Goal: Information Seeking & Learning: Check status

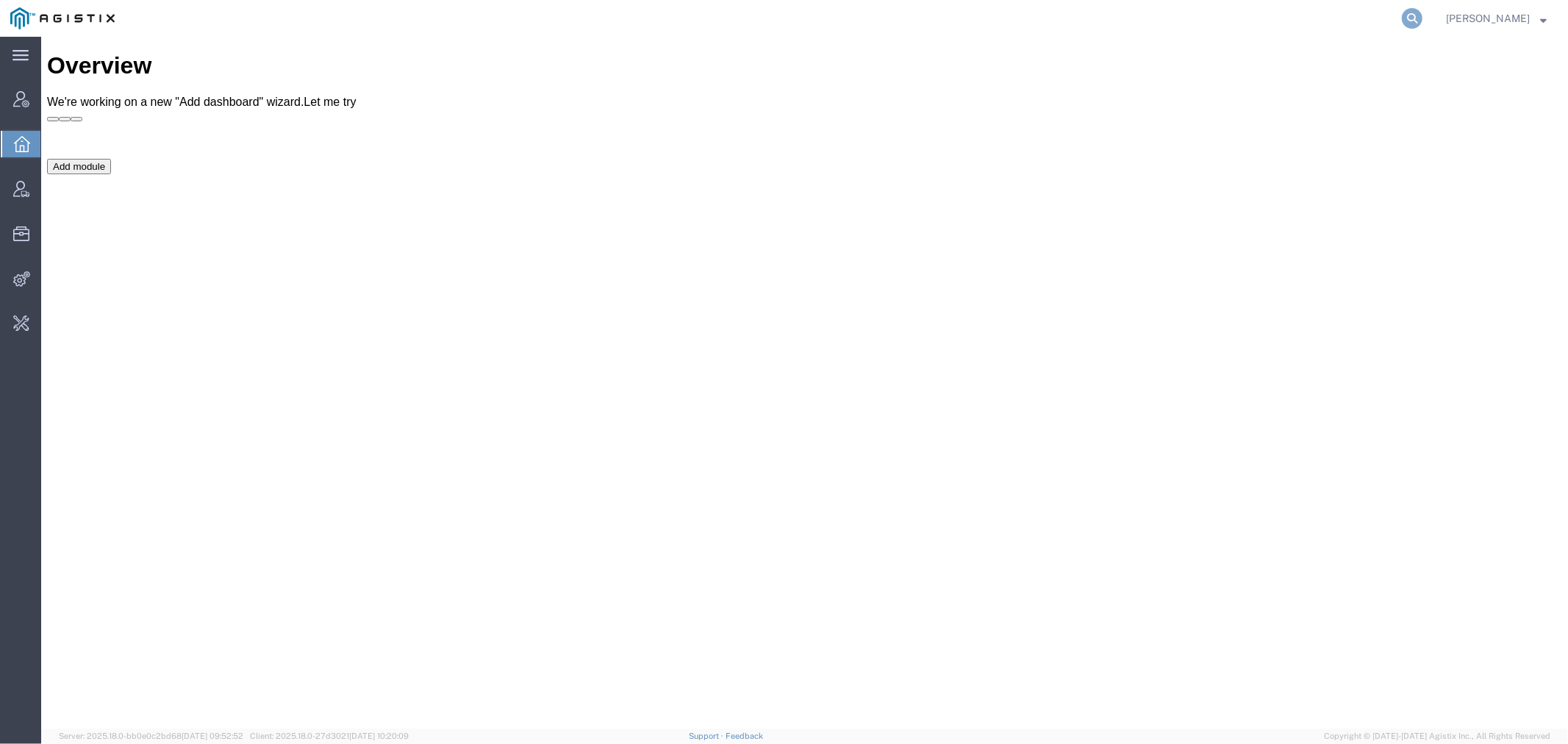
click at [1423, 17] on icon at bounding box center [1412, 18] width 20 height 20
type input "syneos"
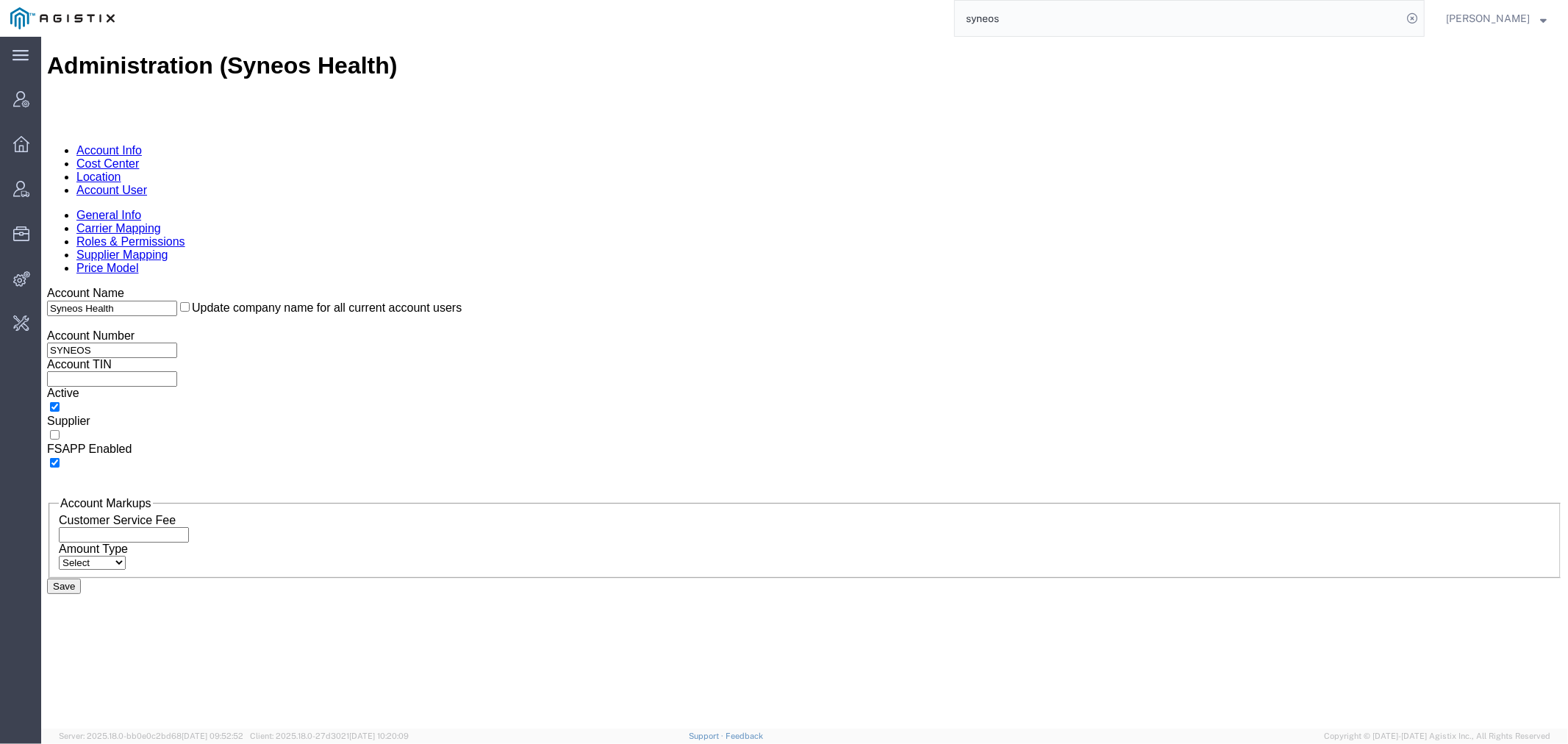
click at [161, 221] on link "Carrier Mapping" at bounding box center [118, 227] width 85 height 13
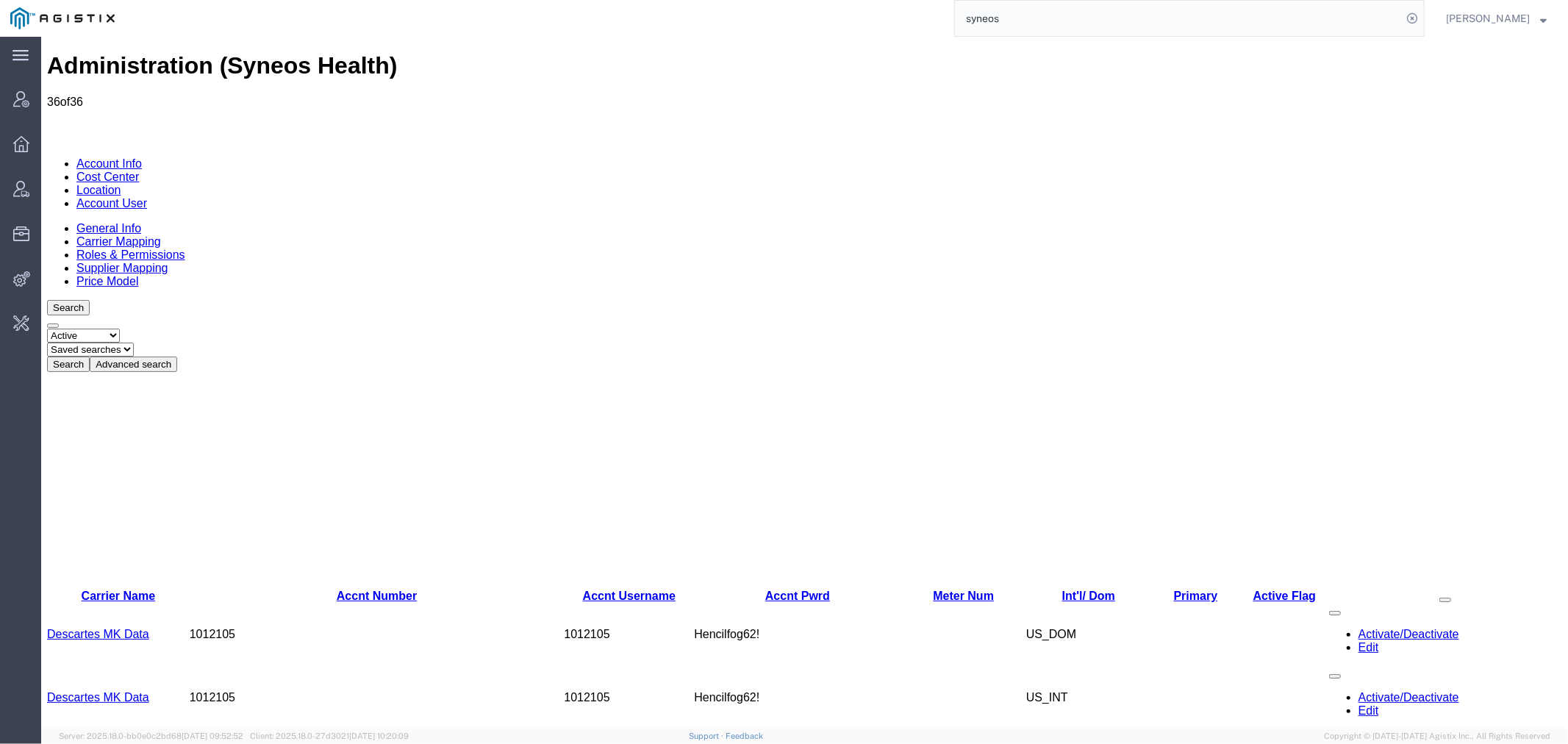
click at [176, 355] on button "Advanced search" at bounding box center [132, 363] width 88 height 16
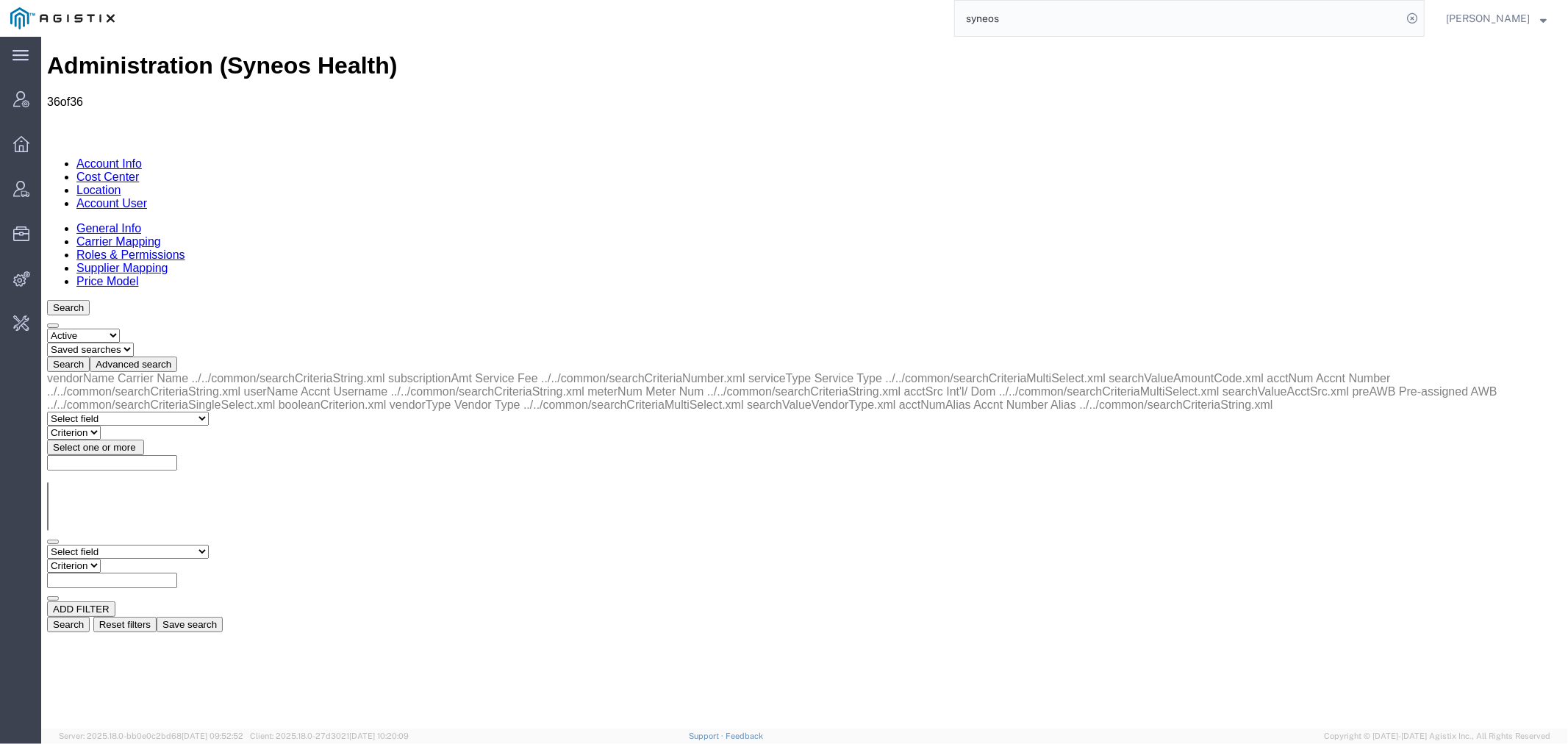
click at [122, 544] on select "Select field Accnt Number Accnt Number Alias Accnt Username Carrier Name Int'l/…" at bounding box center [128, 551] width 162 height 14
click at [121, 183] on link "Location" at bounding box center [98, 189] width 45 height 13
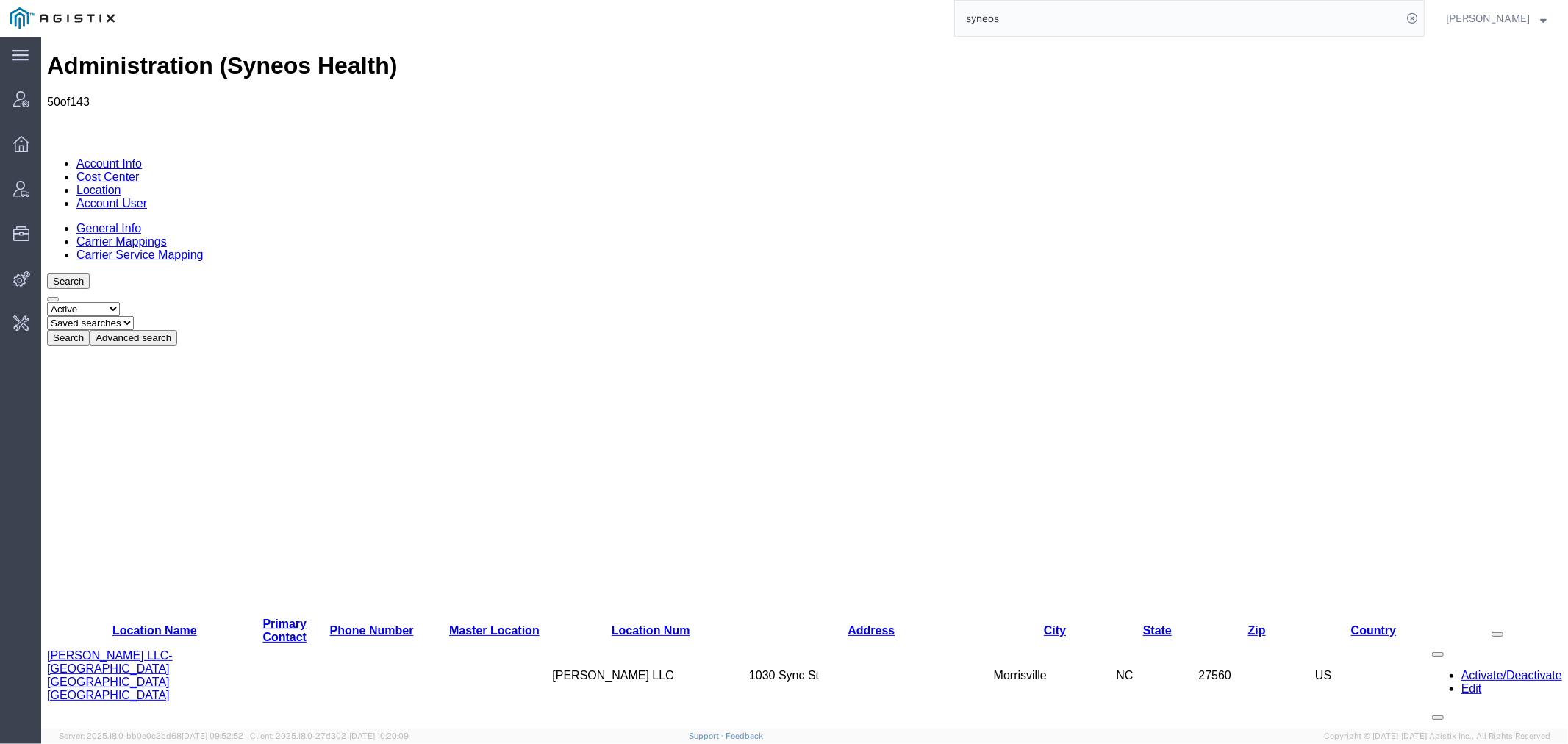
click at [176, 329] on button "Advanced search" at bounding box center [132, 337] width 88 height 16
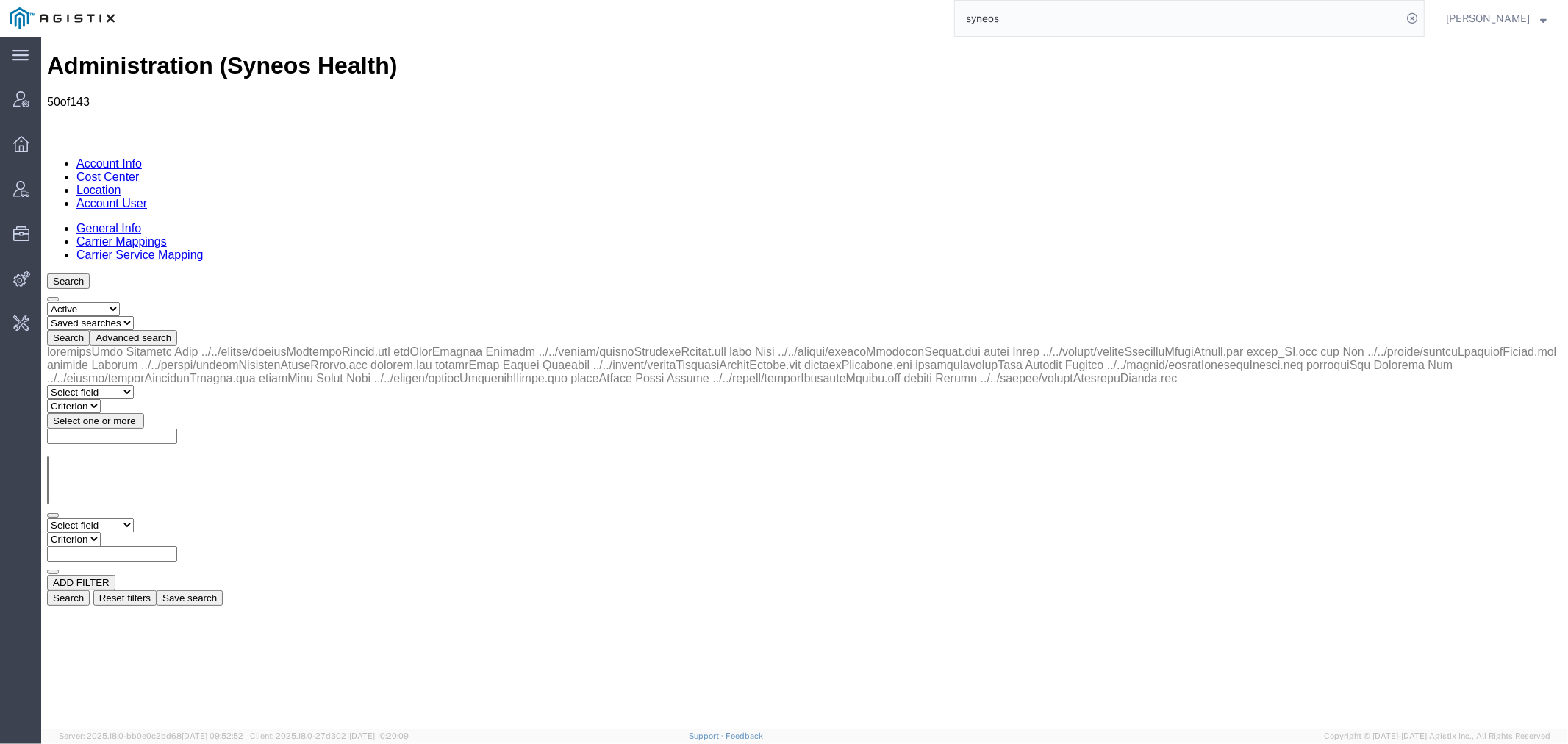
click at [119, 517] on select "Select field Address City Country County Location Name Location Num Master Loca…" at bounding box center [90, 524] width 87 height 14
select select "country"
click at [47, 517] on select "Select field Address City Country County Location Name Location Num Master Loca…" at bounding box center [90, 524] width 87 height 14
select select
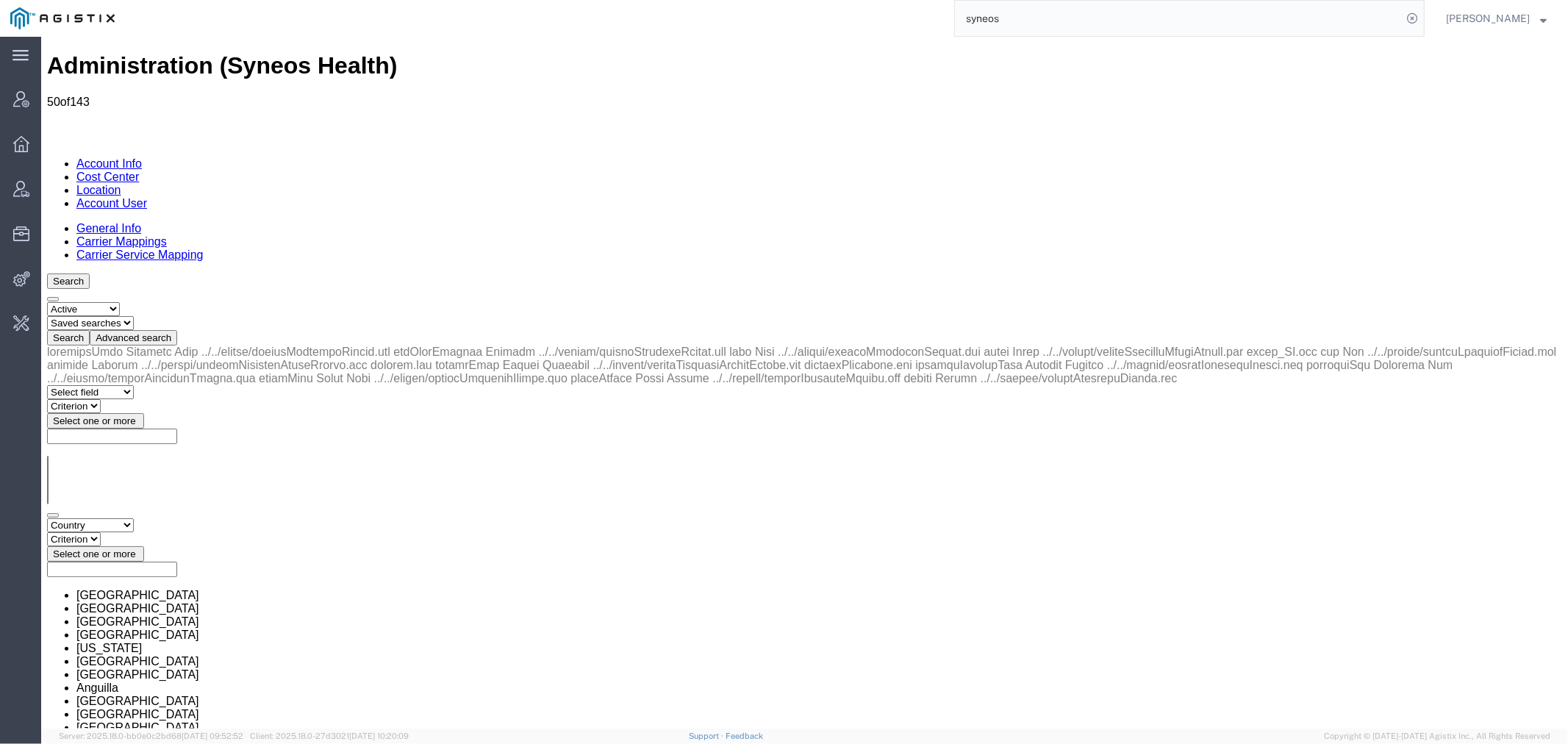
drag, startPoint x: 139, startPoint y: 299, endPoint x: 257, endPoint y: 222, distance: 140.9
click at [100, 532] on select "Criterion in not in" at bounding box center [73, 539] width 54 height 14
select select "in"
click at [100, 532] on select "Criterion in not in" at bounding box center [73, 539] width 54 height 14
click at [135, 547] on span "Select one or more" at bounding box center [93, 552] width 83 height 11
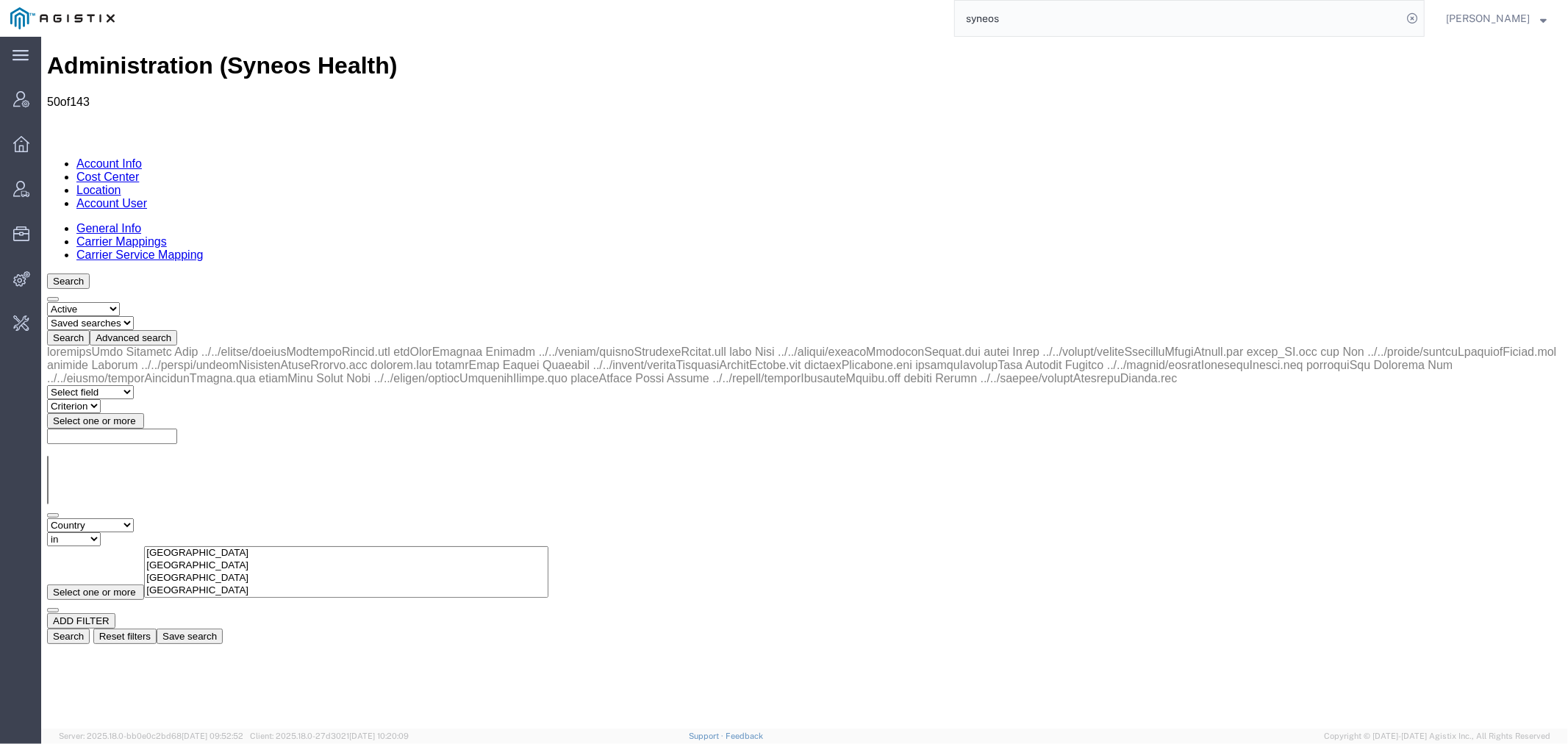
type input "serbi"
select select "RS"
click at [89, 628] on button "Search" at bounding box center [68, 636] width 43 height 16
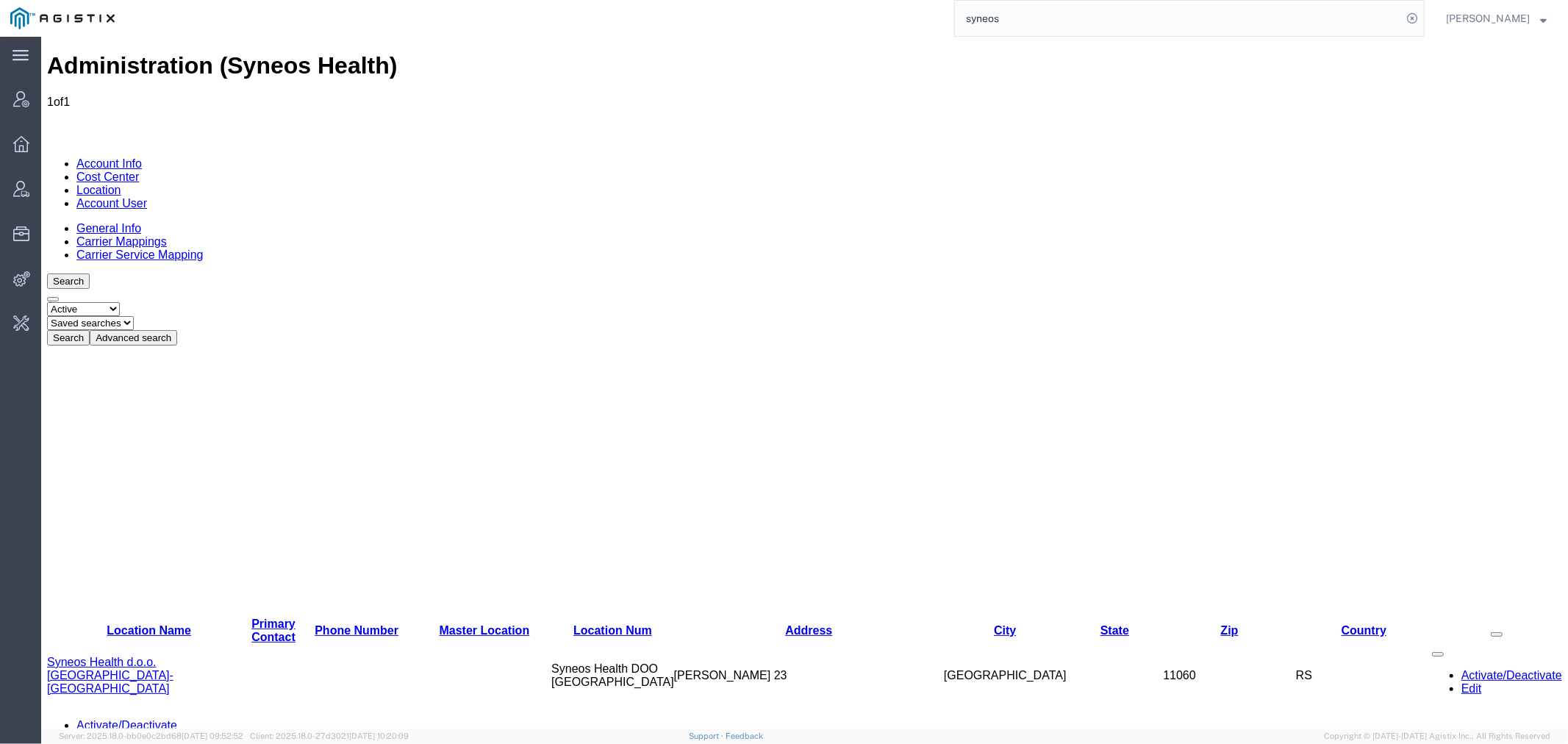
click at [139, 655] on link "Syneos Health d.o.o. Beograd-Serbia" at bounding box center [110, 675] width 127 height 39
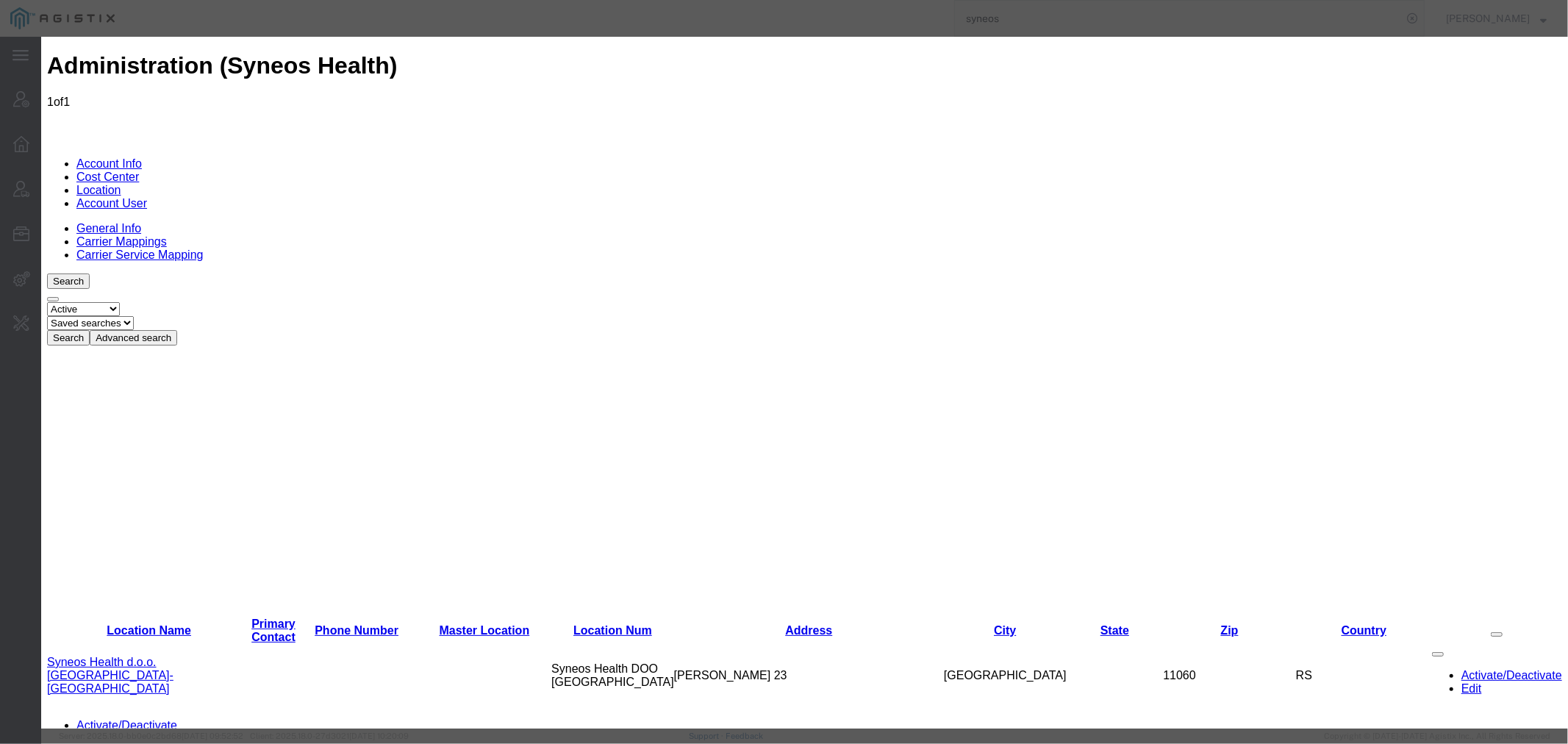
select select
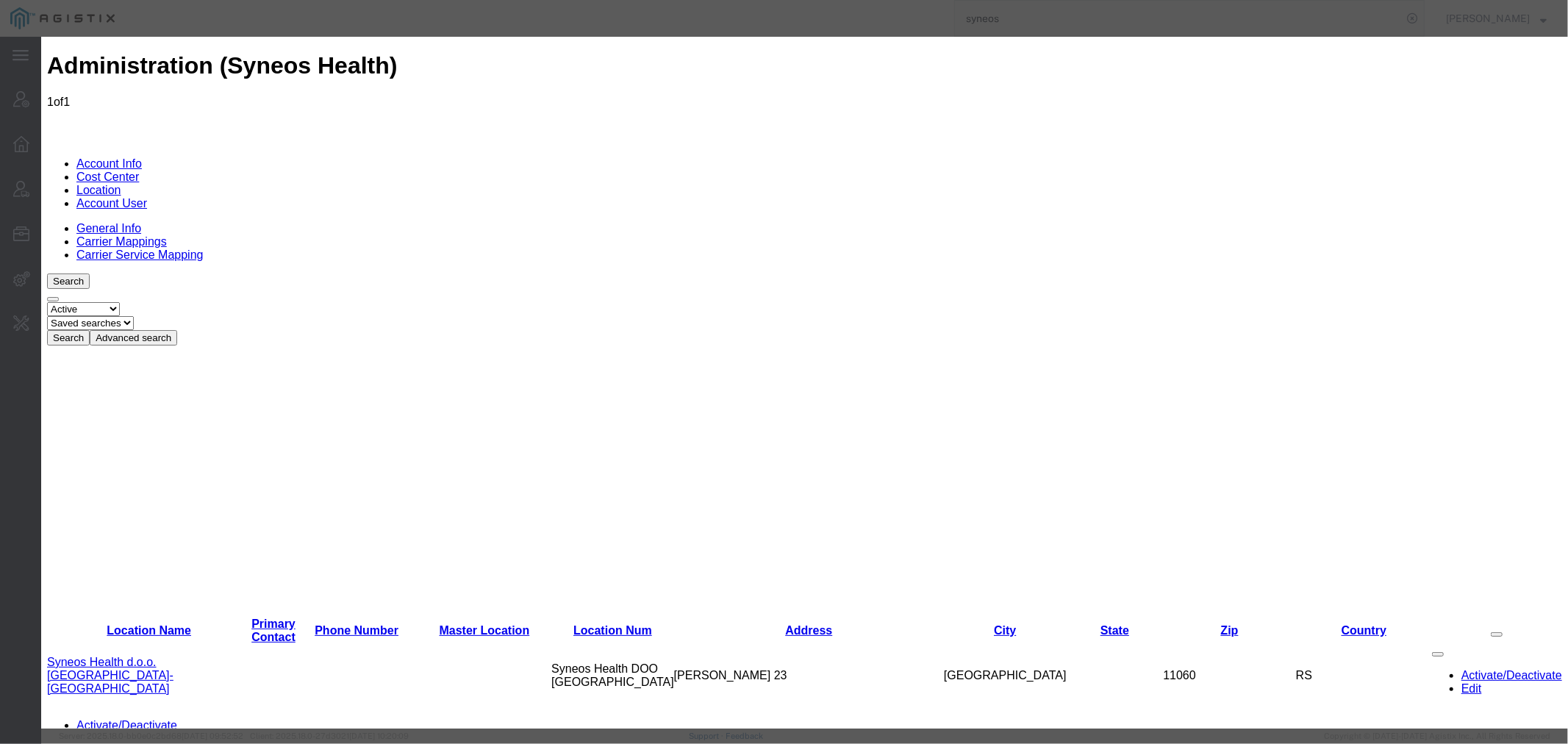
select select
drag, startPoint x: 795, startPoint y: 422, endPoint x: 799, endPoint y: 436, distance: 14.6
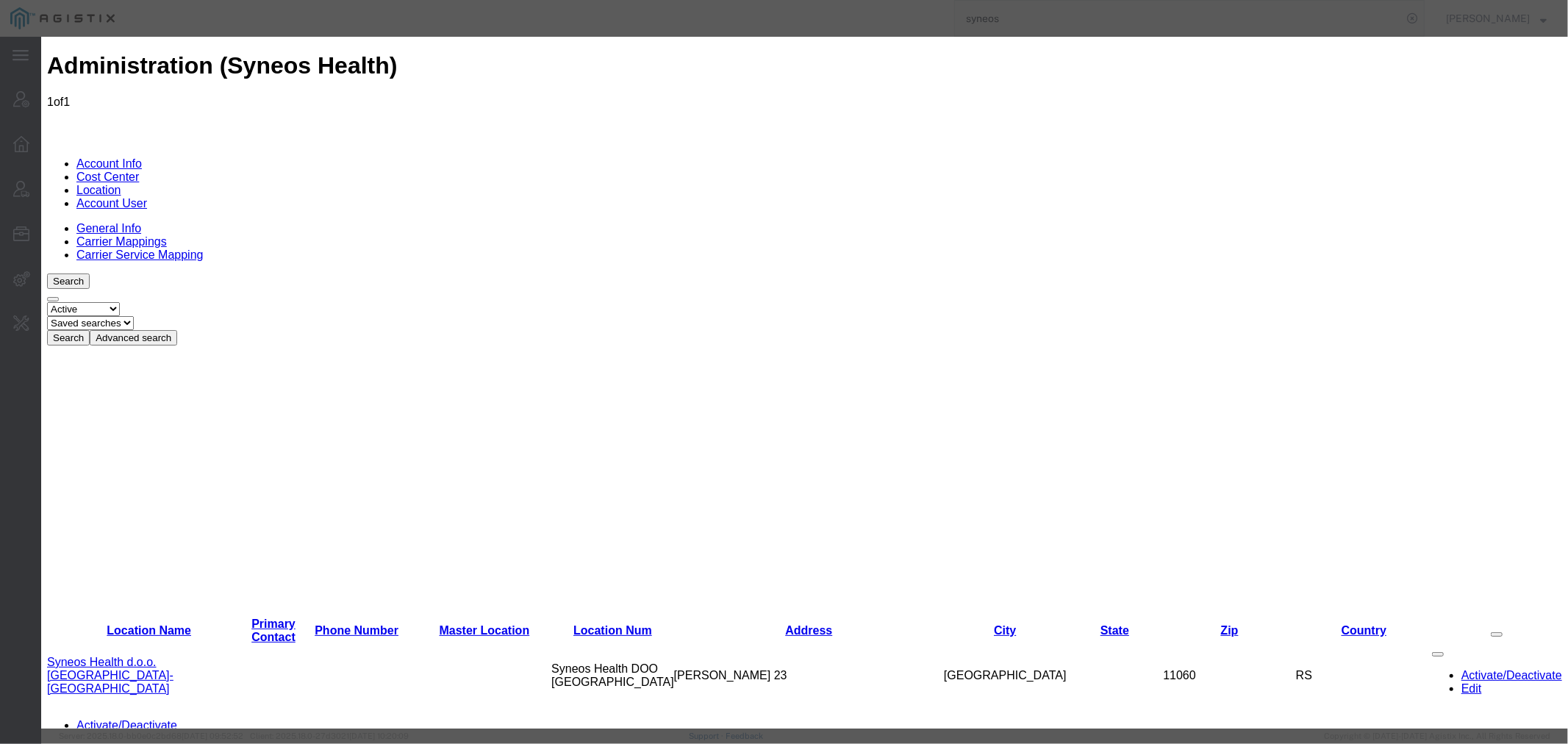
select select "US_INT"
paste input "363485733"
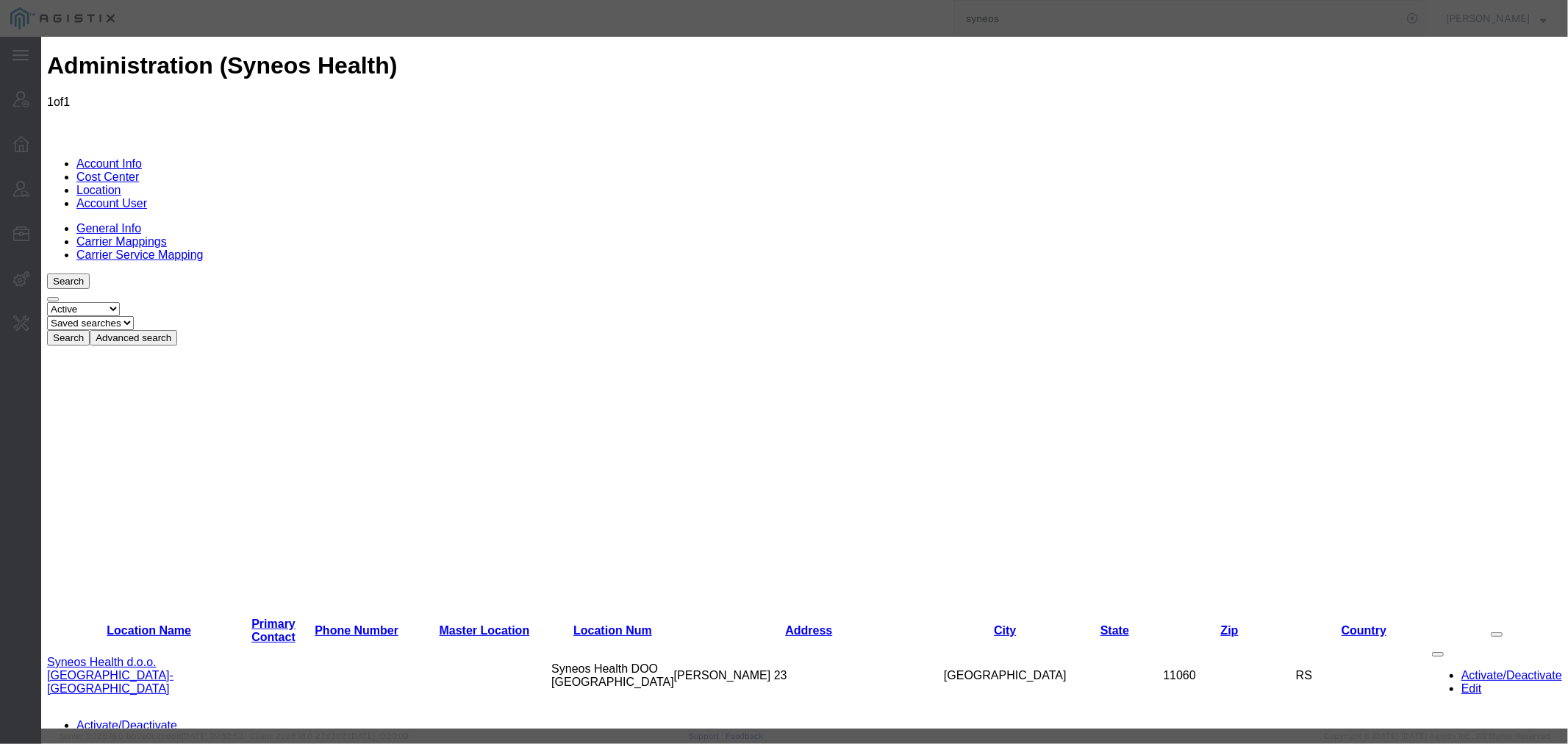
type input "363485733"
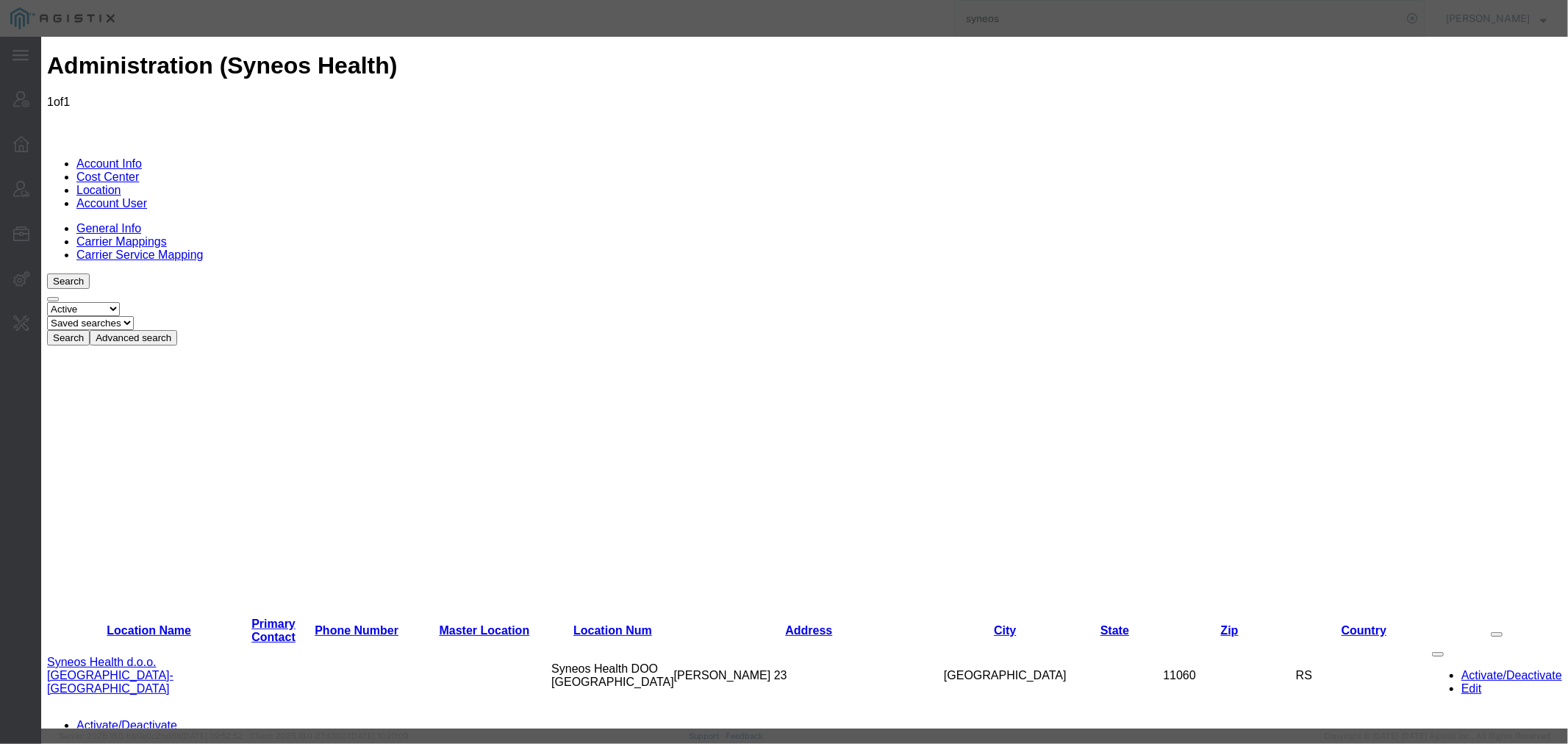
paste input "SS7V8lhh1U"
type input "SS7V8lhh1U"
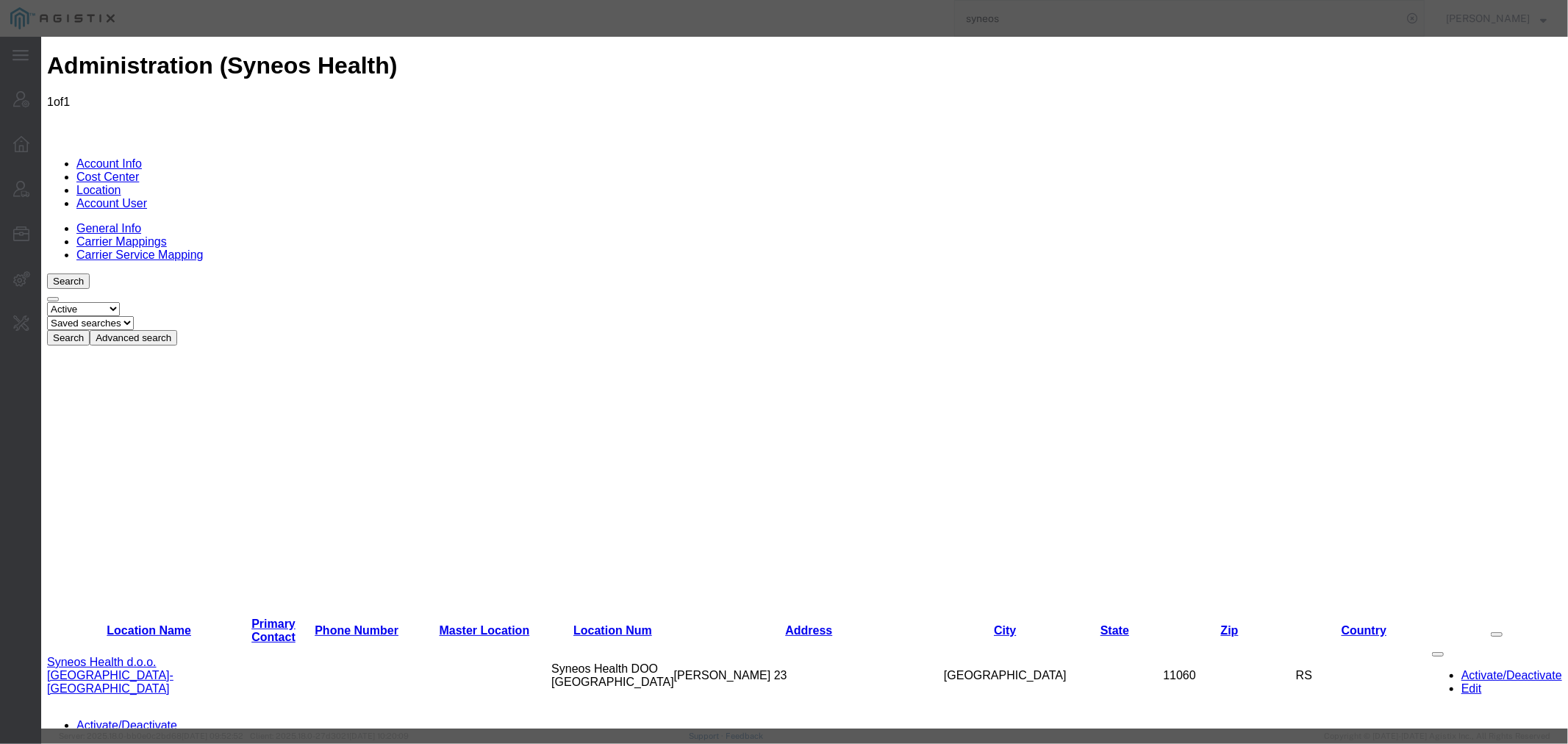
scroll to position [796, 0]
paste input "v62_ZFvoTyJXu3"
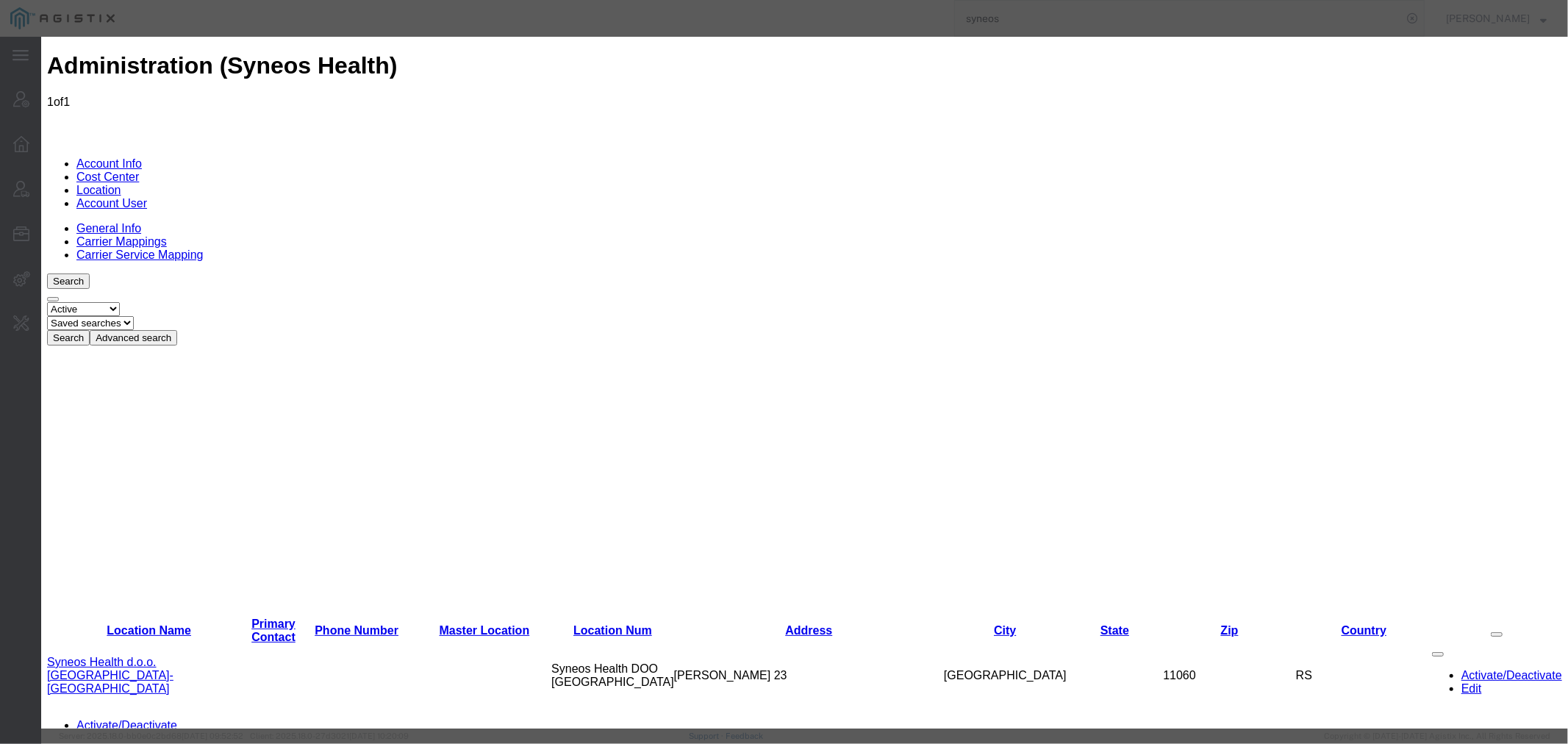
type input "v62_ZFvoTyJXu3"
checkbox input "false"
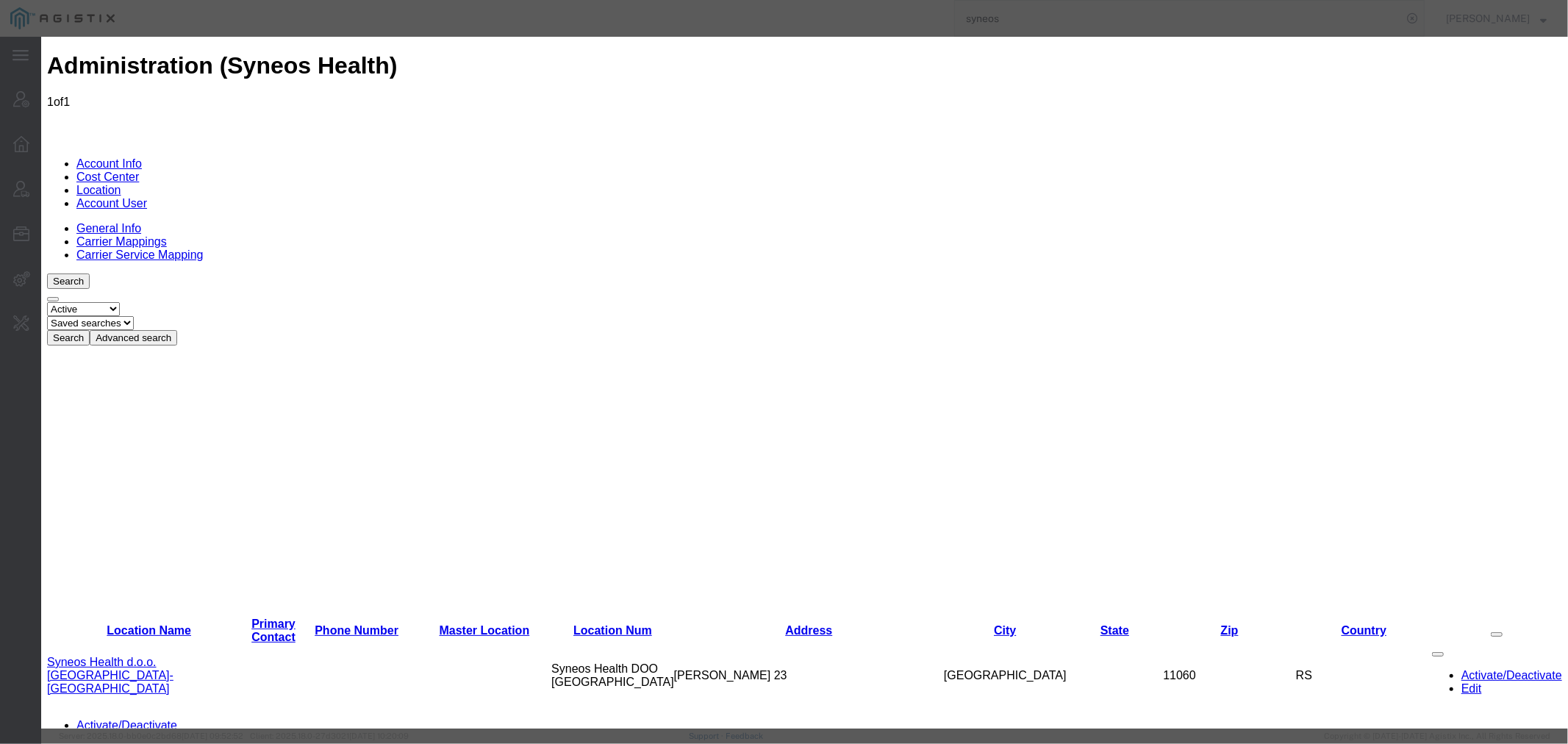
checkbox input "true"
select select
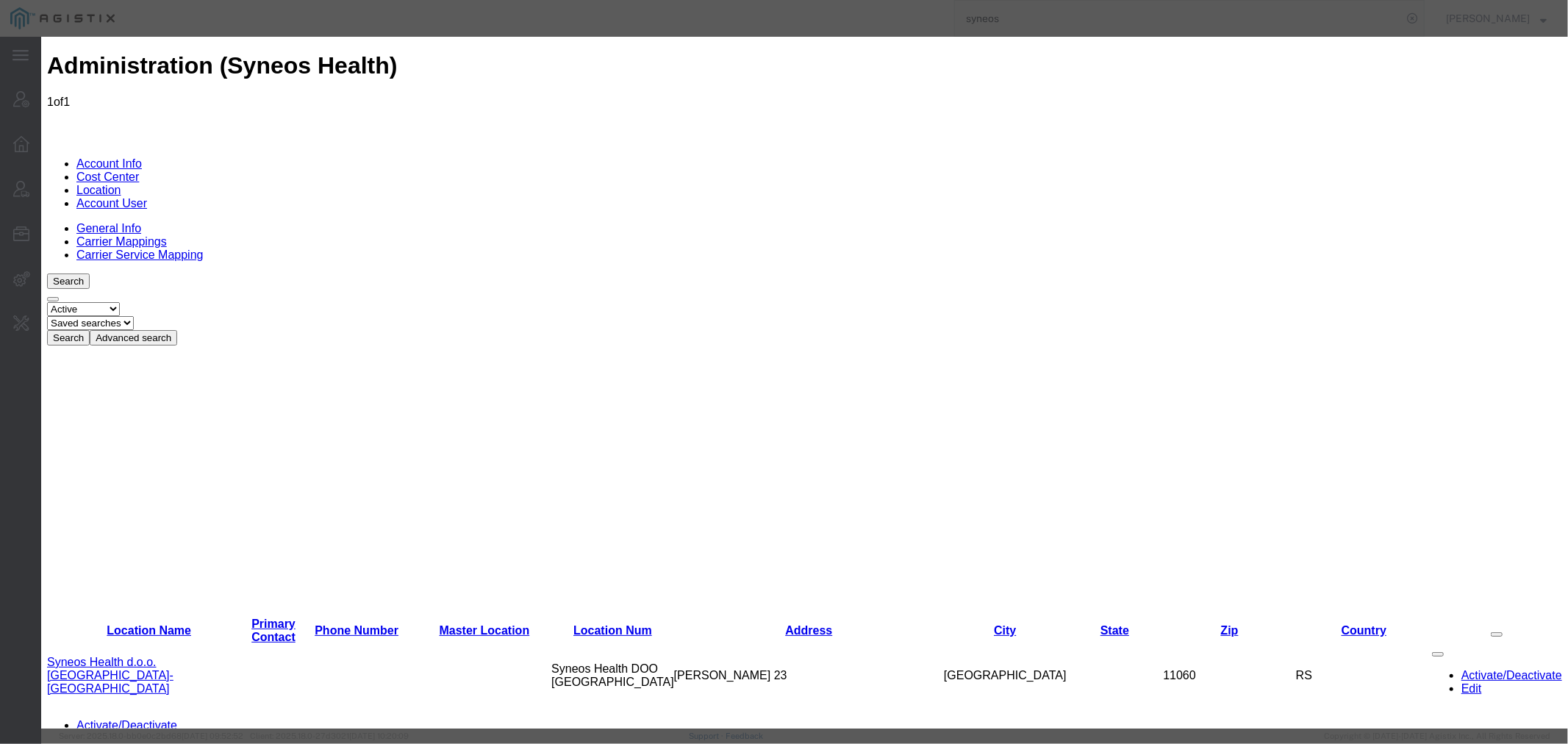
select select
select select "US_DOM"
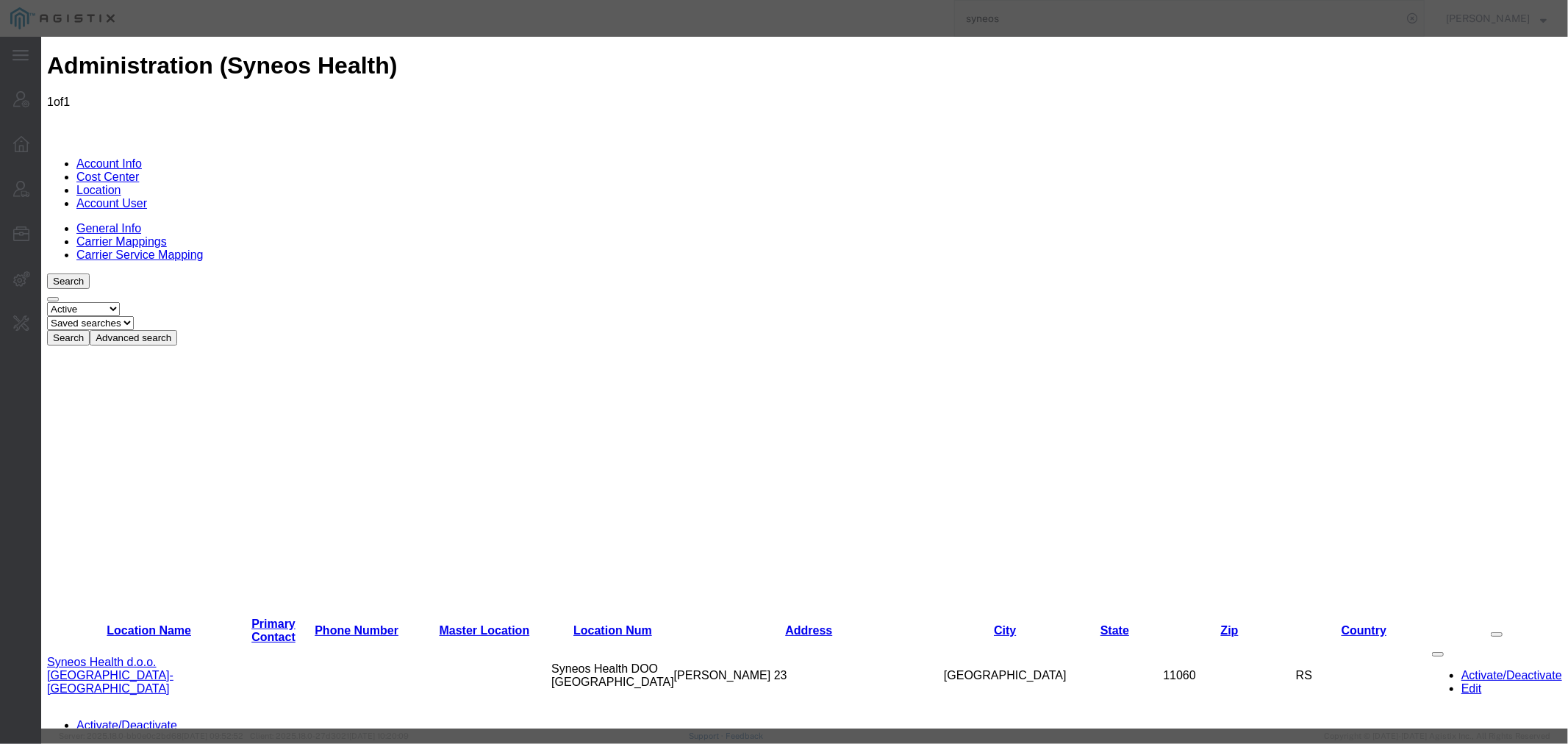
paste input "363485733"
type input "363485733"
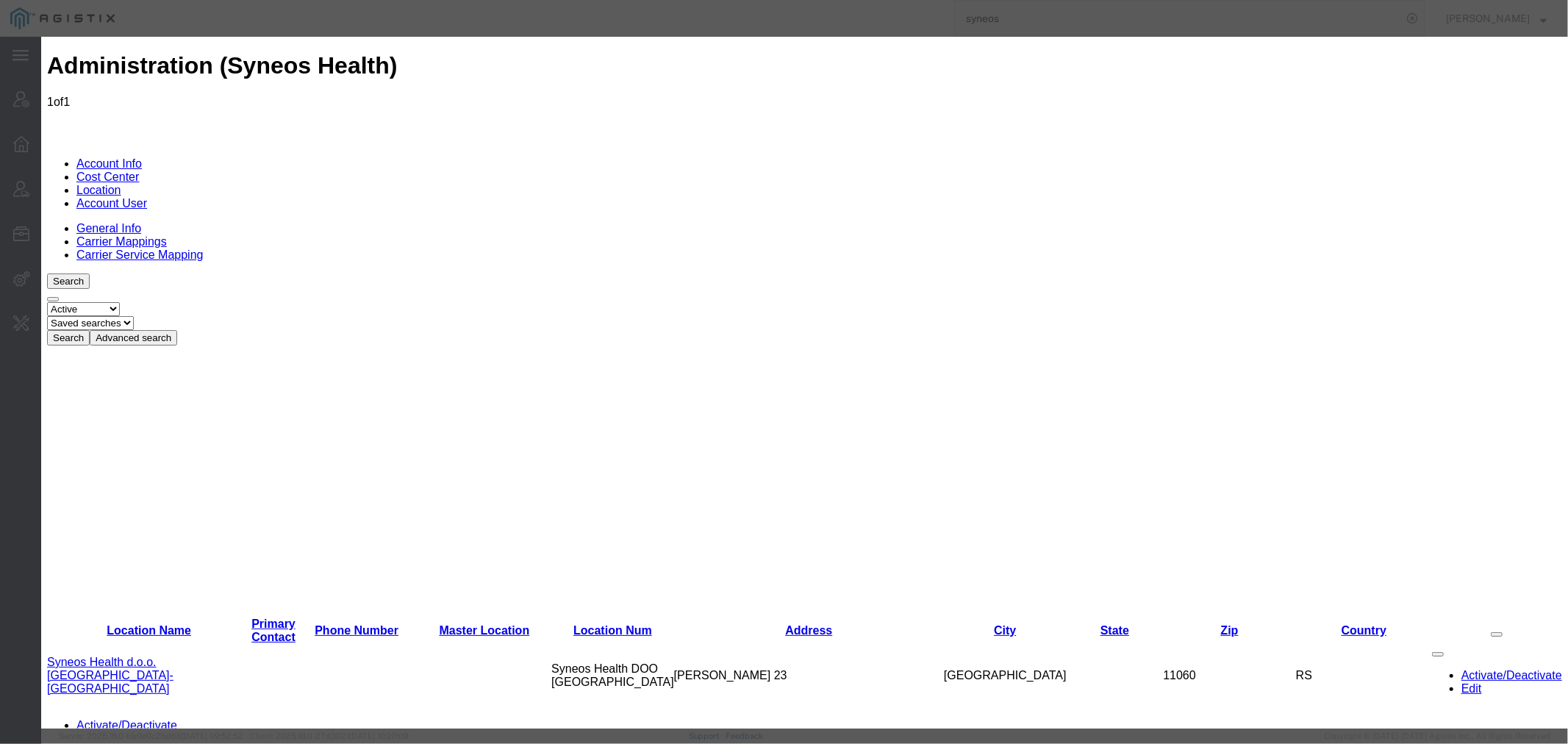
paste input "SS7V8lhh1U"
type input "SS7V8lhh1U"
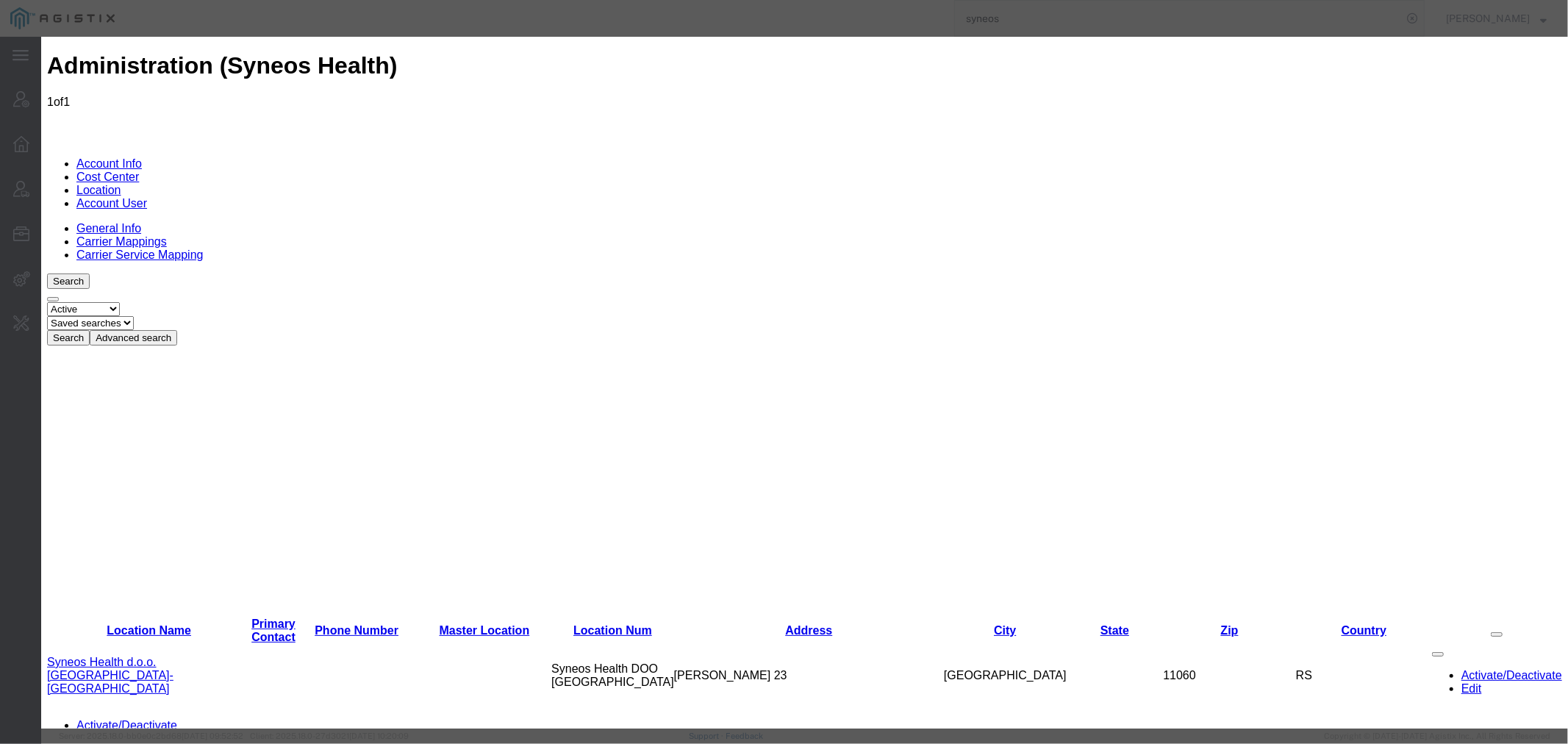
paste input "v62_ZFvoTyJXu3"
type input "v62_ZFvoTyJXu3"
checkbox input "true"
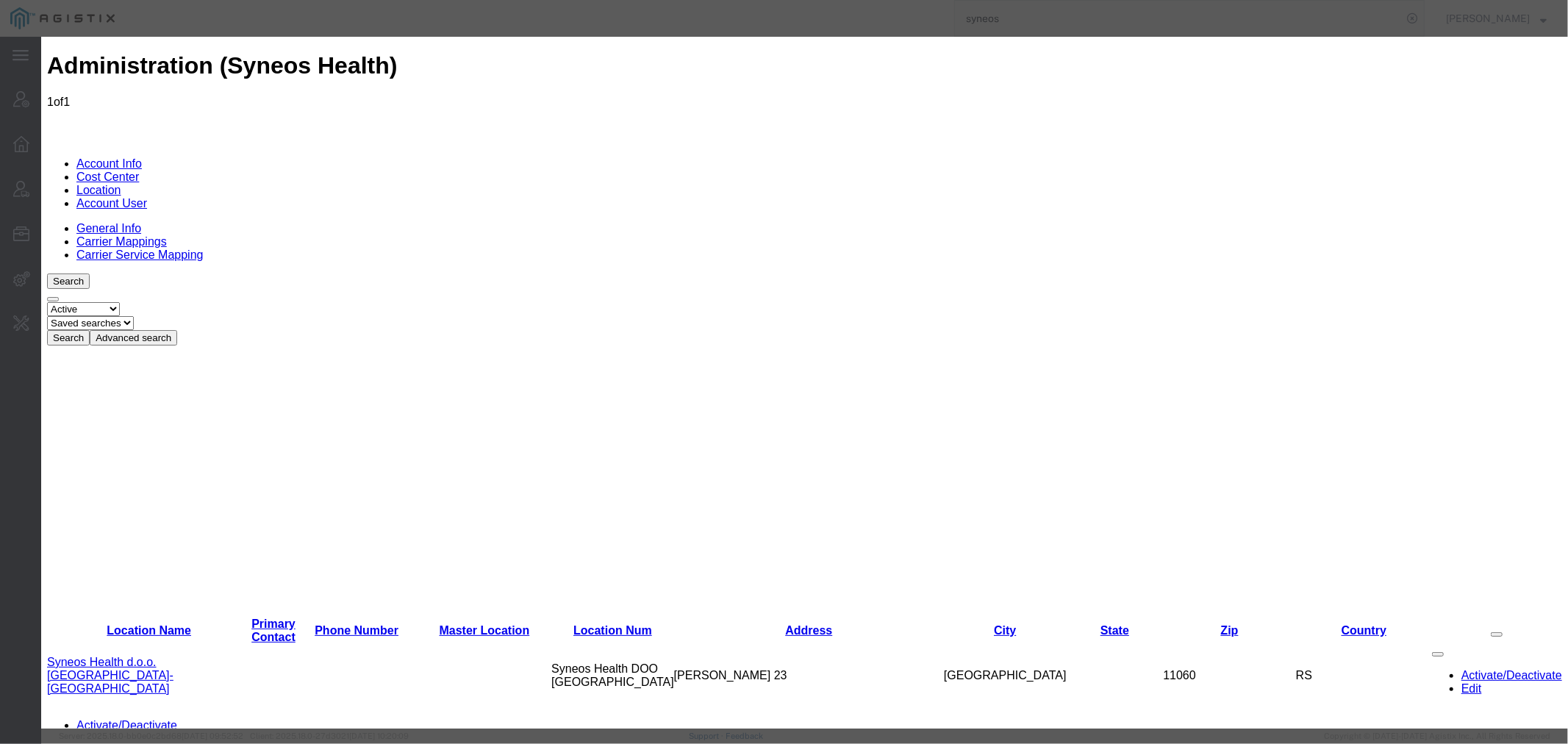
checkbox input "false"
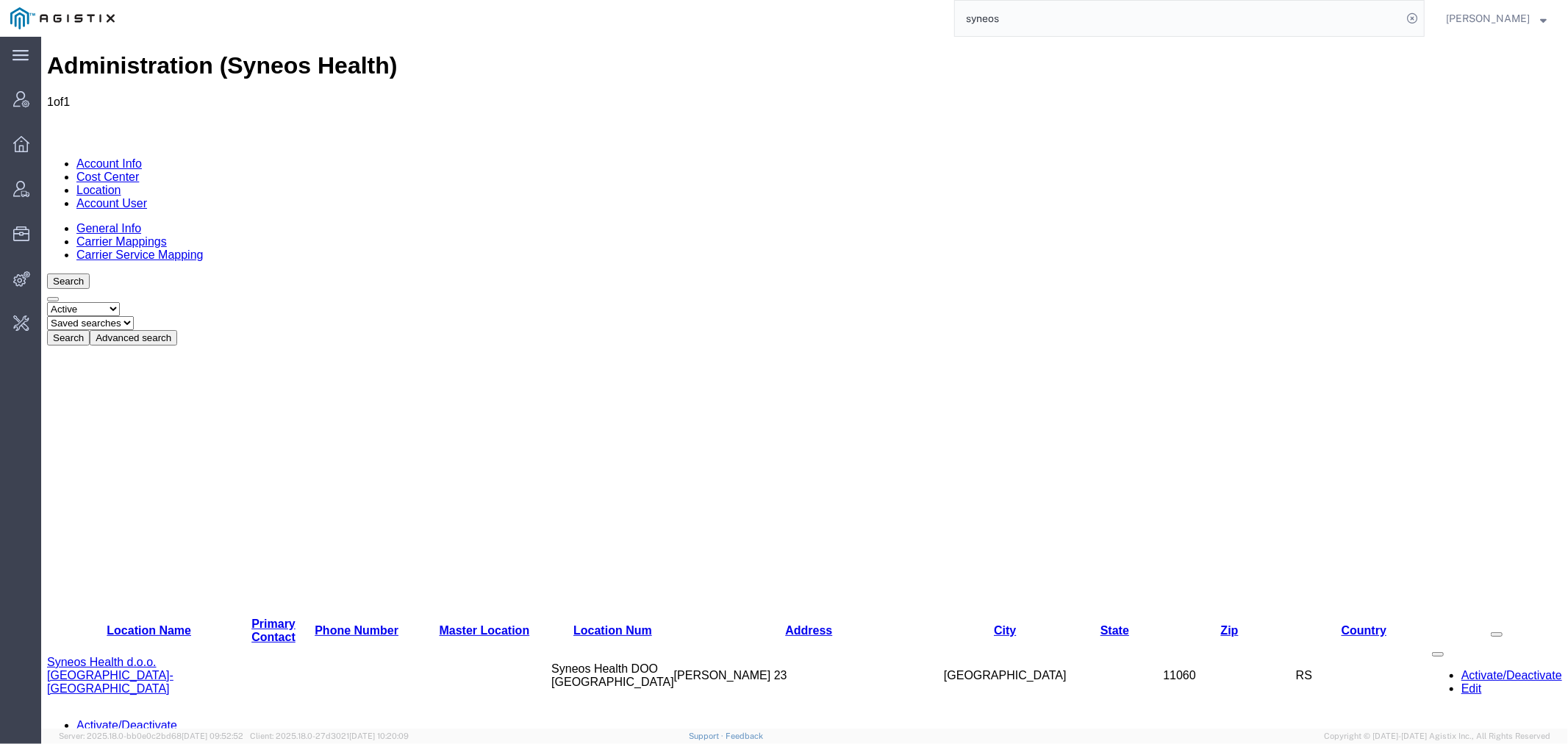
click at [806, 13] on div "syneos" at bounding box center [774, 19] width 1300 height 37
paste input "56760474"
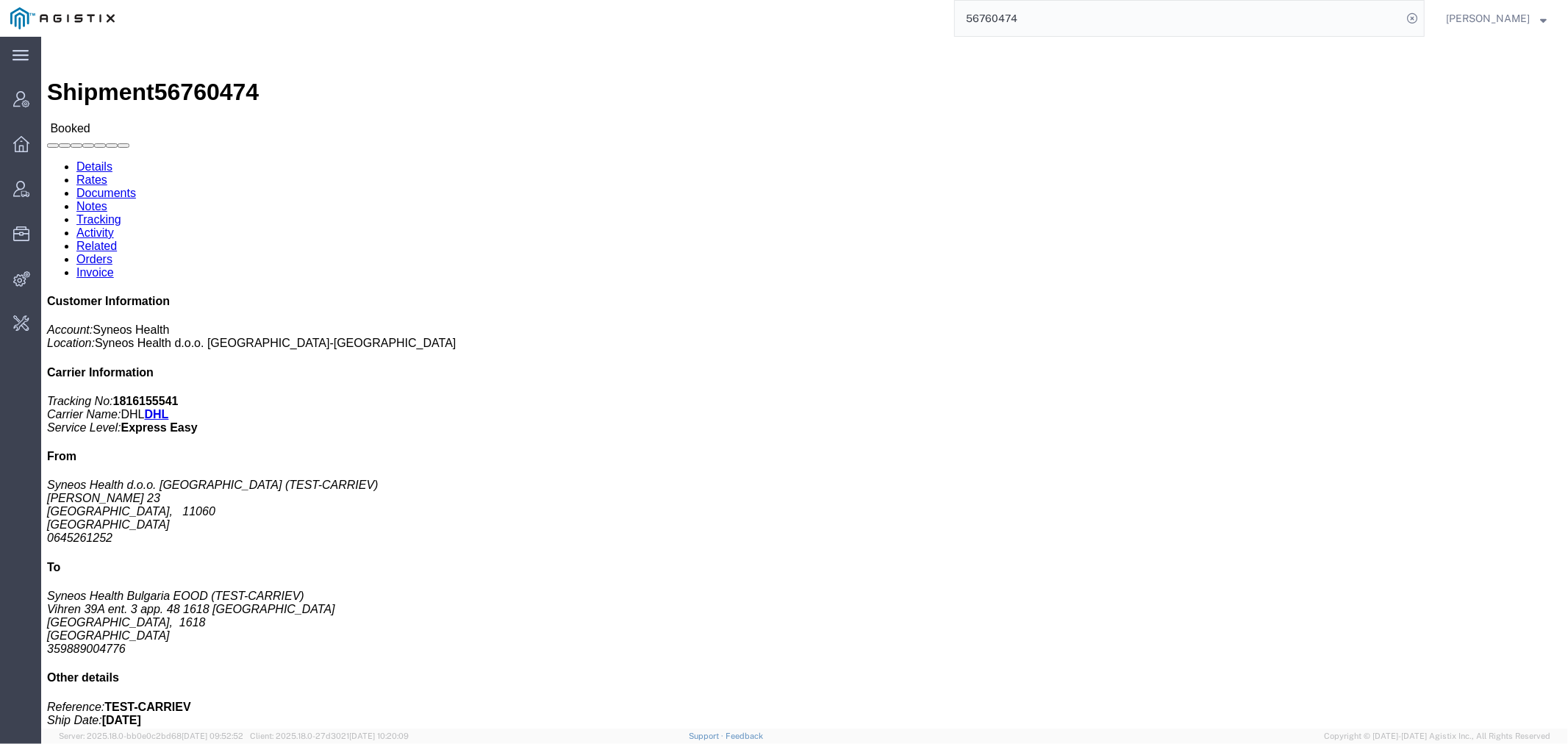
click link "Activity"
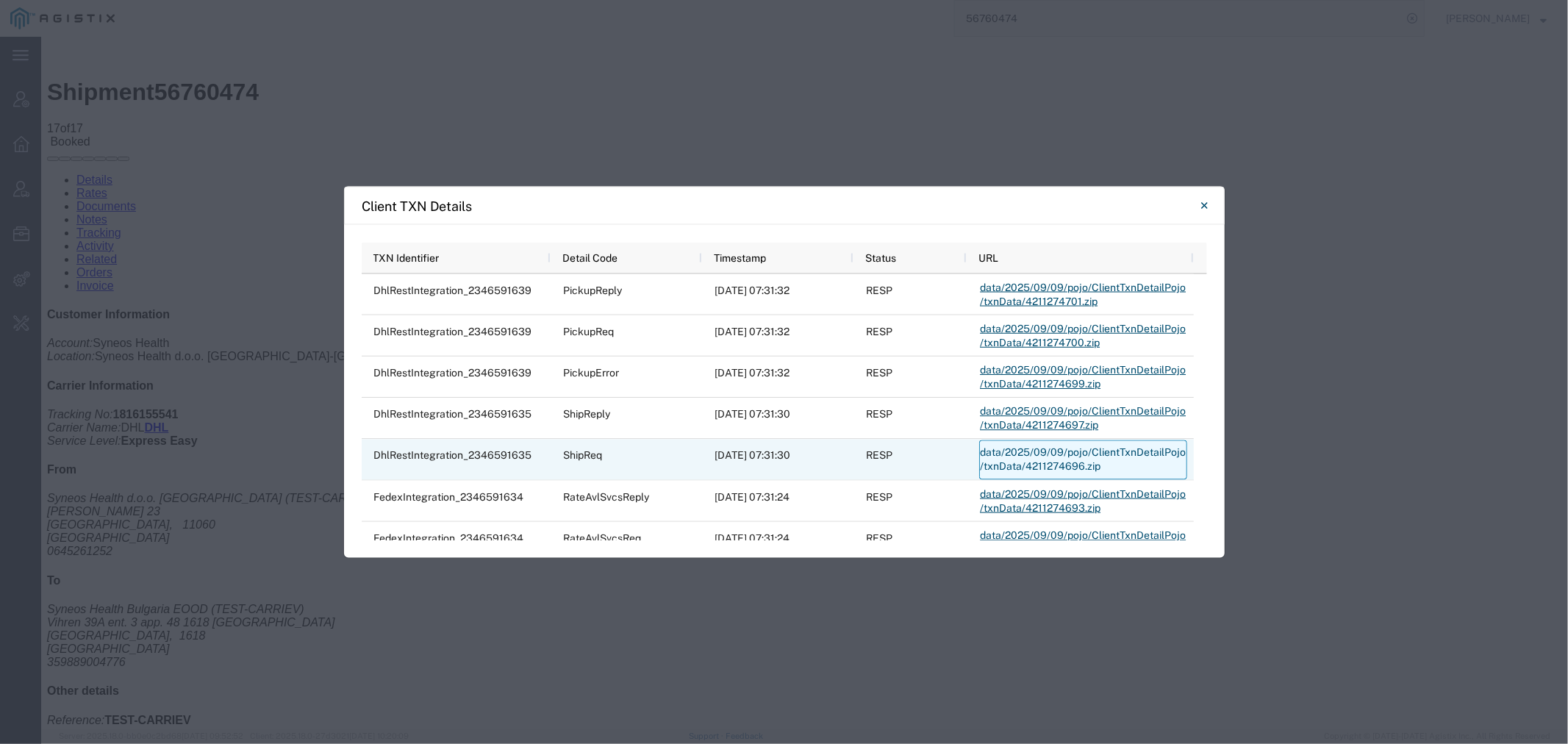
click at [1043, 454] on link "data/2025/09/09/pojo/ClientTxnDetailPojo/txnData/4211274696.zip" at bounding box center [1084, 459] width 208 height 40
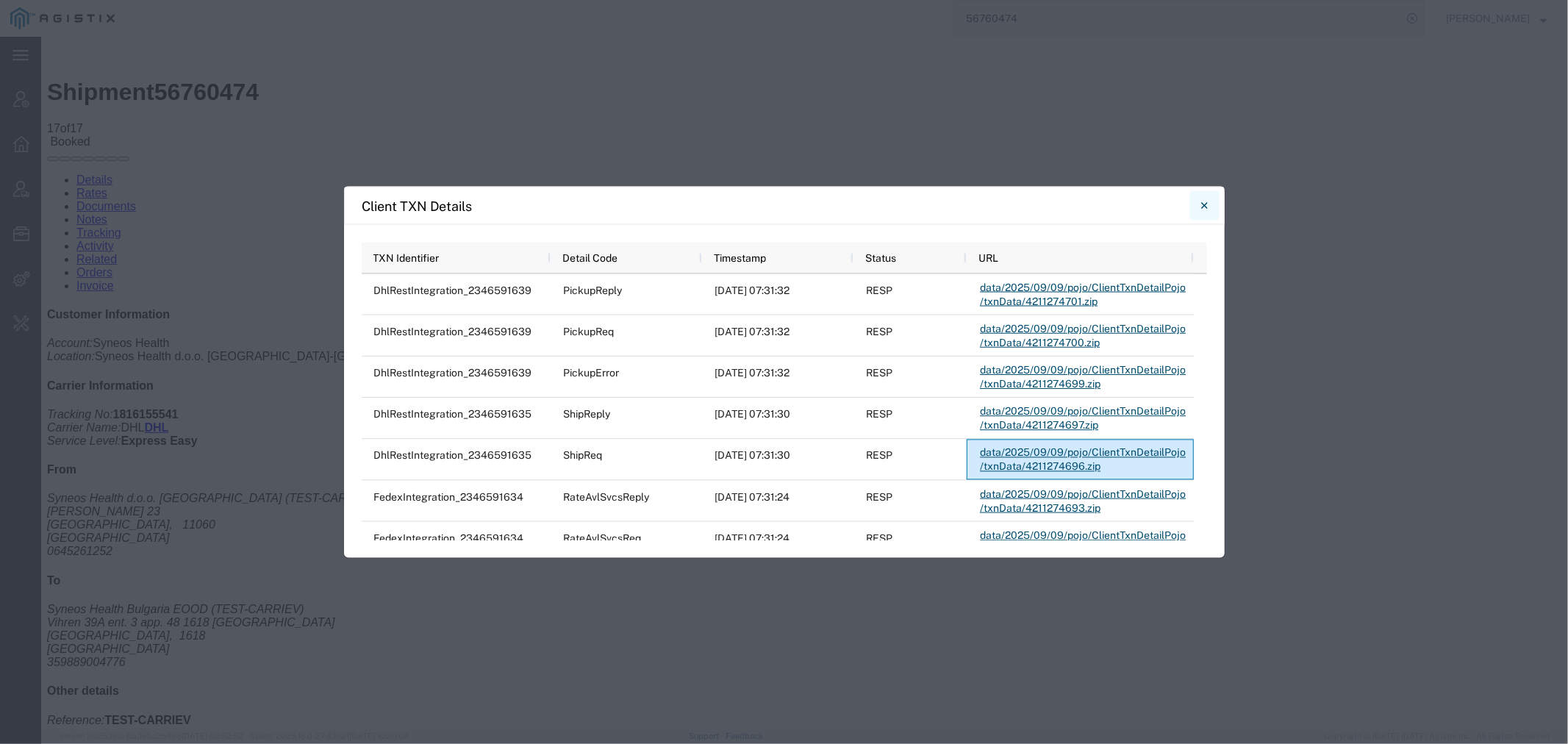
drag, startPoint x: 1147, startPoint y: 169, endPoint x: 1210, endPoint y: 205, distance: 72.6
click at [1210, 205] on button "Close" at bounding box center [1205, 205] width 29 height 29
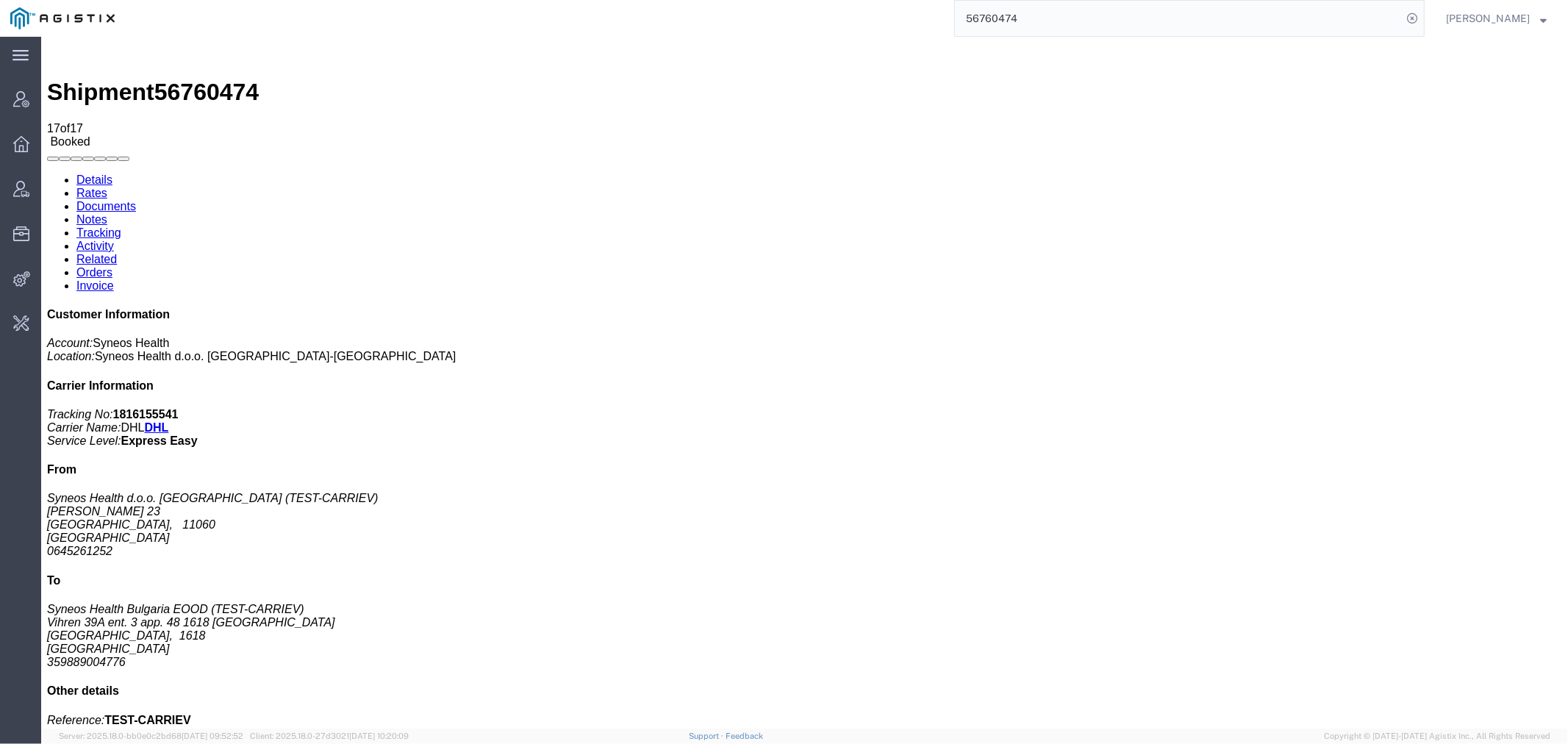
drag, startPoint x: 1048, startPoint y: 17, endPoint x: 751, endPoint y: 25, distance: 297.1
click at [863, 23] on div "56760474" at bounding box center [774, 19] width 1300 height 37
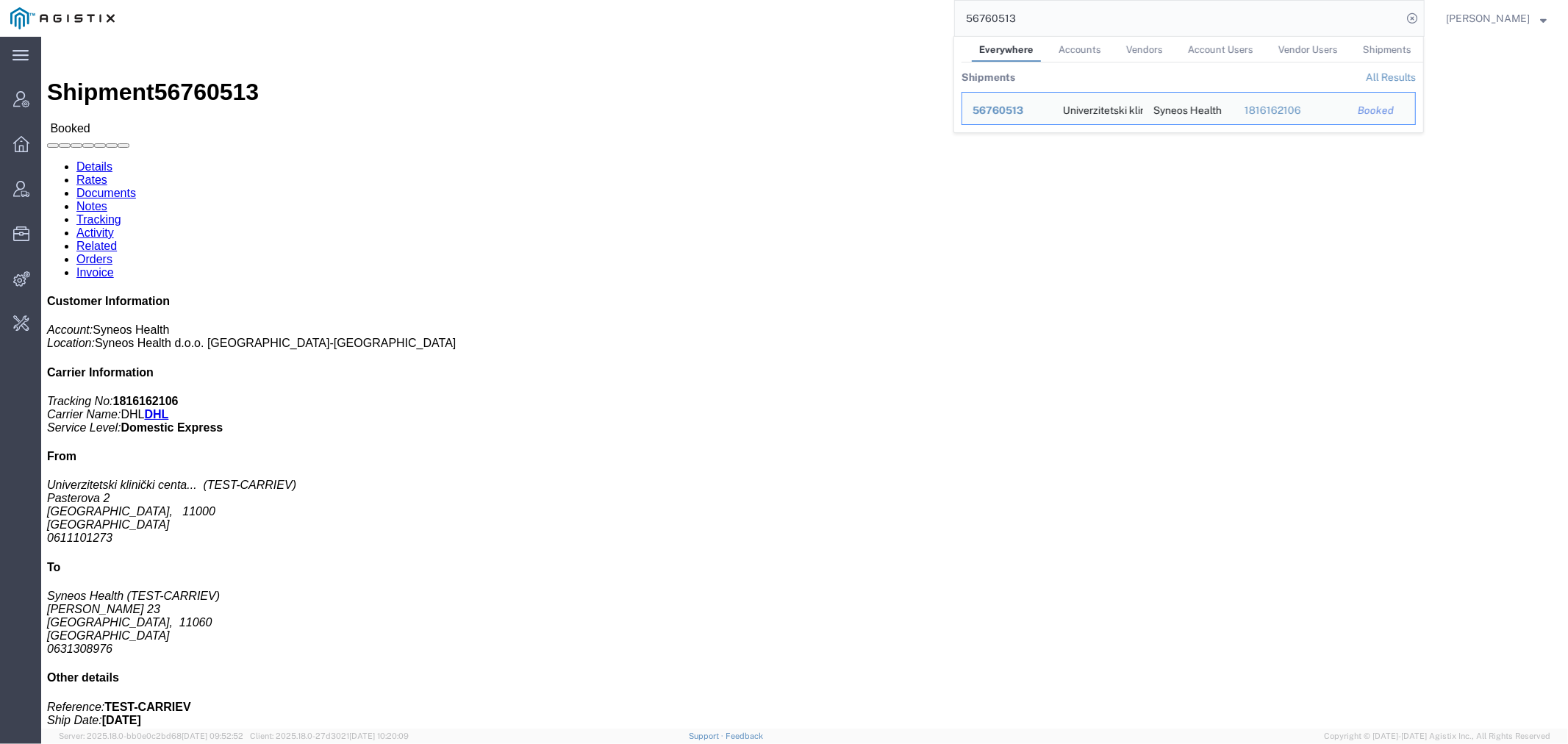
drag, startPoint x: 739, startPoint y: 106, endPoint x: 401, endPoint y: 90, distance: 338.4
click div "Shipment Detail Ship From Univerzitetski klinički centar Srbije (TEST-CARRIEV) …"
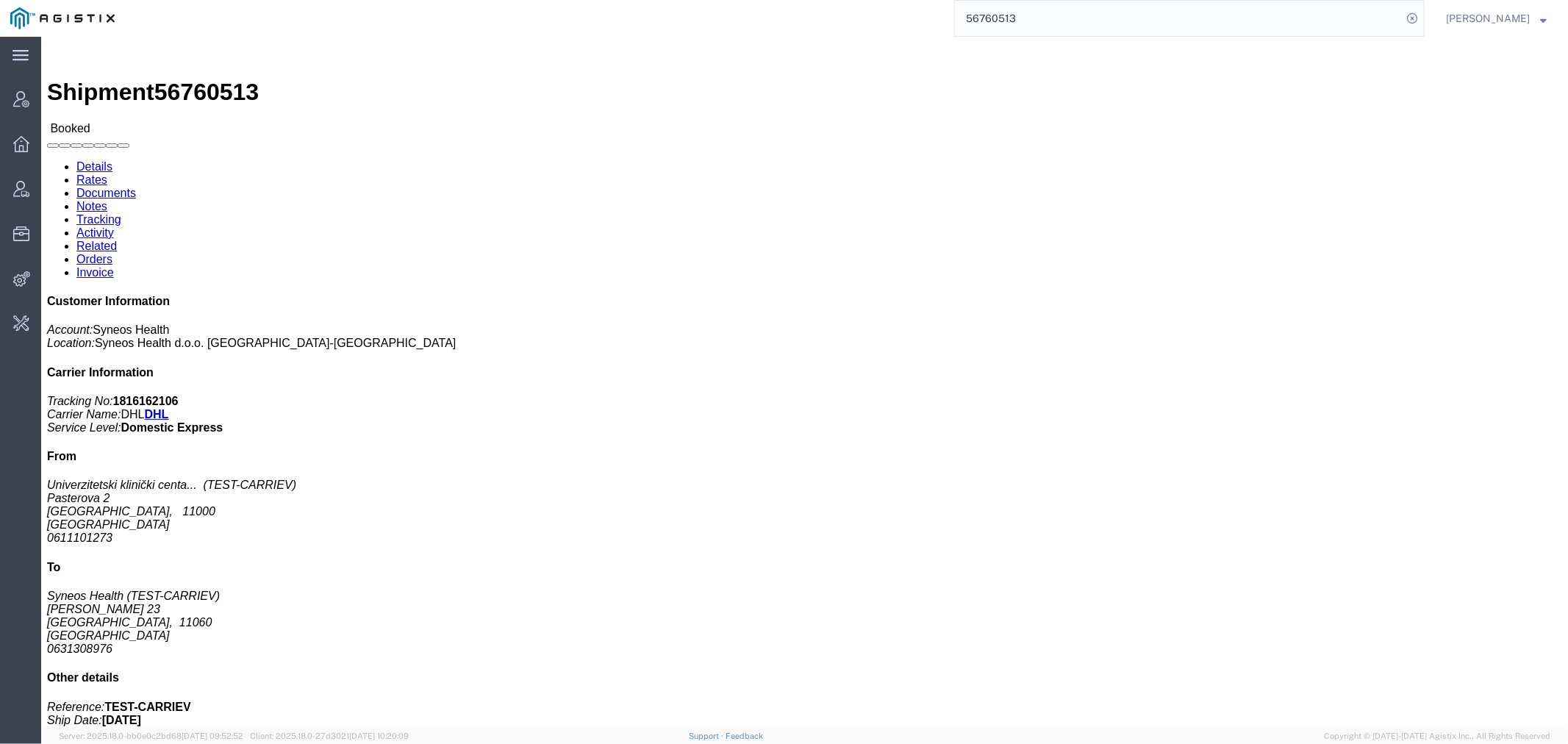
click link "Activity"
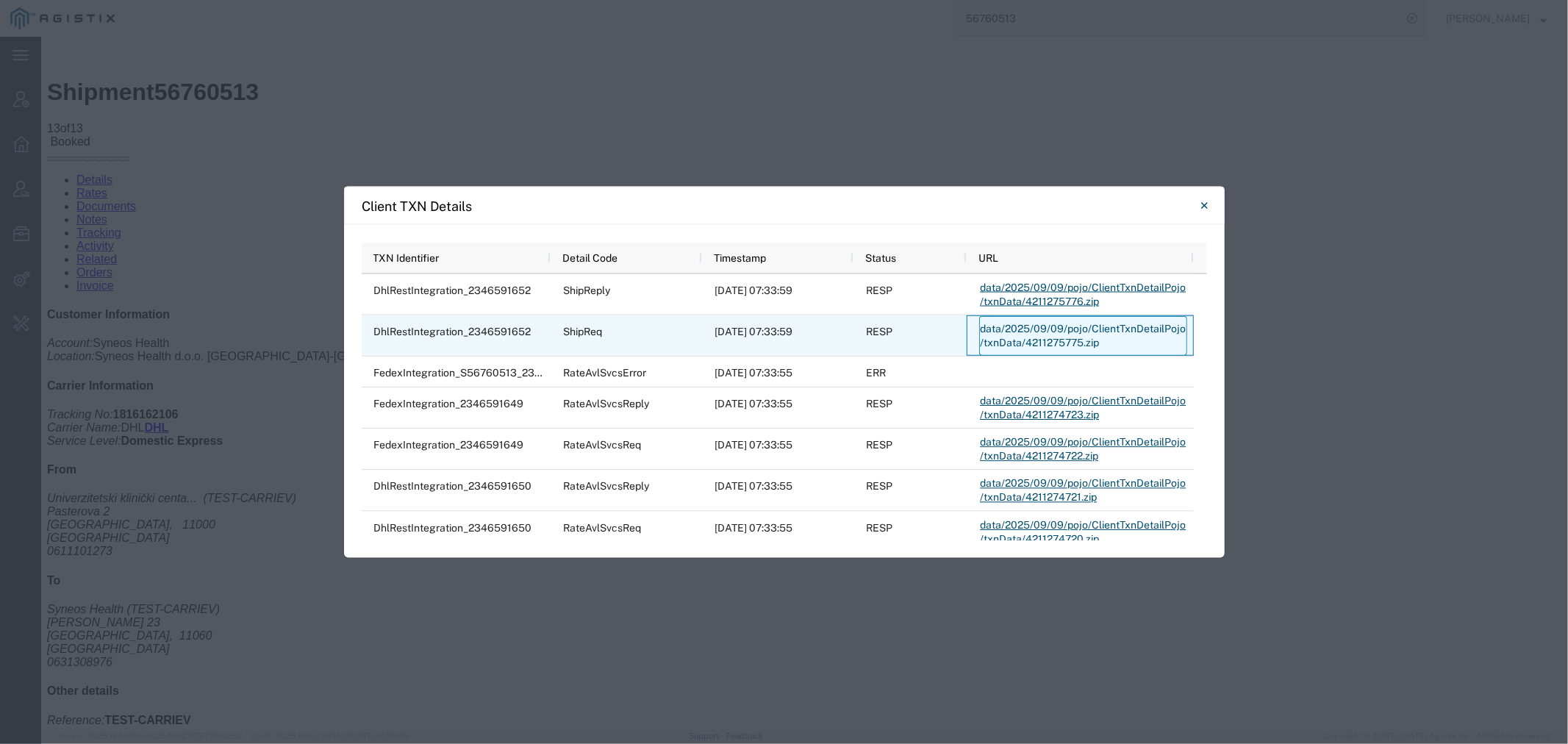
click at [1043, 350] on link "data/2025/09/09/pojo/ClientTxnDetailPojo/txnData/4211275775.zip" at bounding box center [1084, 336] width 208 height 40
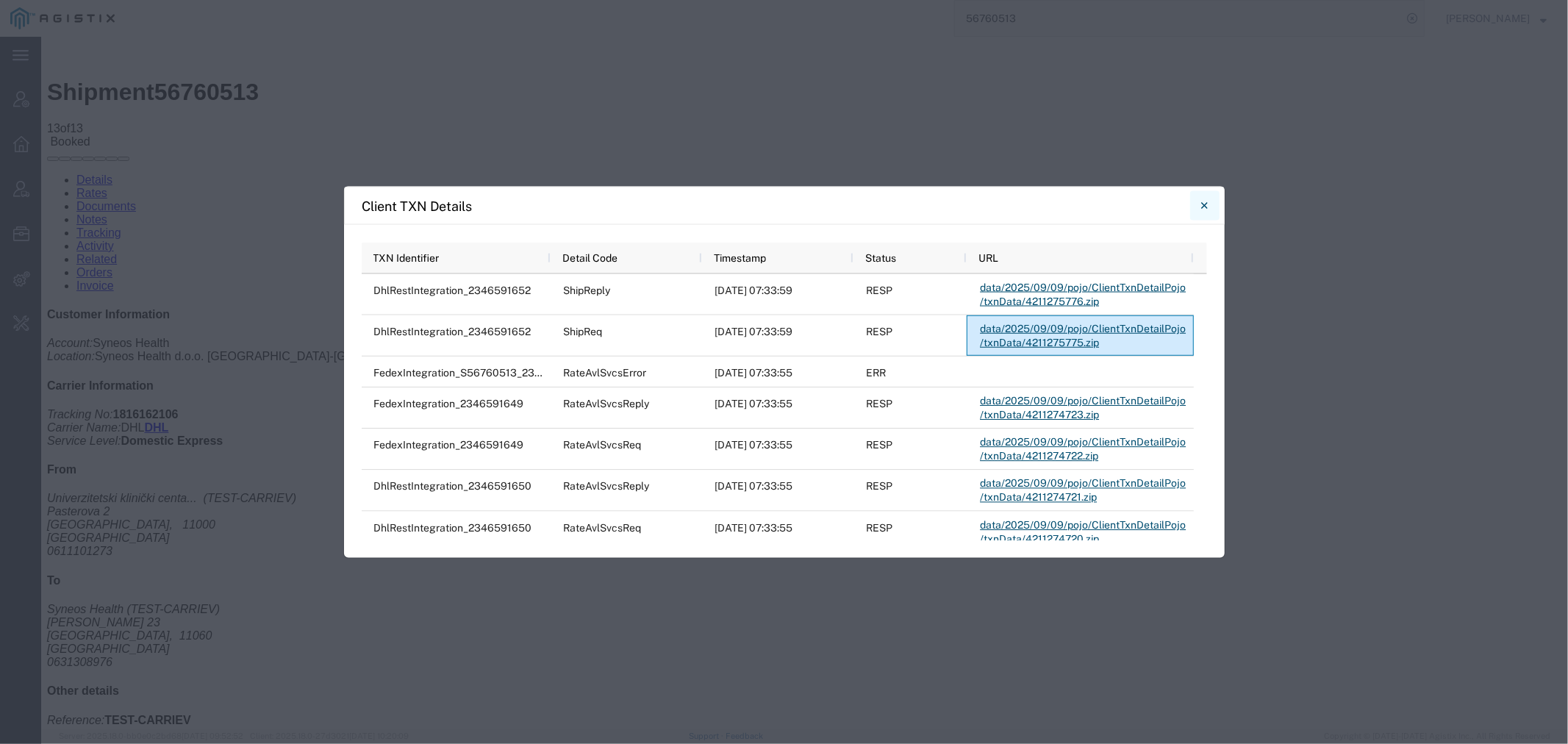
click at [1210, 201] on button "Close" at bounding box center [1205, 205] width 29 height 29
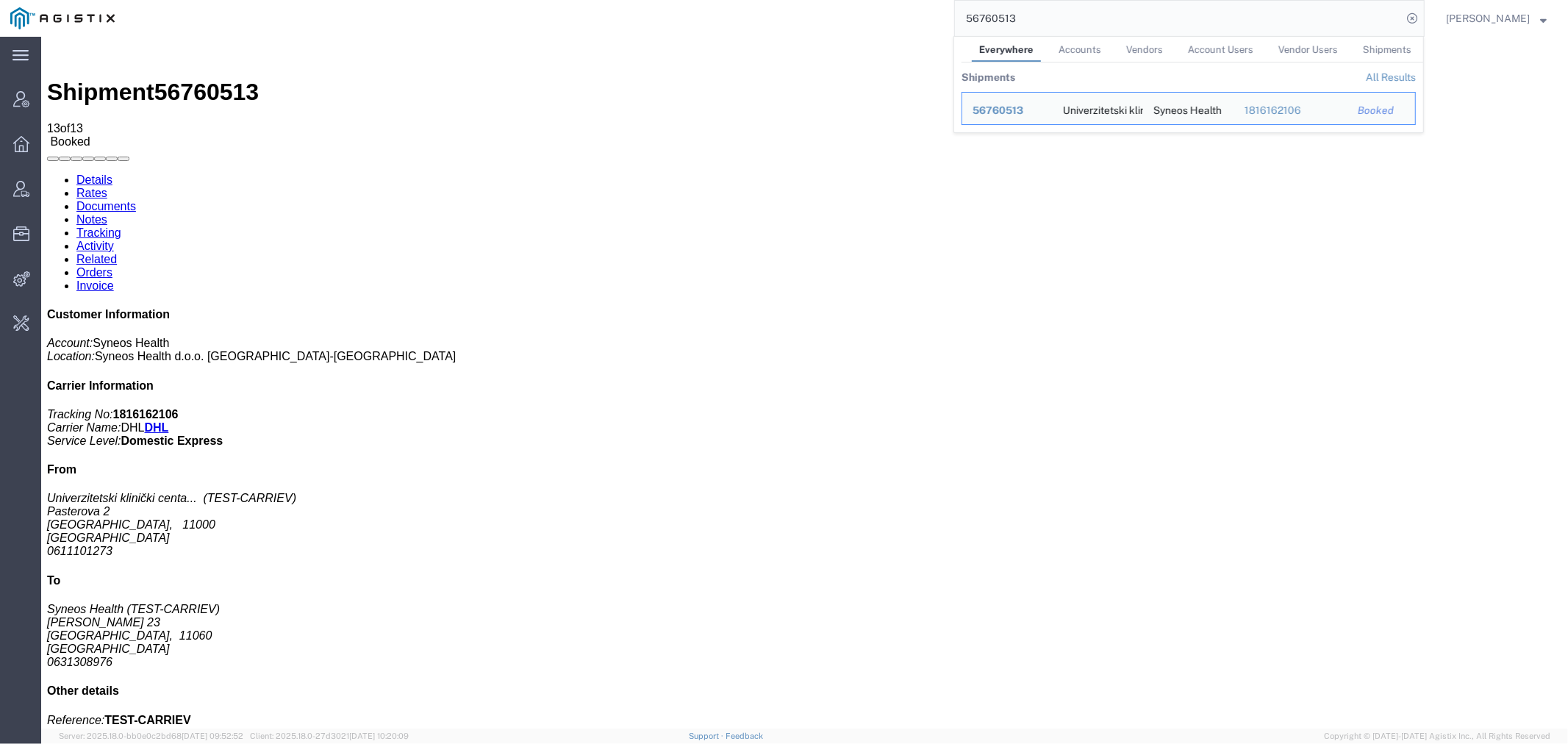
paste input "250"
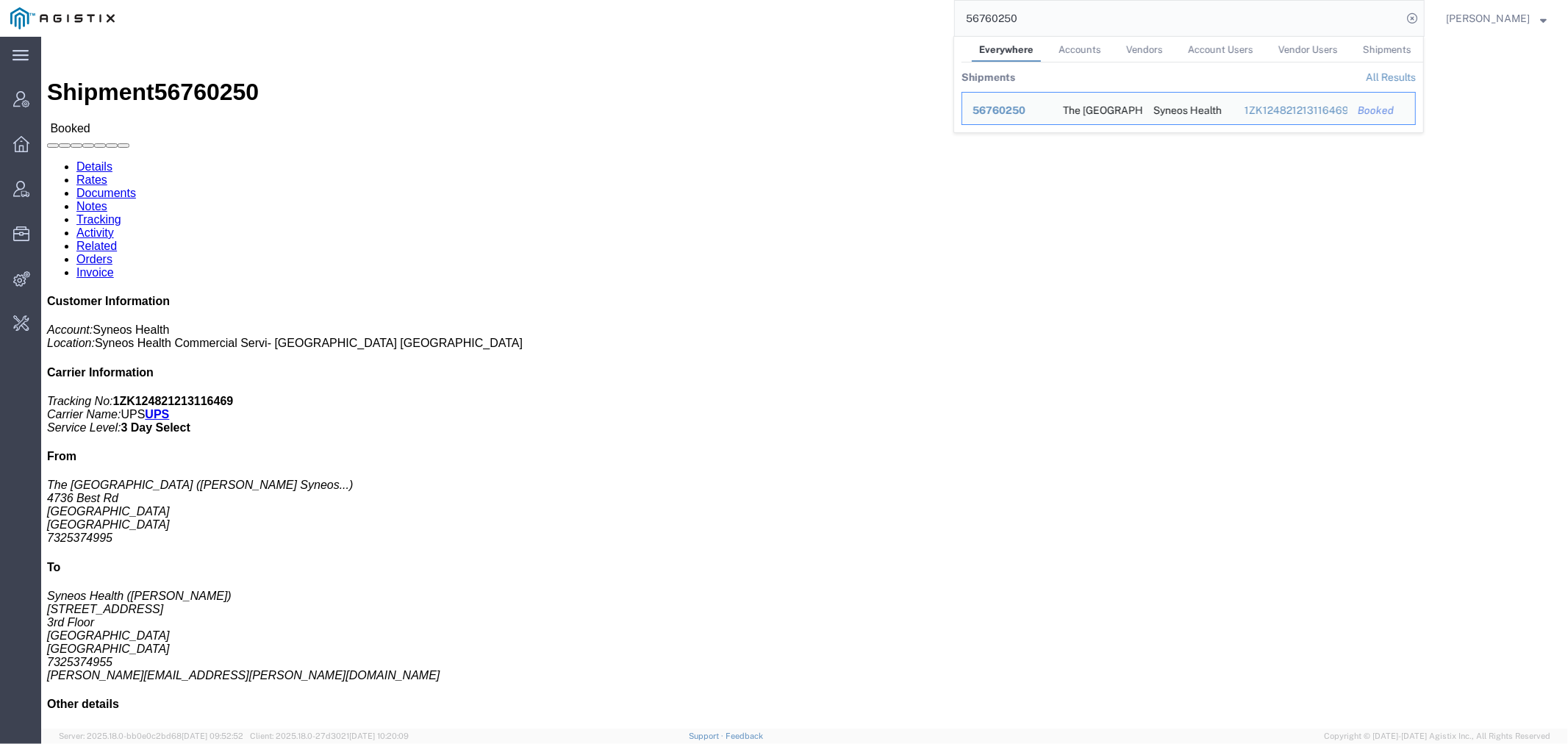
click address "The Westin Atlanta Airport (Terry Gannon Syneos Health GSK Blujepa) 4736 Best R…"
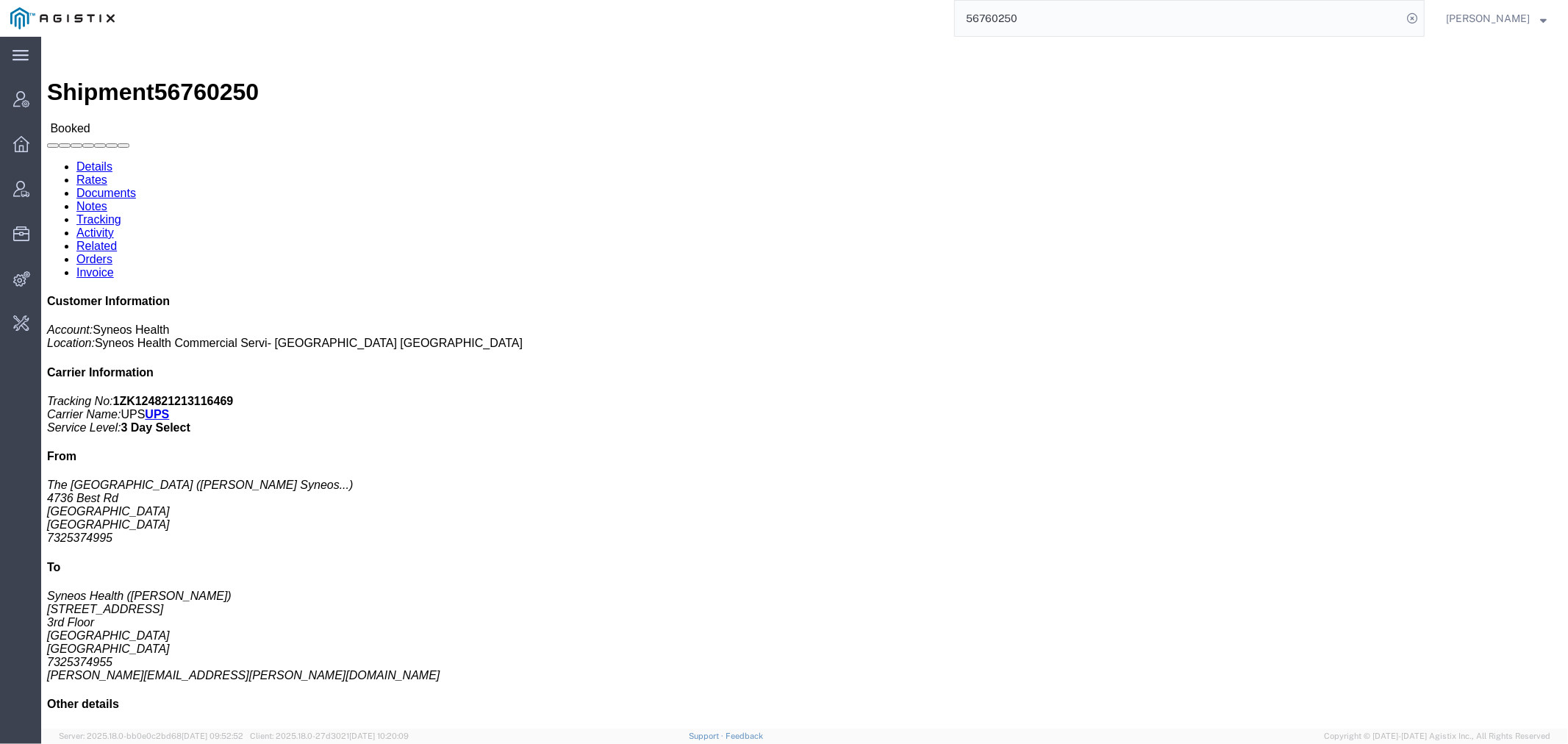
click div "Shipment 56760250 Booked Details Rates Documents Notes Tracking Activity Relate…"
click span "56760250"
copy span "56760250"
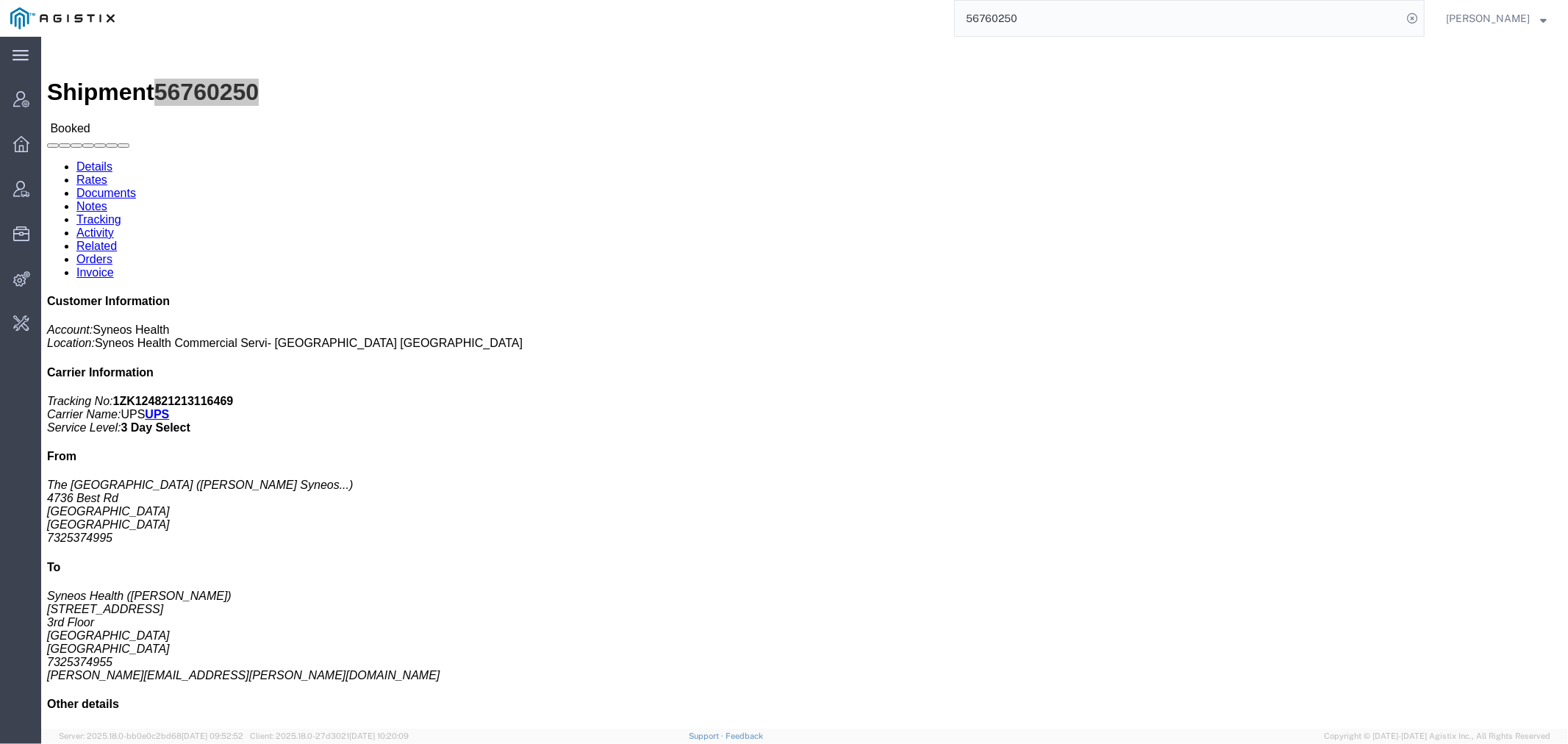
click at [1003, 34] on input "56760250" at bounding box center [1178, 19] width 447 height 35
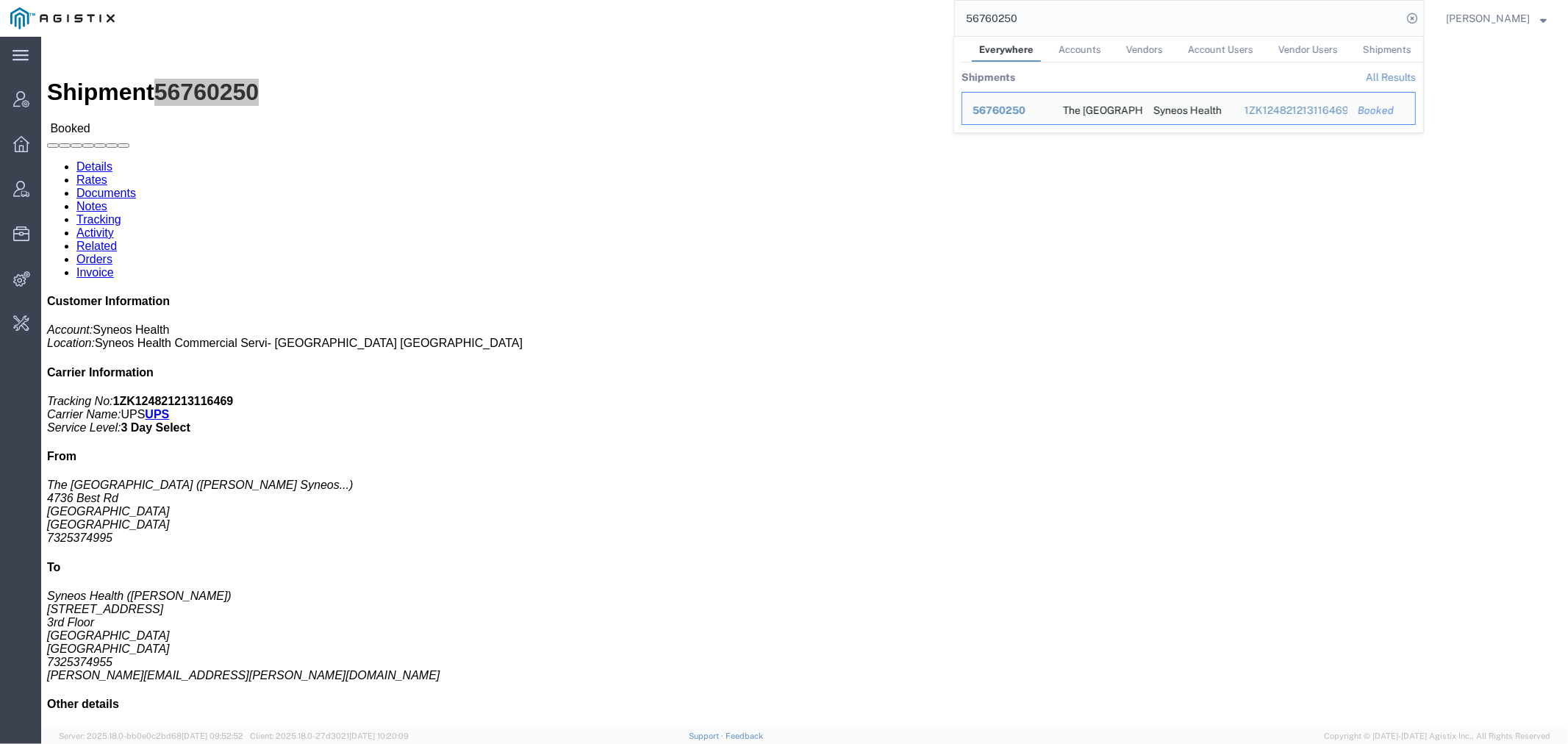
click at [1013, 14] on input "56760250" at bounding box center [1178, 19] width 447 height 35
paste input "5980"
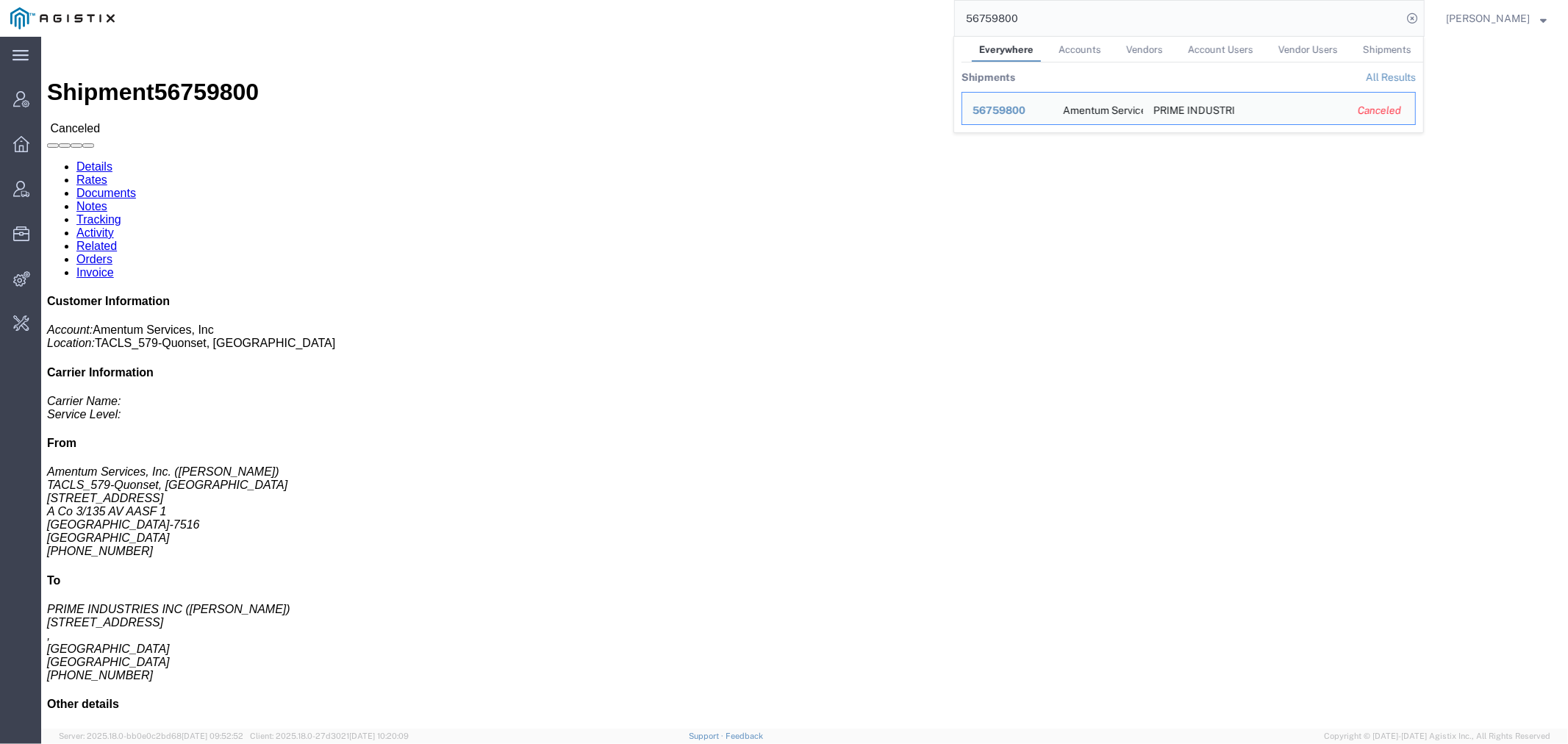
drag, startPoint x: 1011, startPoint y: 16, endPoint x: 695, endPoint y: 16, distance: 316.0
click at [725, 16] on div "56759800 Everywhere Accounts Vendors Account Users Vendor Users Shipments Shipm…" at bounding box center [774, 19] width 1300 height 37
paste input "0491817631"
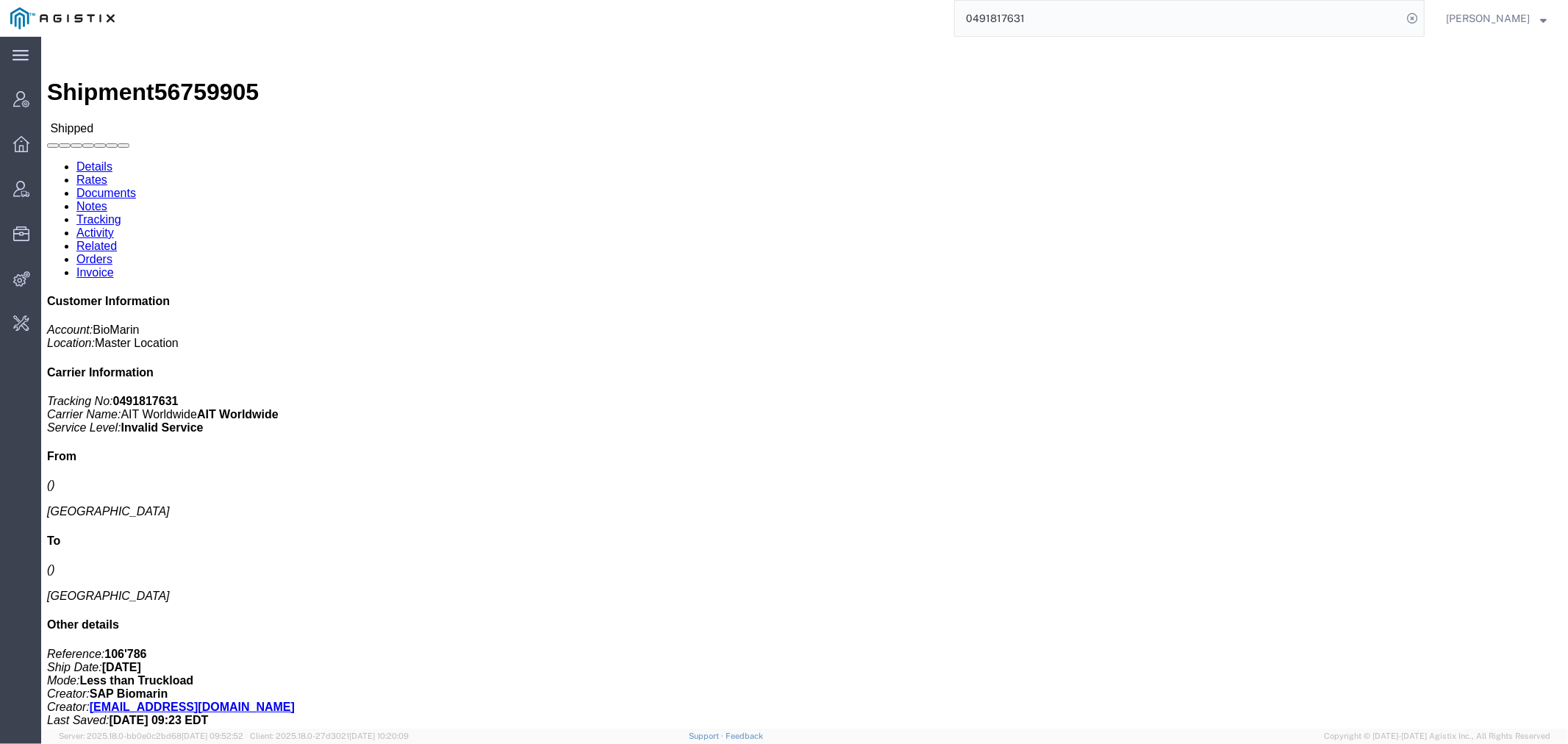
drag, startPoint x: 1084, startPoint y: 19, endPoint x: 709, endPoint y: 19, distance: 375.0
click at [837, 19] on div "0491817631" at bounding box center [774, 19] width 1300 height 37
paste input "113504"
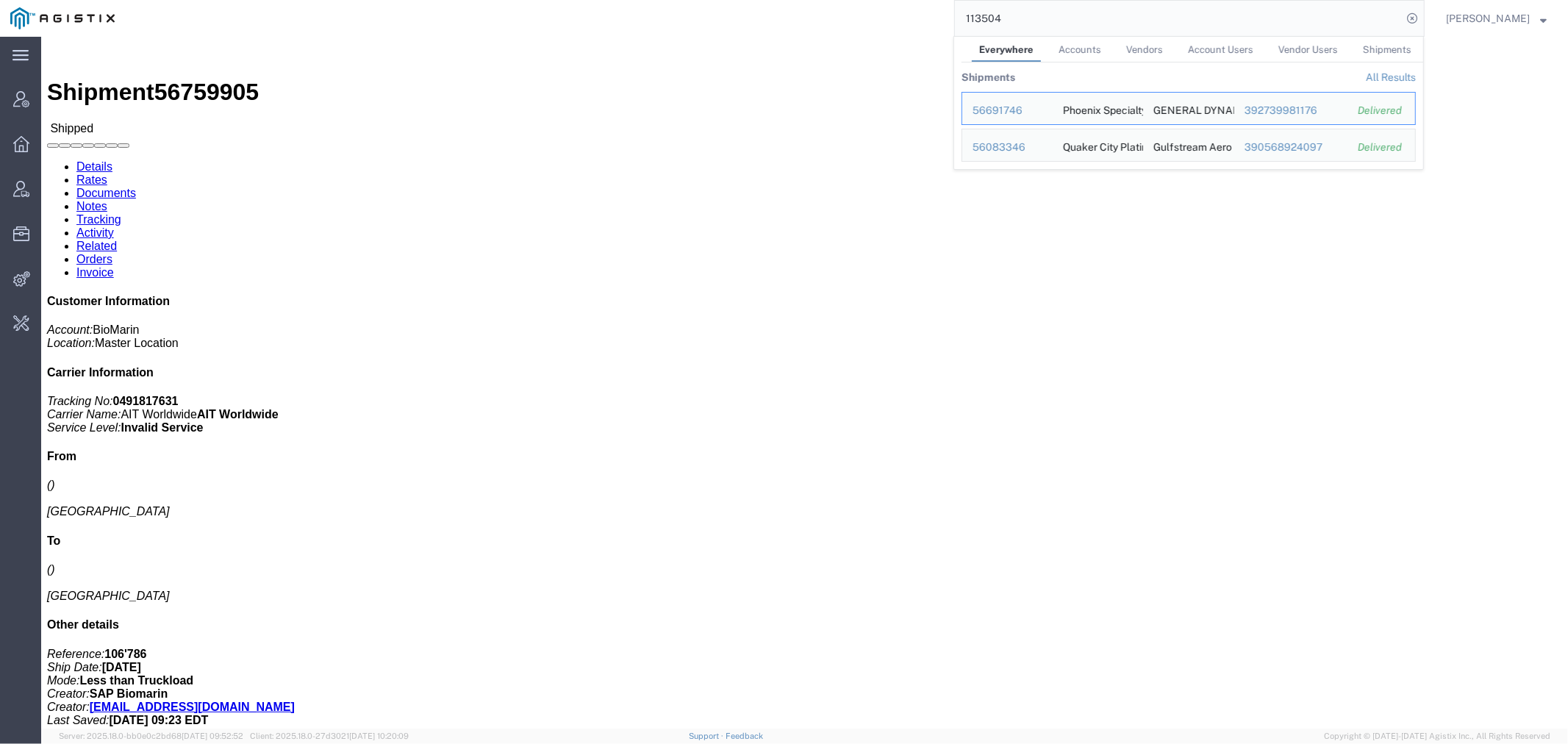
click at [1394, 72] on link "All Results" at bounding box center [1391, 77] width 50 height 12
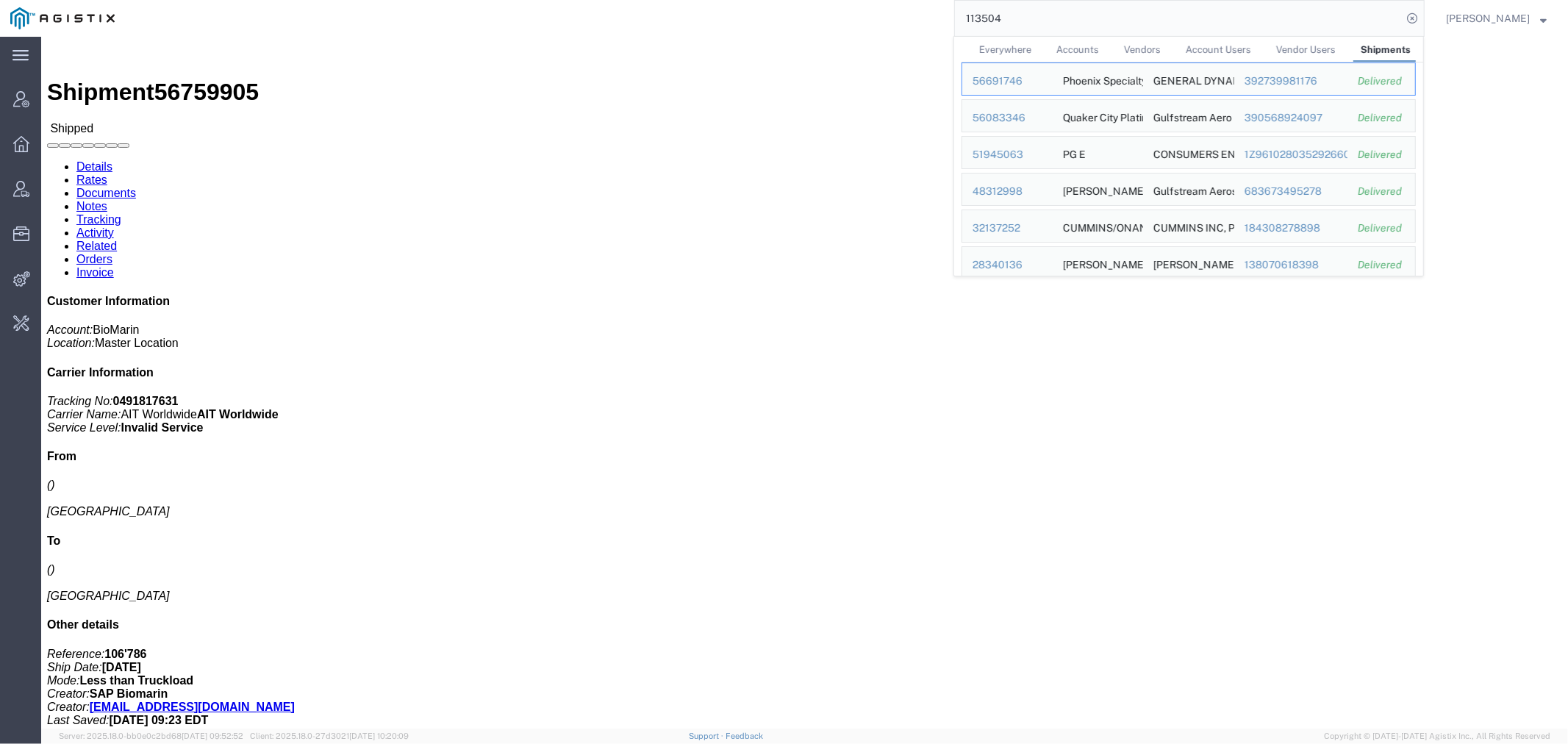
drag, startPoint x: 1043, startPoint y: 22, endPoint x: 750, endPoint y: 24, distance: 293.0
click at [769, 22] on div "113504 Everywhere Accounts Vendors Account Users Vendor Users Shipments Ship ID…" at bounding box center [774, 19] width 1300 height 37
paste input "2701241147"
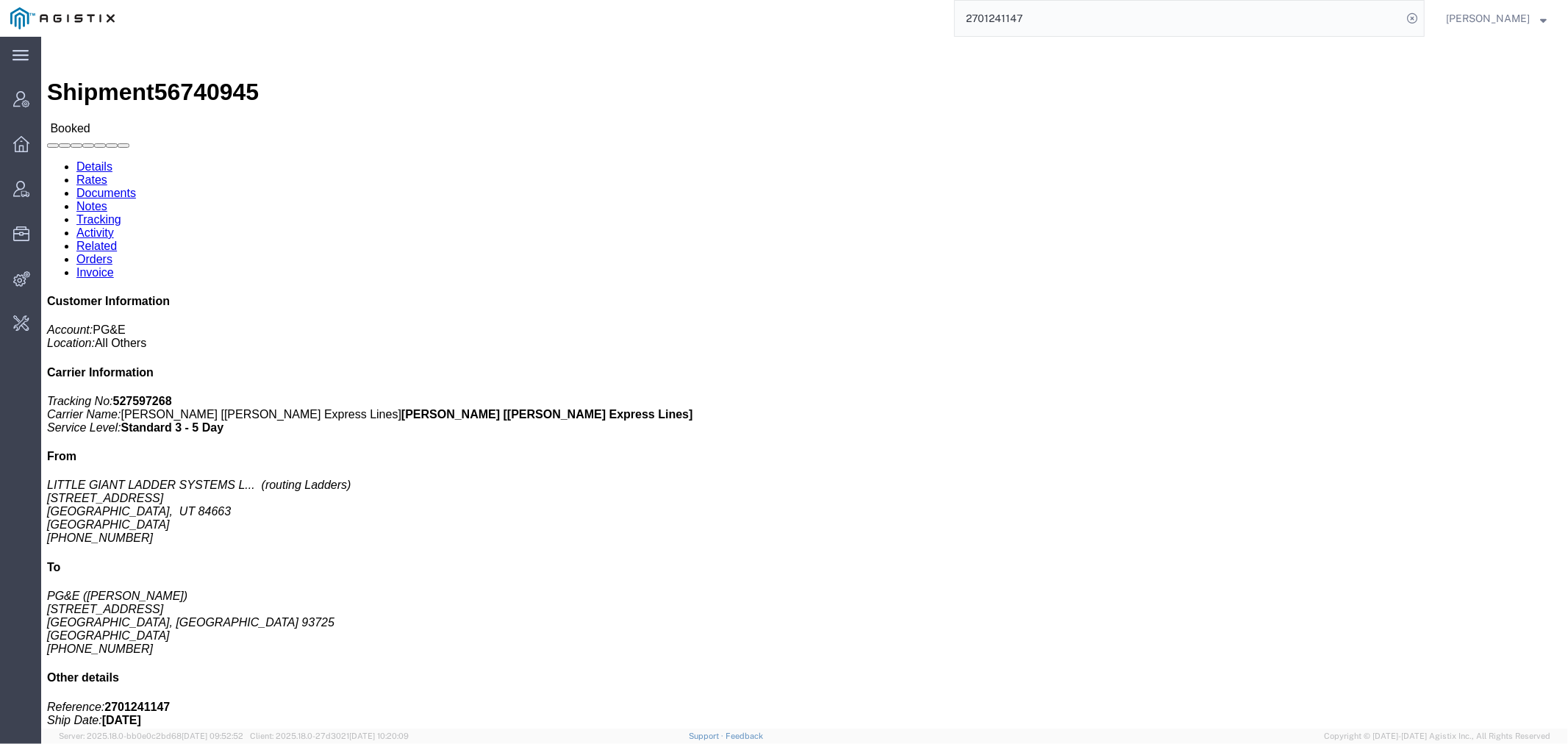
click span "56740945"
copy span "56740945"
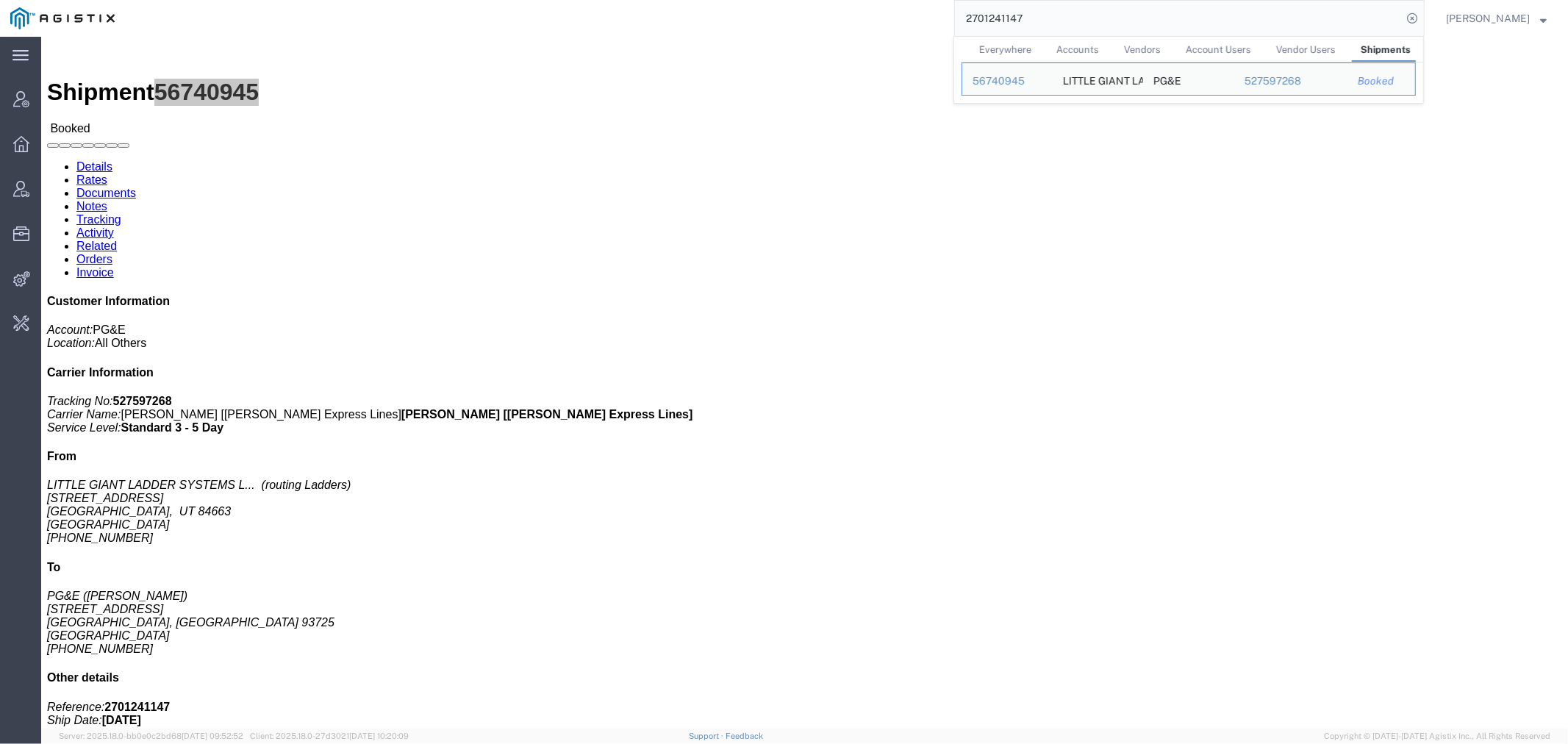
paste input "0292"
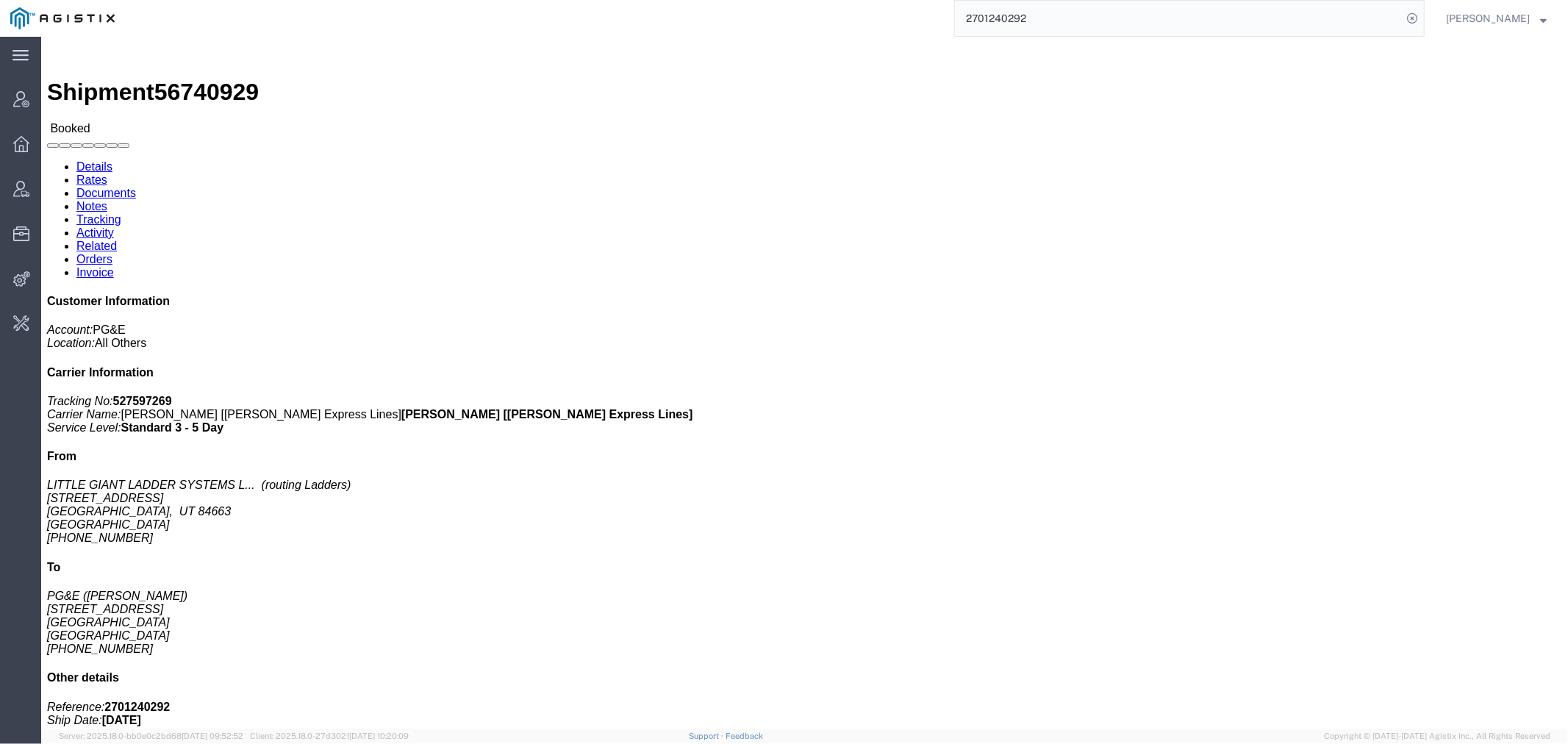
click div "Shipment 56740929 Booked Details Rates Documents Notes Tracking Activity Relate…"
click span "56740929"
copy span "56740929"
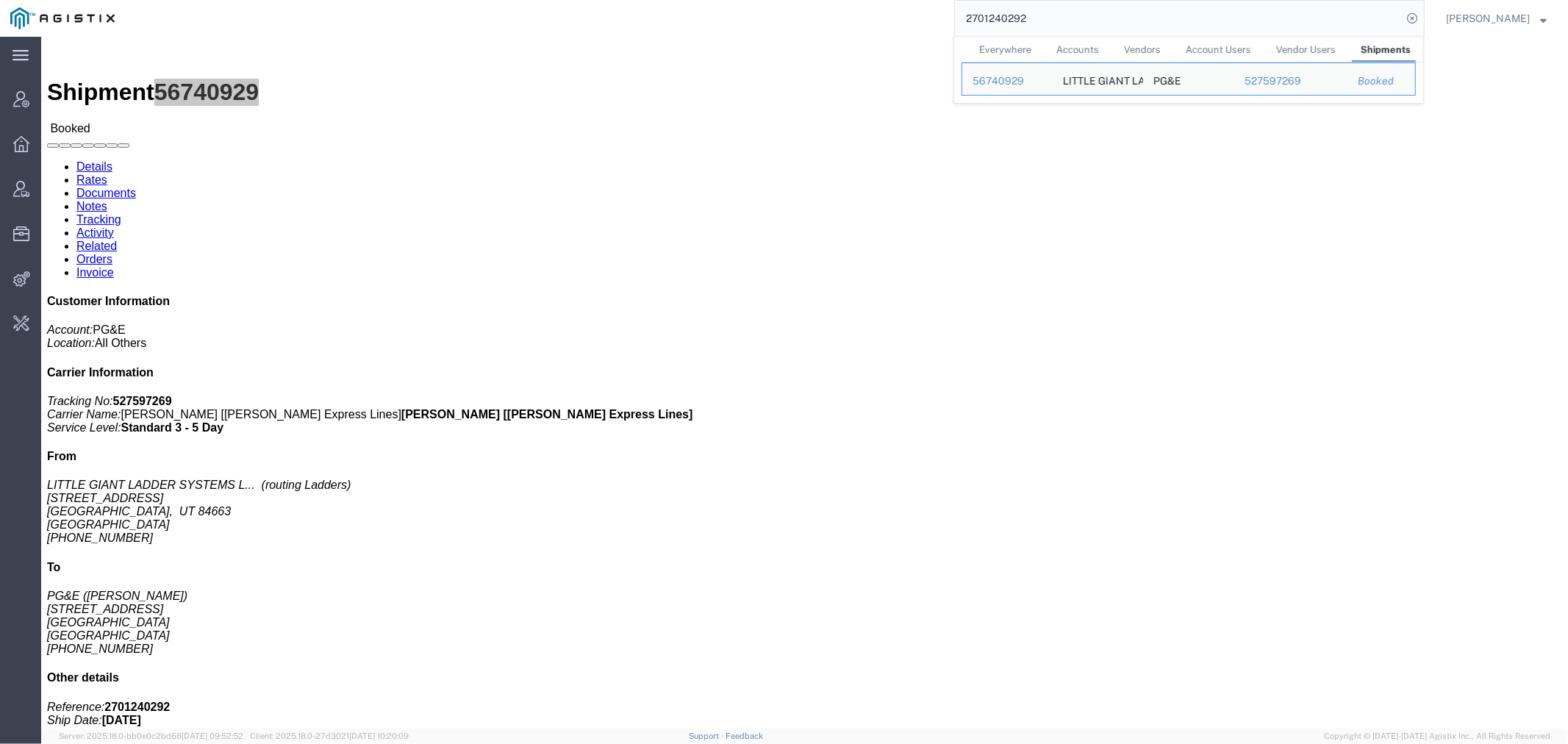
drag, startPoint x: 1056, startPoint y: 22, endPoint x: 760, endPoint y: 13, distance: 296.1
click at [760, 13] on div "2701240292 Everywhere Accounts Vendors Account Users Vendor Users Shipments Shi…" at bounding box center [774, 19] width 1300 height 37
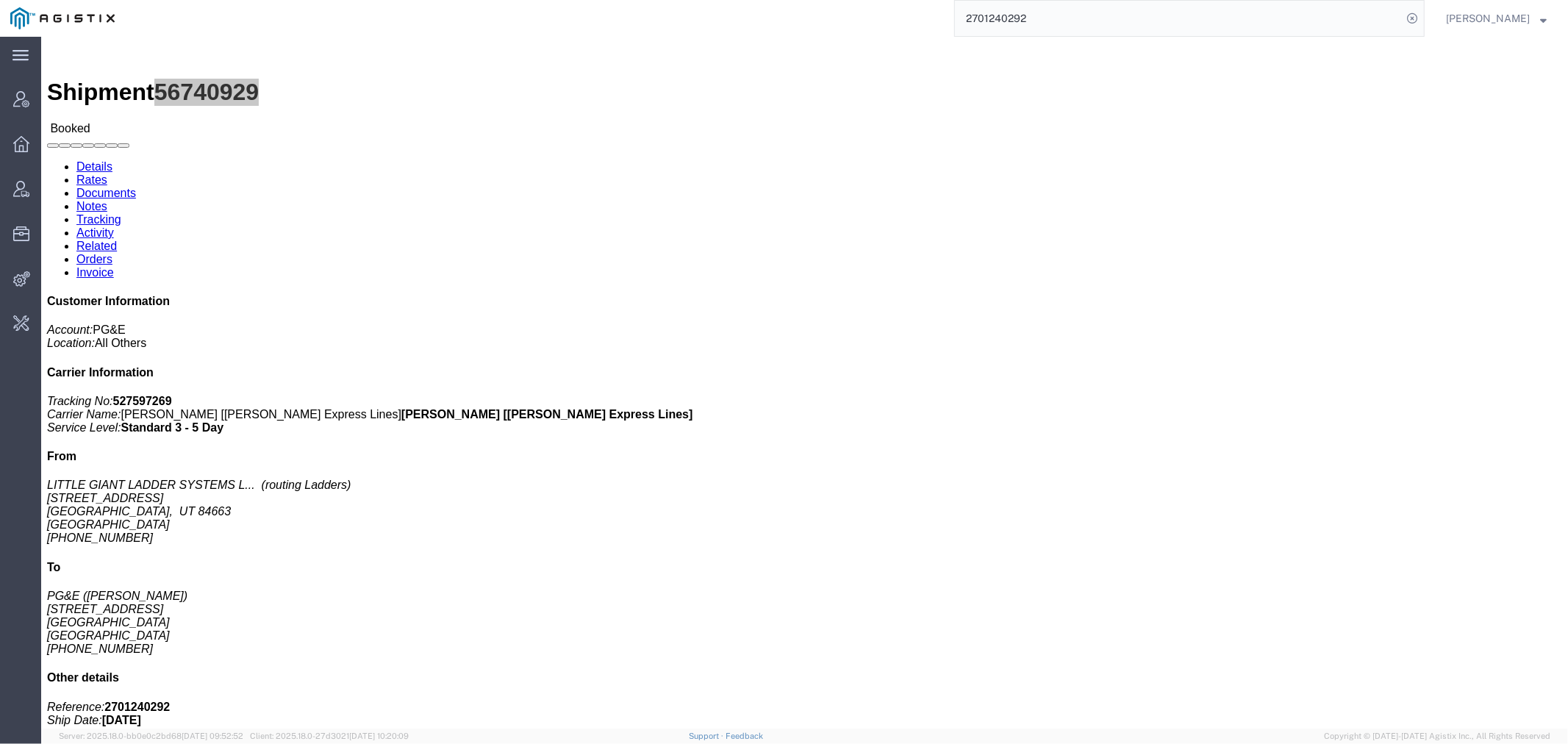
paste input "39636"
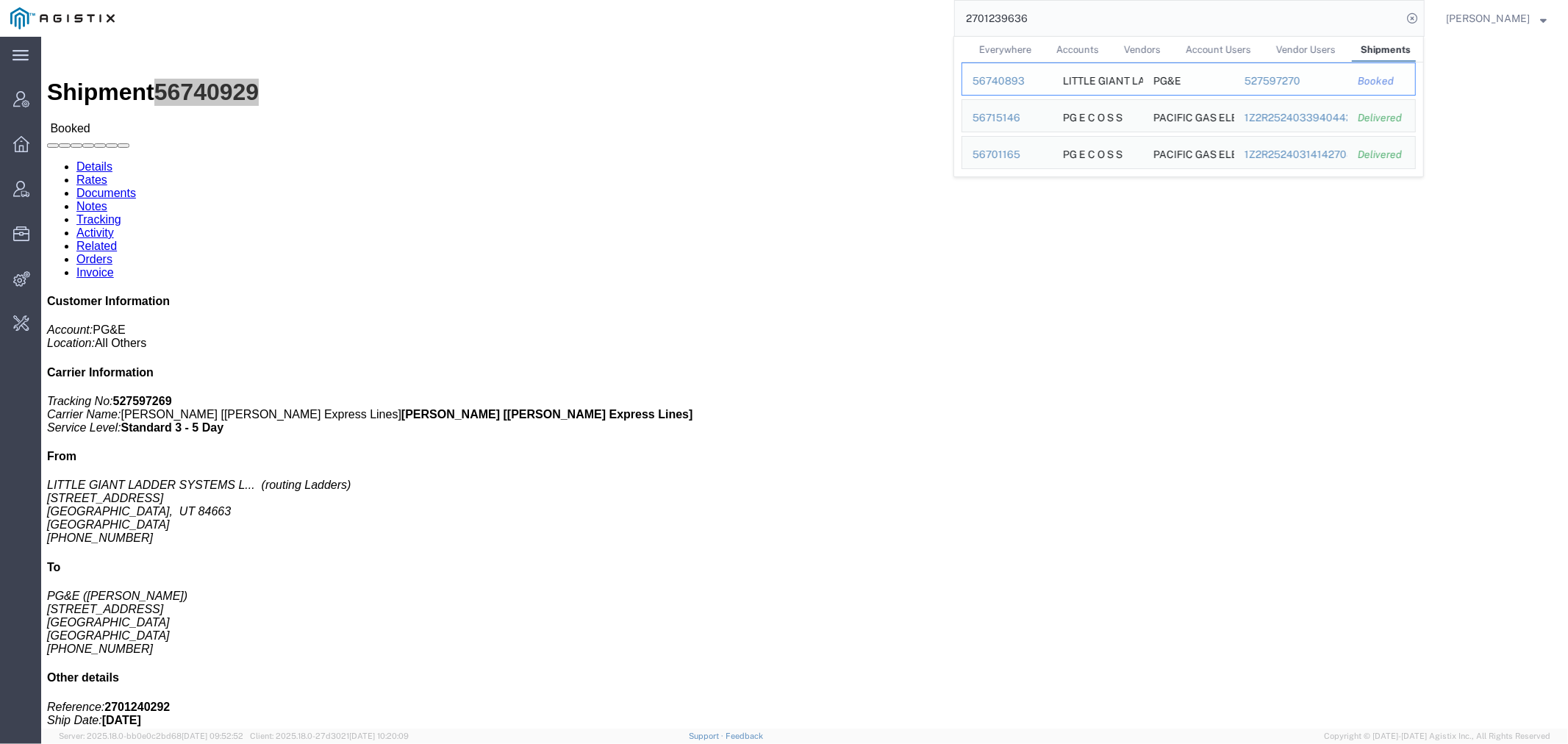
click at [1015, 84] on div "56740893" at bounding box center [1008, 81] width 70 height 16
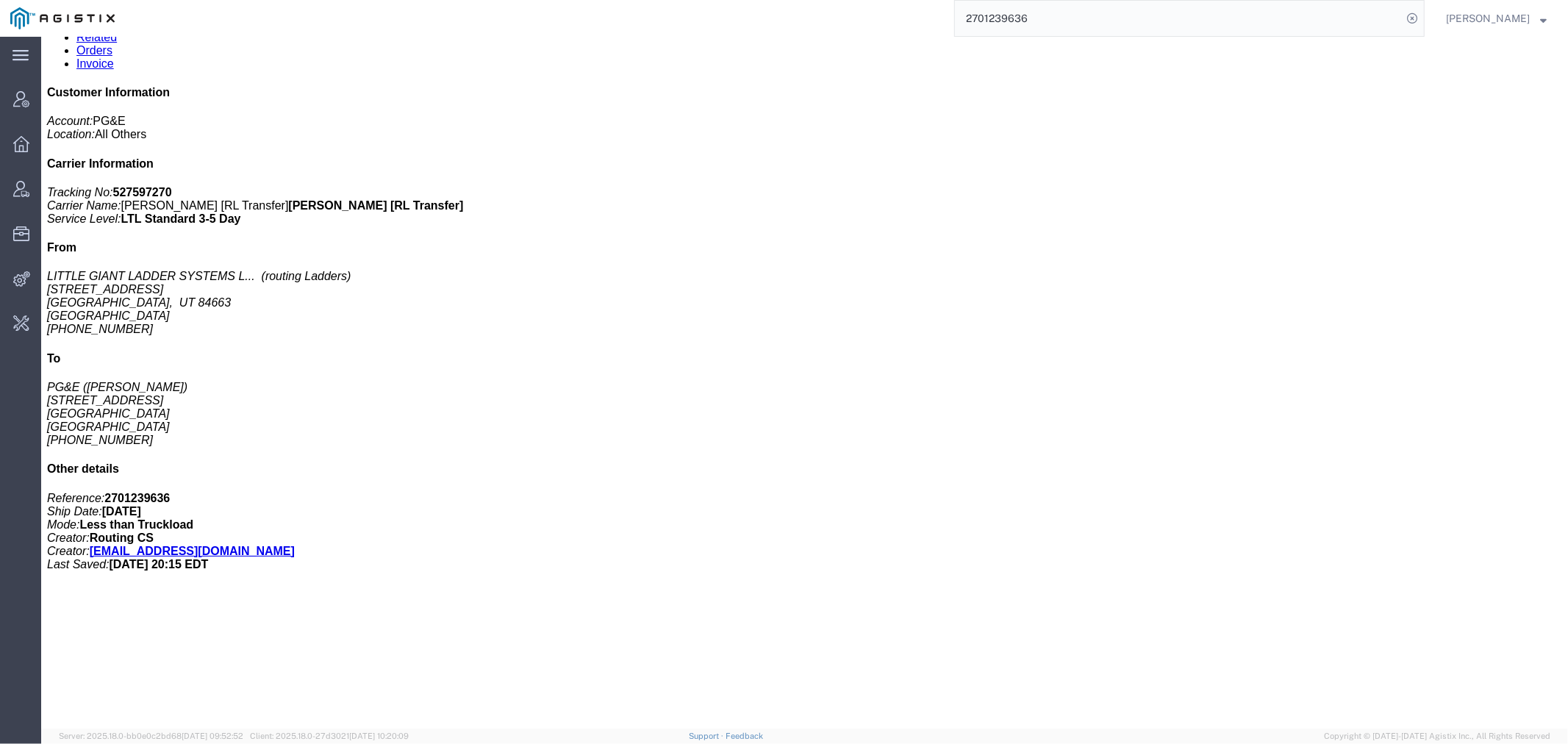
scroll to position [283, 0]
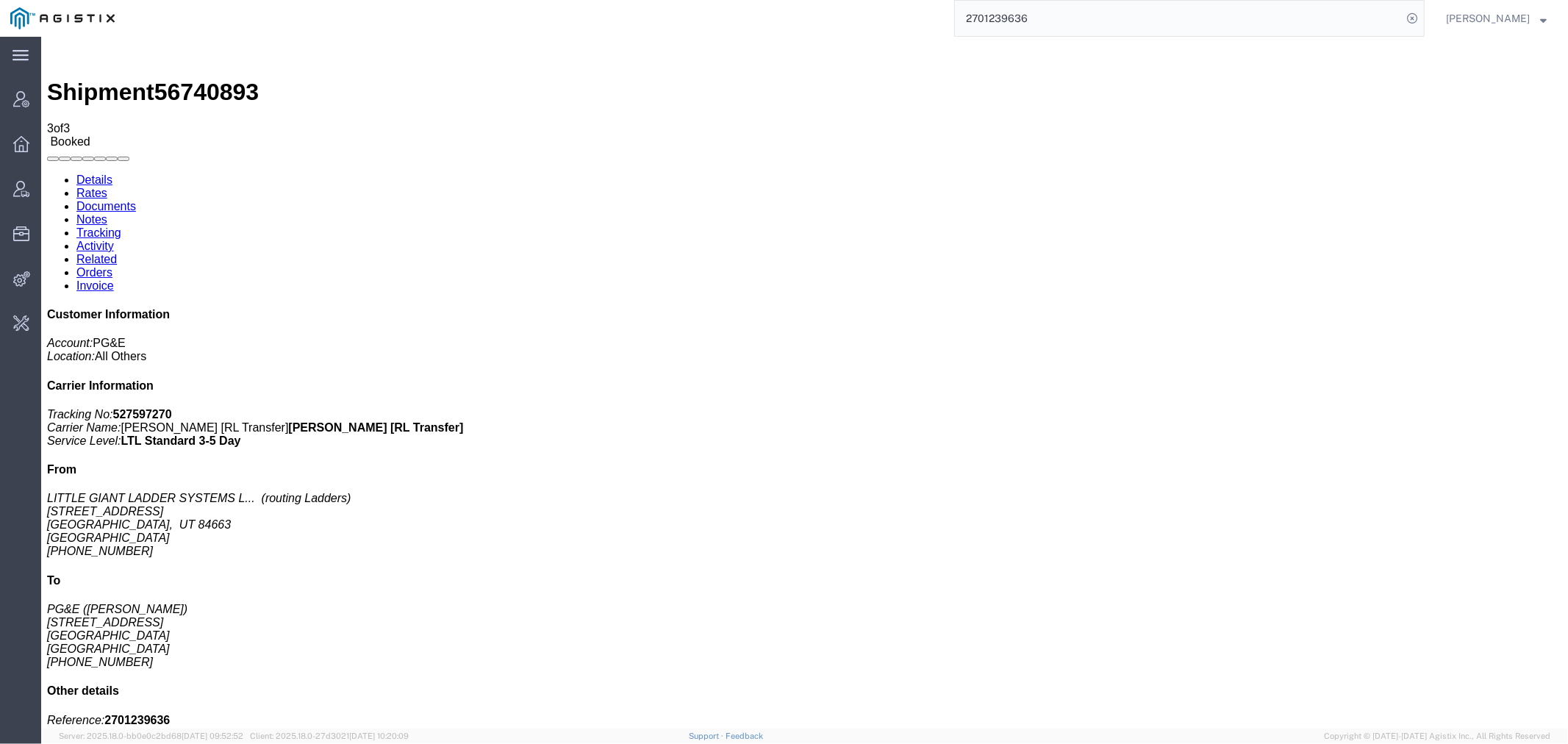
drag, startPoint x: 1039, startPoint y: 19, endPoint x: 765, endPoint y: 31, distance: 274.3
click at [854, 19] on div "2701239636" at bounding box center [774, 19] width 1300 height 37
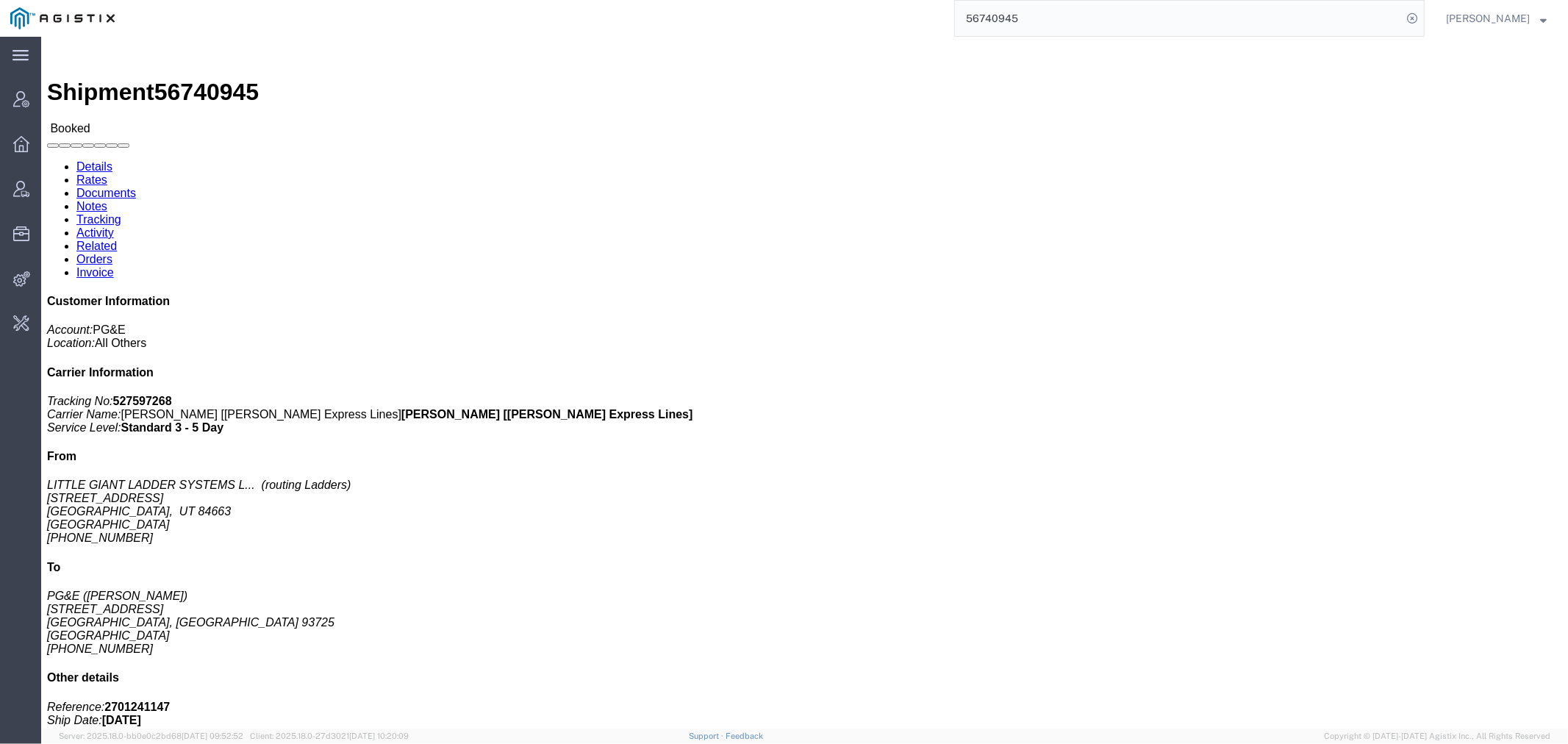
click link "Activity"
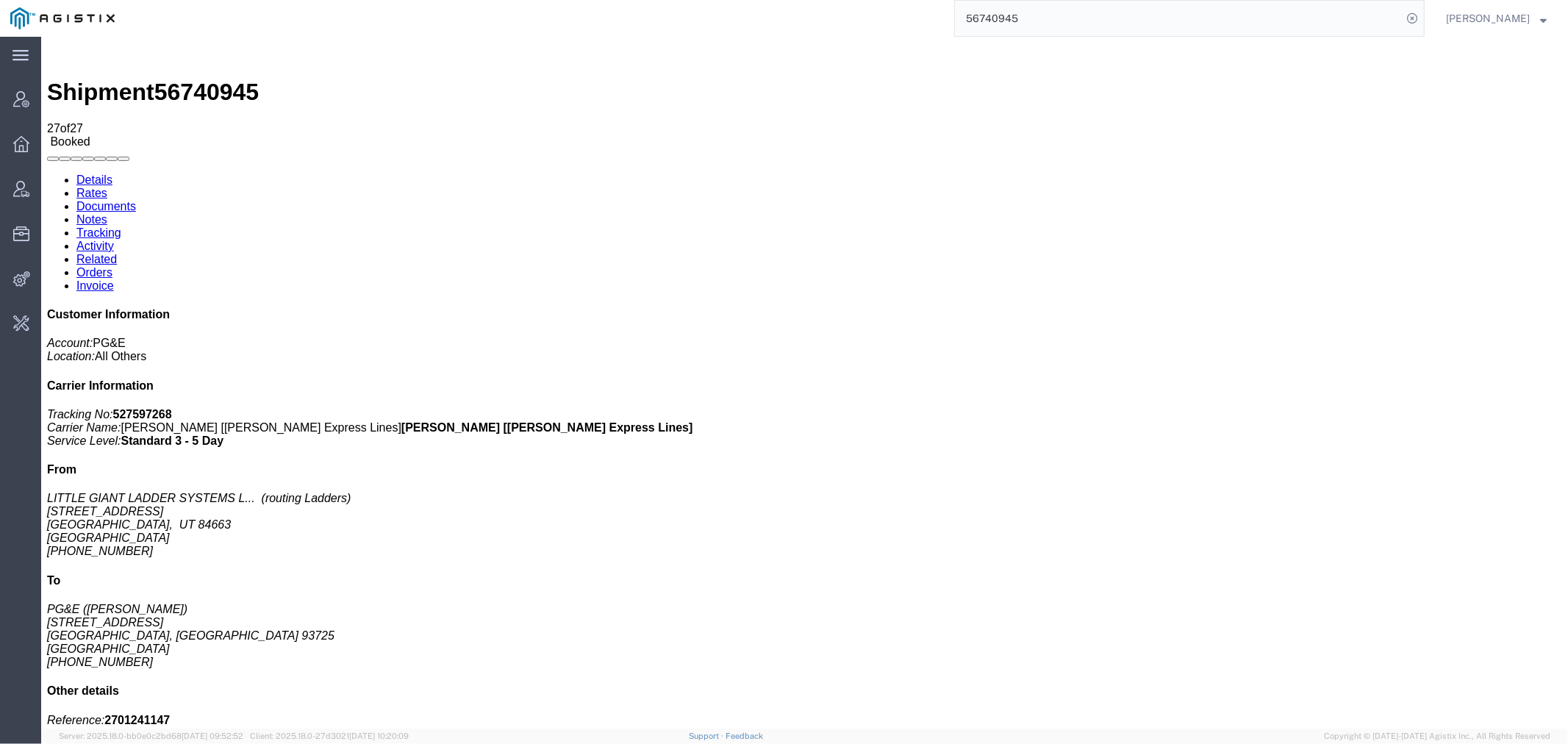
click at [135, 200] on link "Documents" at bounding box center [105, 205] width 59 height 13
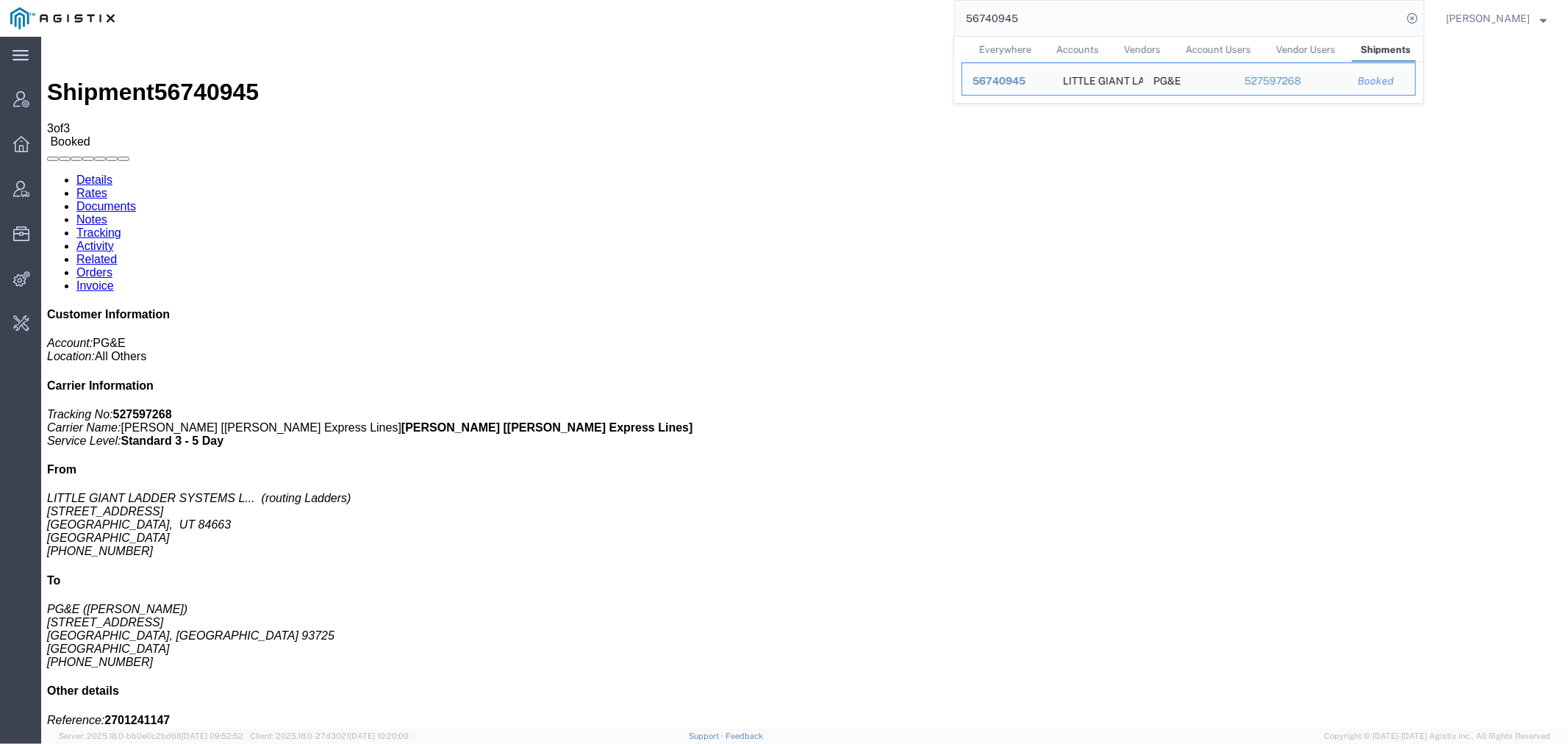
drag, startPoint x: 1061, startPoint y: 8, endPoint x: 797, endPoint y: 26, distance: 264.6
click at [808, 25] on div "56740945 Everywhere Accounts Vendors Account Users Vendor Users Shipments Ship …" at bounding box center [774, 19] width 1300 height 37
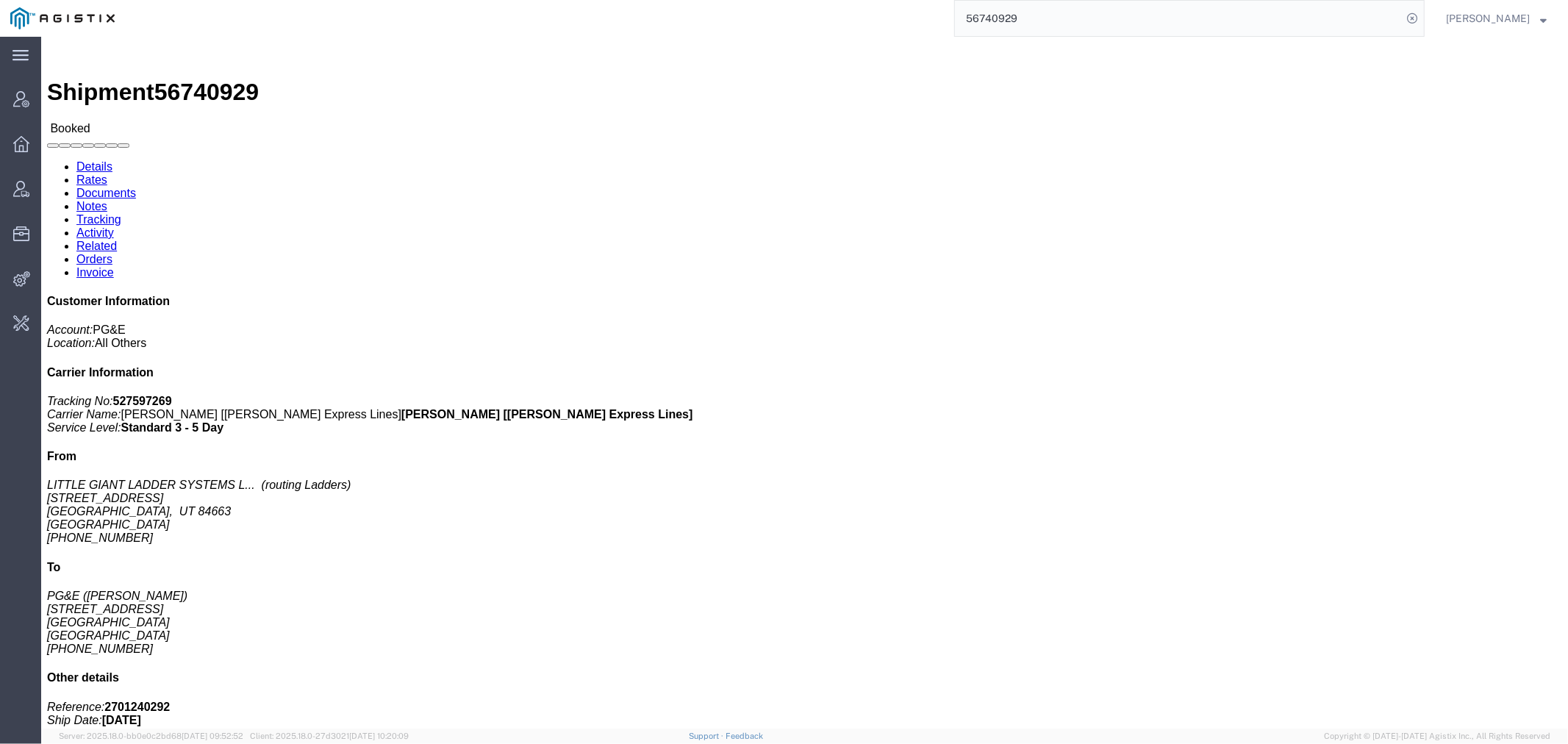
click link "Documents"
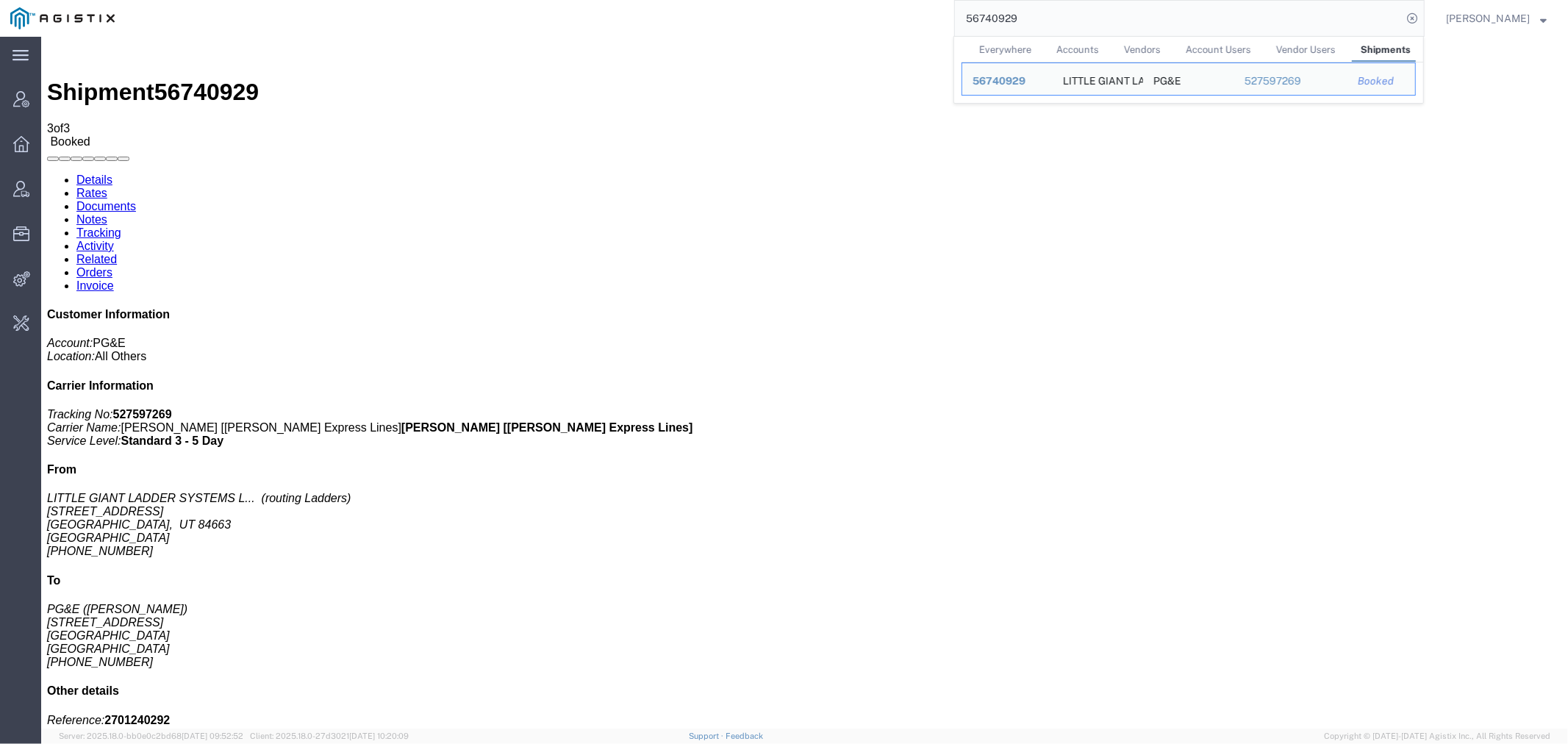
drag, startPoint x: 1048, startPoint y: 24, endPoint x: 805, endPoint y: 22, distance: 243.0
click at [826, 22] on div "56740929 Everywhere Accounts Vendors Account Users Vendor Users Shipments Ship …" at bounding box center [774, 19] width 1300 height 37
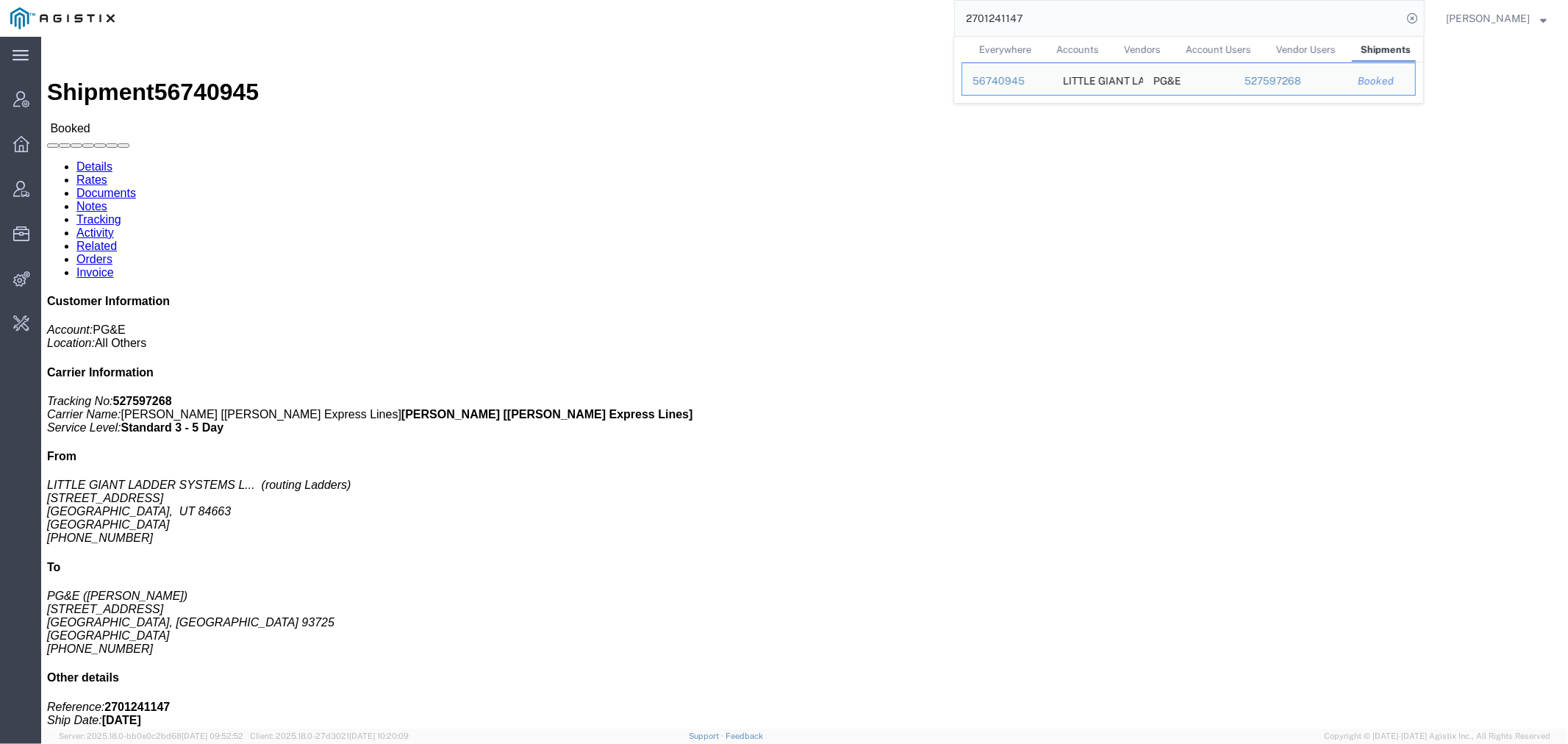
drag, startPoint x: 1084, startPoint y: 22, endPoint x: 729, endPoint y: 4, distance: 355.5
click at [781, 0] on html "main_menu Created with Sketch. Collapse Menu Account Manager Overview Vendor Ma…" at bounding box center [784, 372] width 1568 height 744
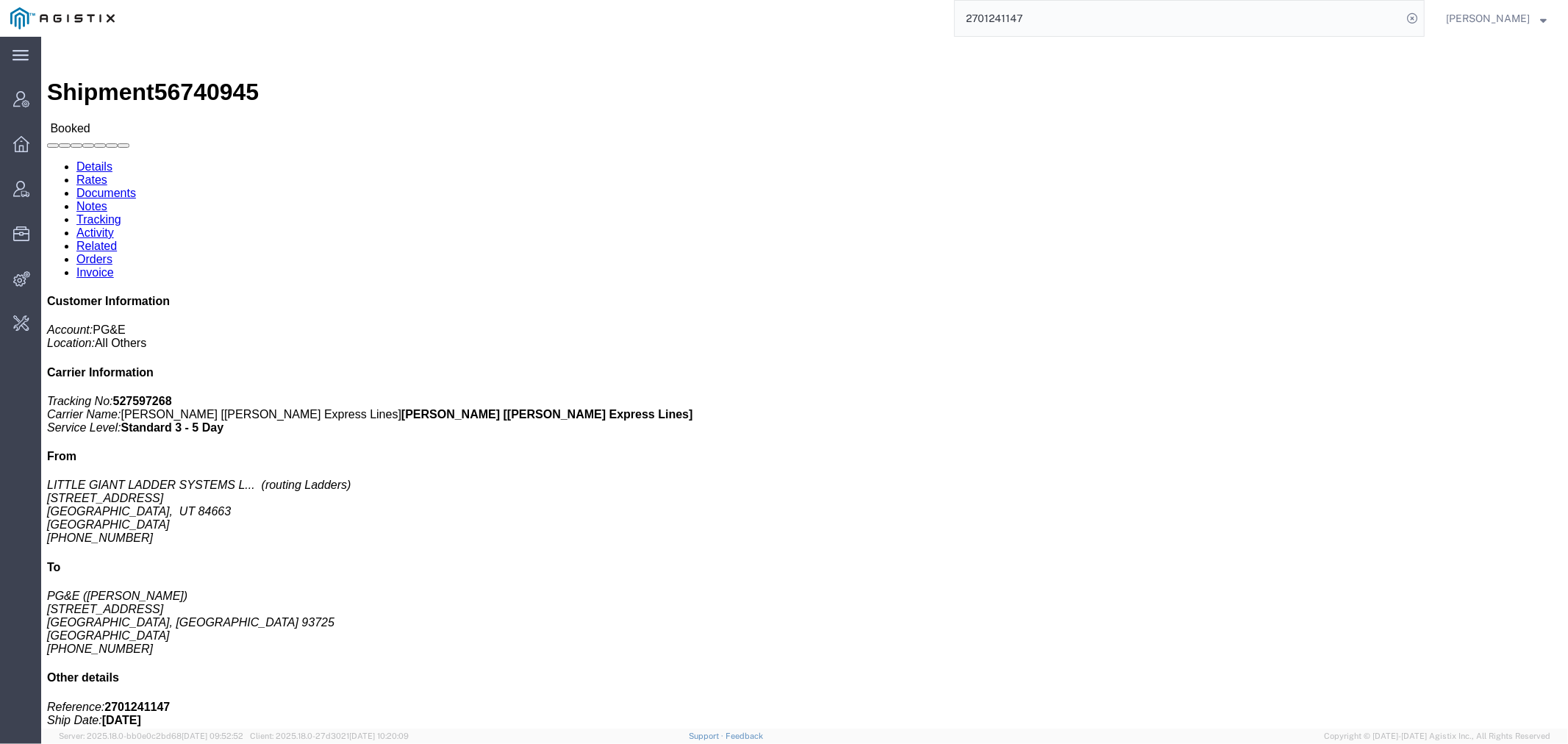
paste input "0292"
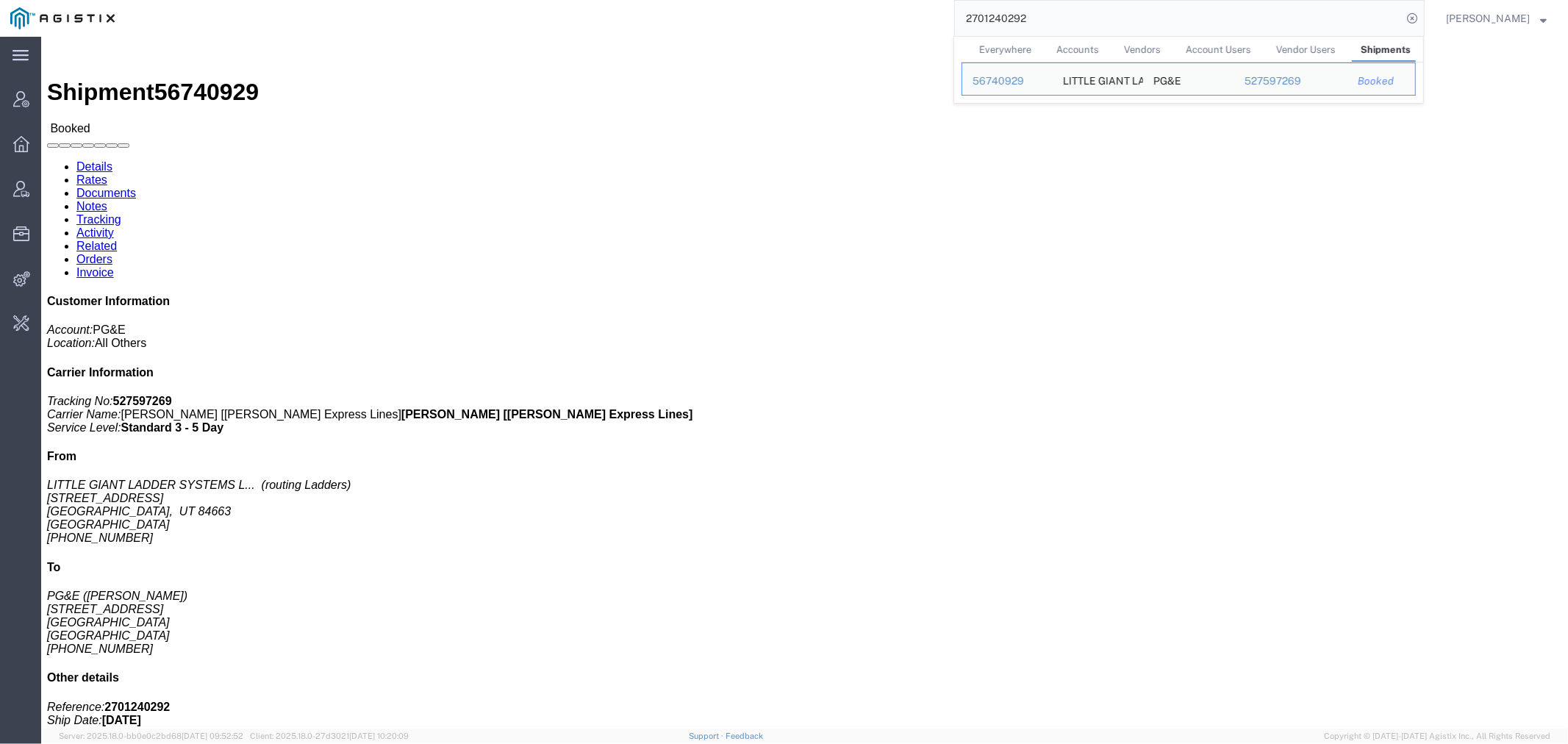
drag, startPoint x: 991, startPoint y: 18, endPoint x: 789, endPoint y: 29, distance: 202.3
click at [841, 26] on div "2701240292 Everywhere Accounts Vendors Account Users Vendor Users Shipments Shi…" at bounding box center [774, 19] width 1300 height 37
paste input "39636"
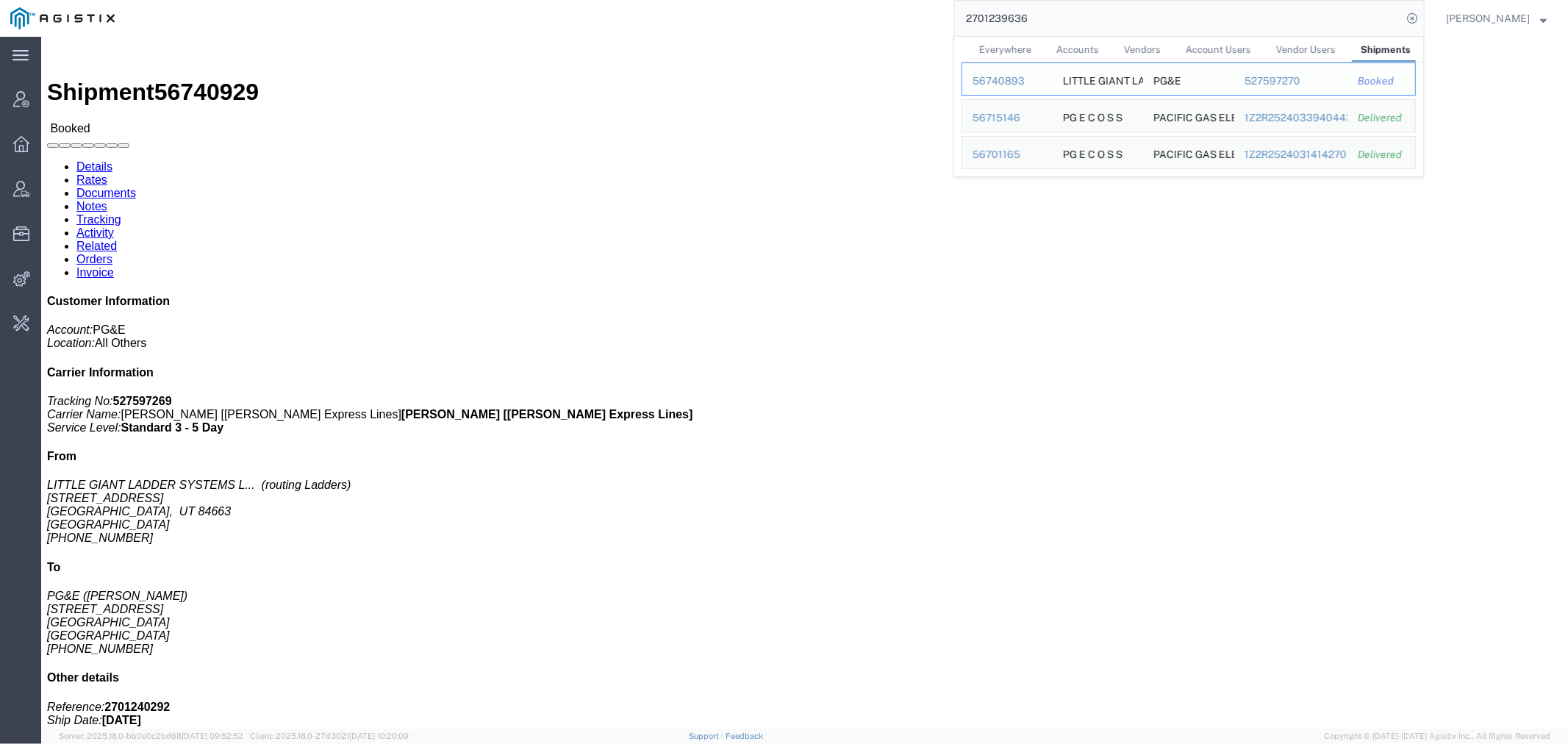
click at [1030, 79] on div "56740893" at bounding box center [1008, 81] width 70 height 16
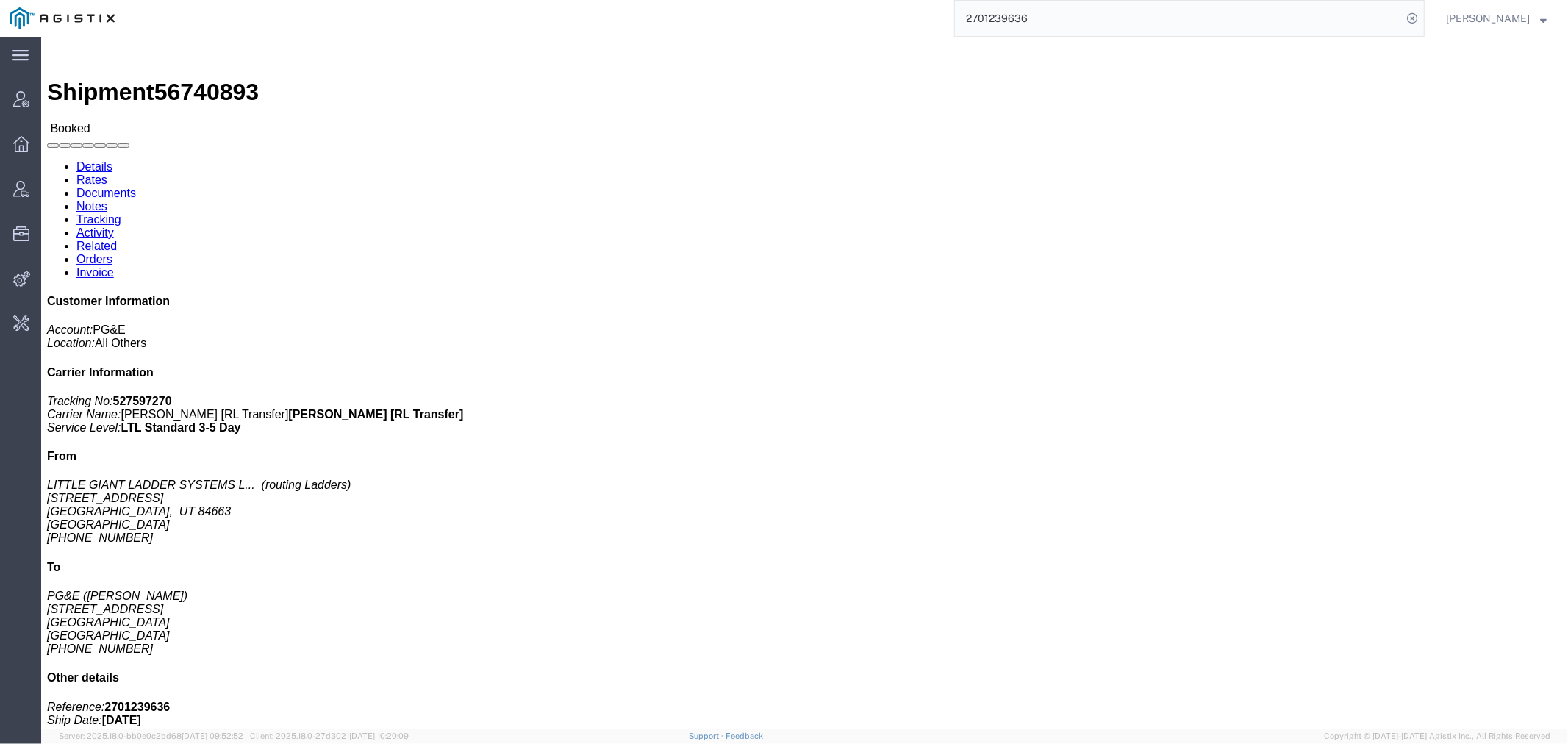
click link "Documents"
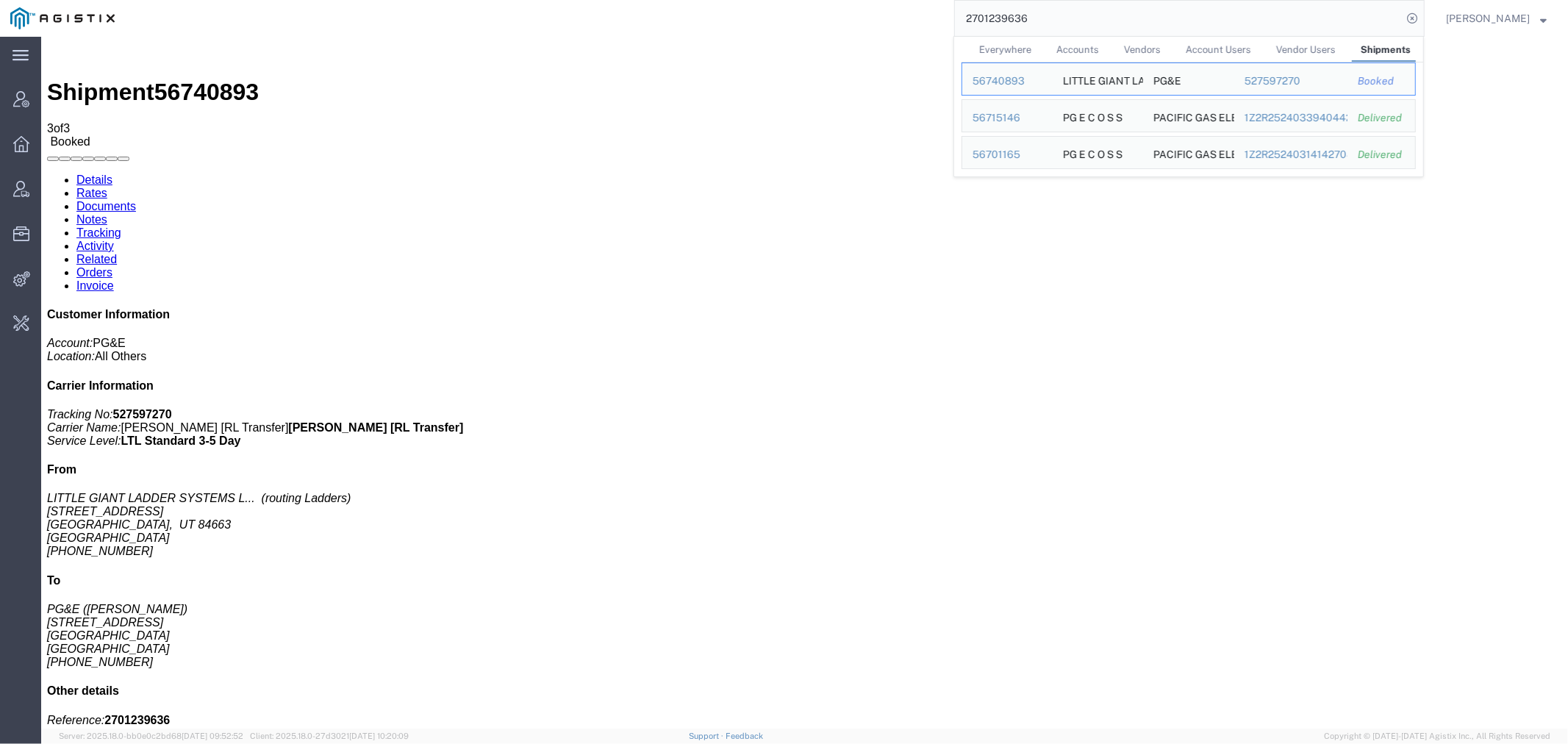
drag, startPoint x: 1096, startPoint y: 31, endPoint x: 715, endPoint y: 20, distance: 381.2
click at [716, 20] on div "2701239636 Everywhere Accounts Vendors Account Users Vendor Users Shipments Shi…" at bounding box center [774, 19] width 1300 height 37
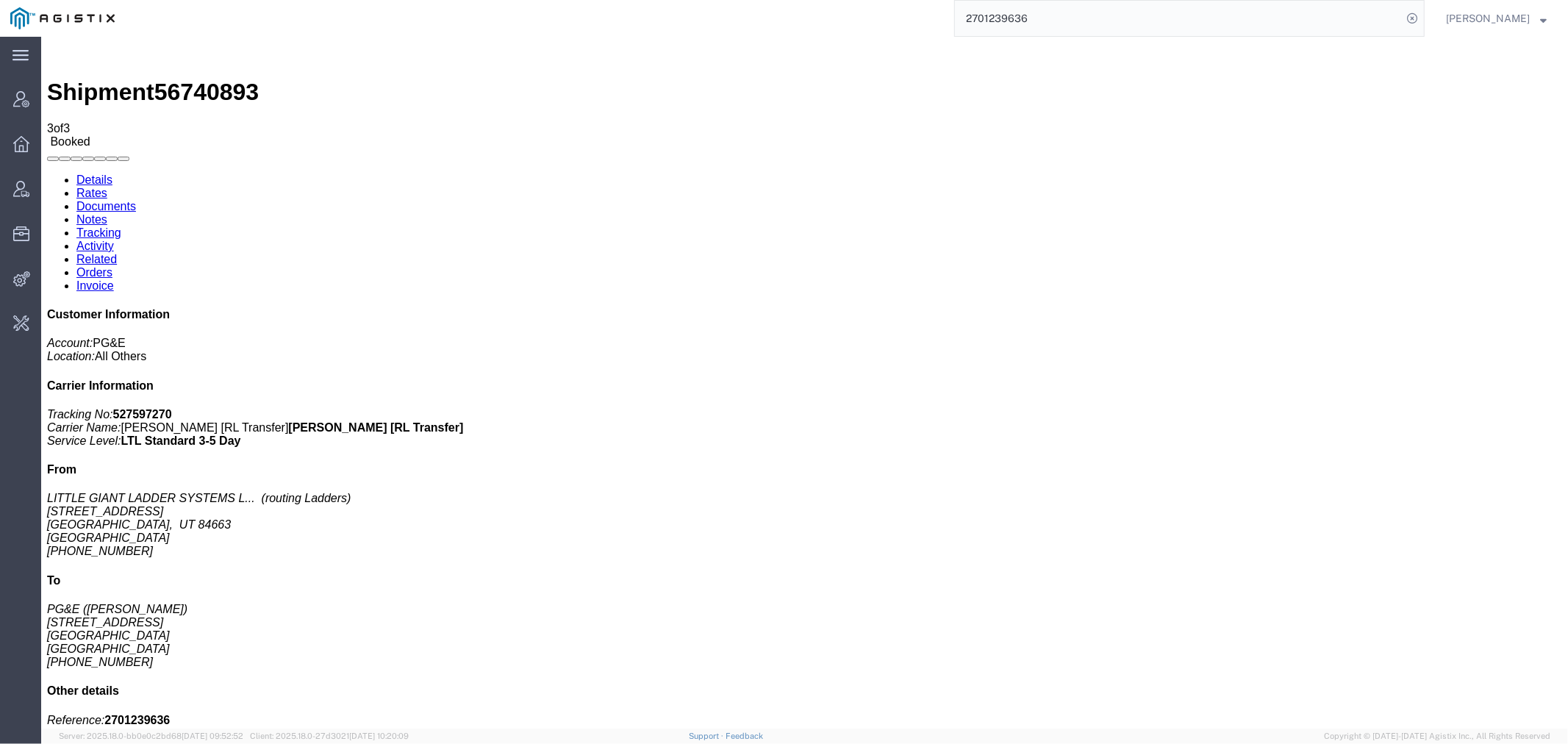
paste input "56751607"
type input "56751607"
